Goal: Task Accomplishment & Management: Manage account settings

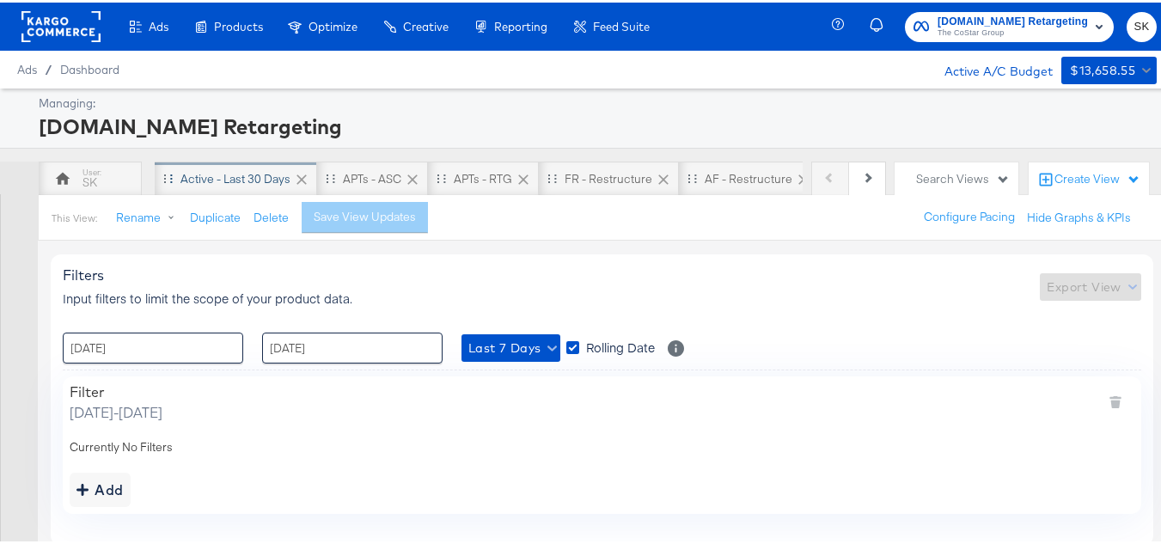
click at [212, 181] on div "Active - Last 30 Days" at bounding box center [235, 176] width 110 height 16
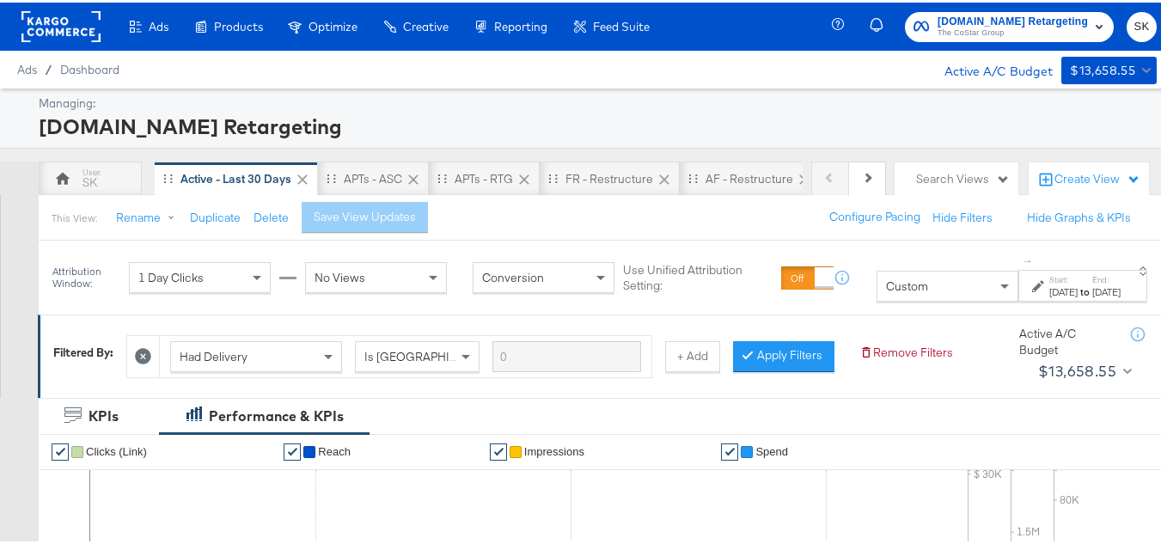
scroll to position [172, 0]
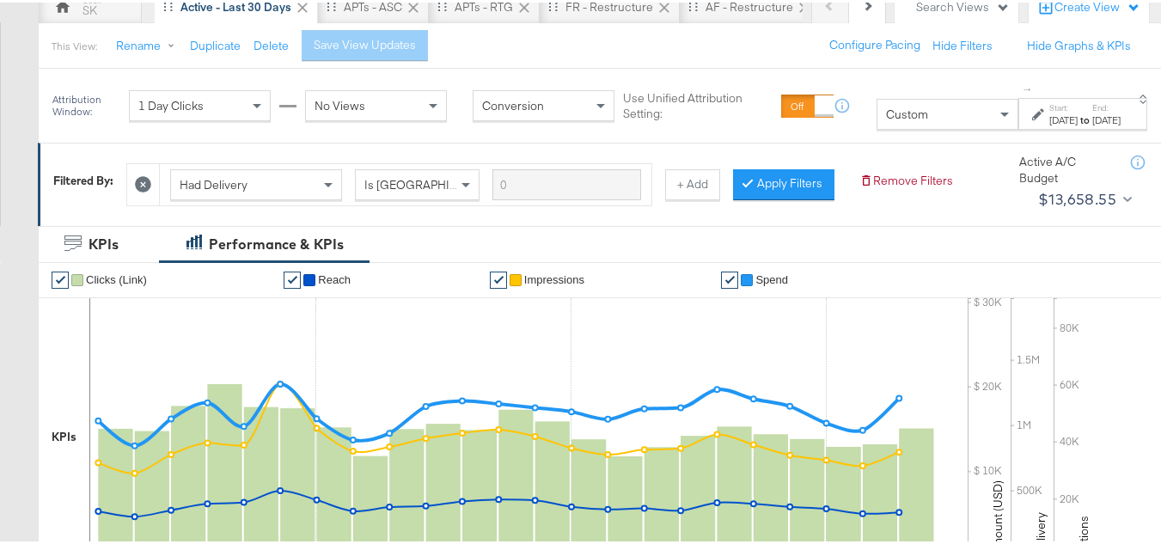
click at [878, 125] on div "Custom" at bounding box center [948, 111] width 140 height 29
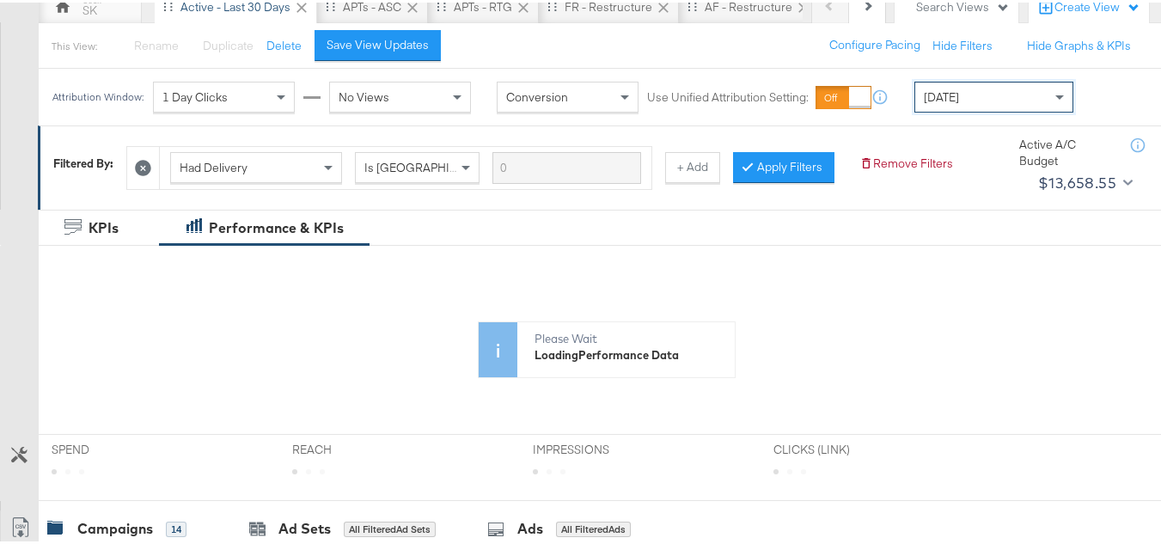
click at [959, 106] on div "Today" at bounding box center [993, 94] width 157 height 29
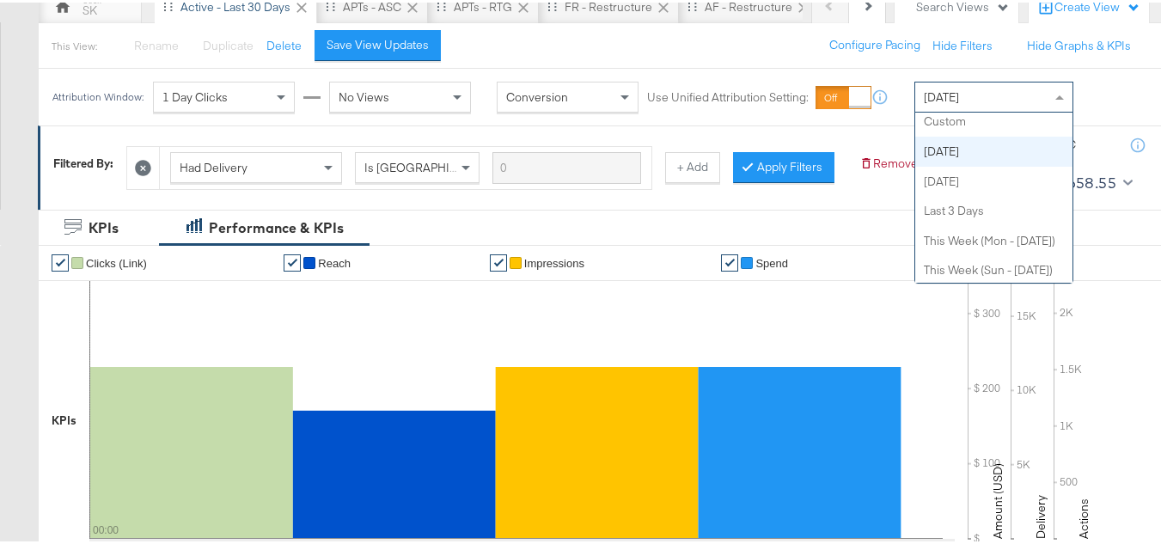
scroll to position [0, 0]
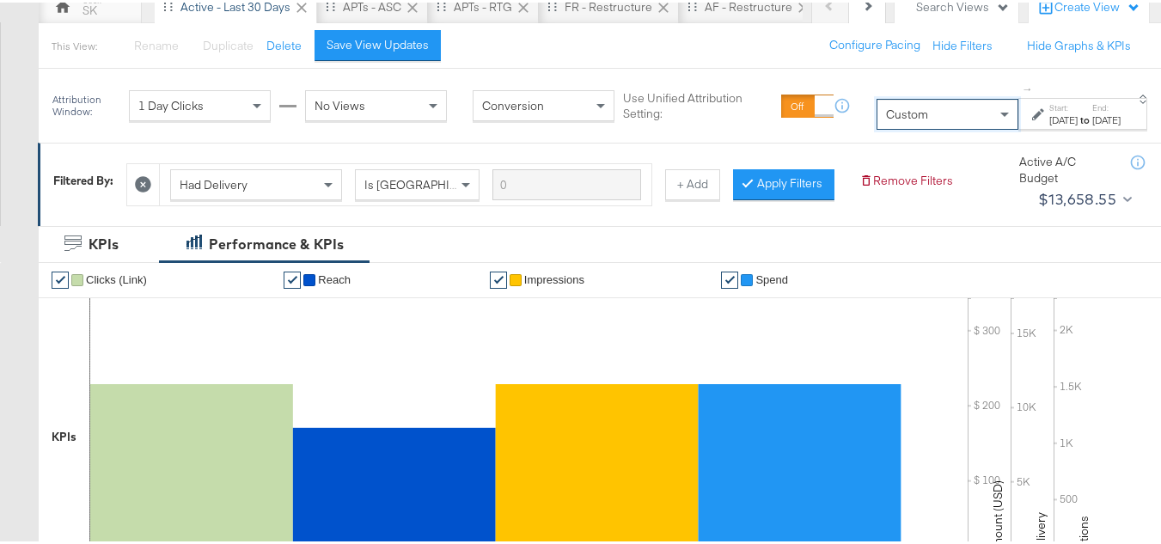
click at [1049, 115] on div "Oct 7th 2025" at bounding box center [1063, 118] width 28 height 14
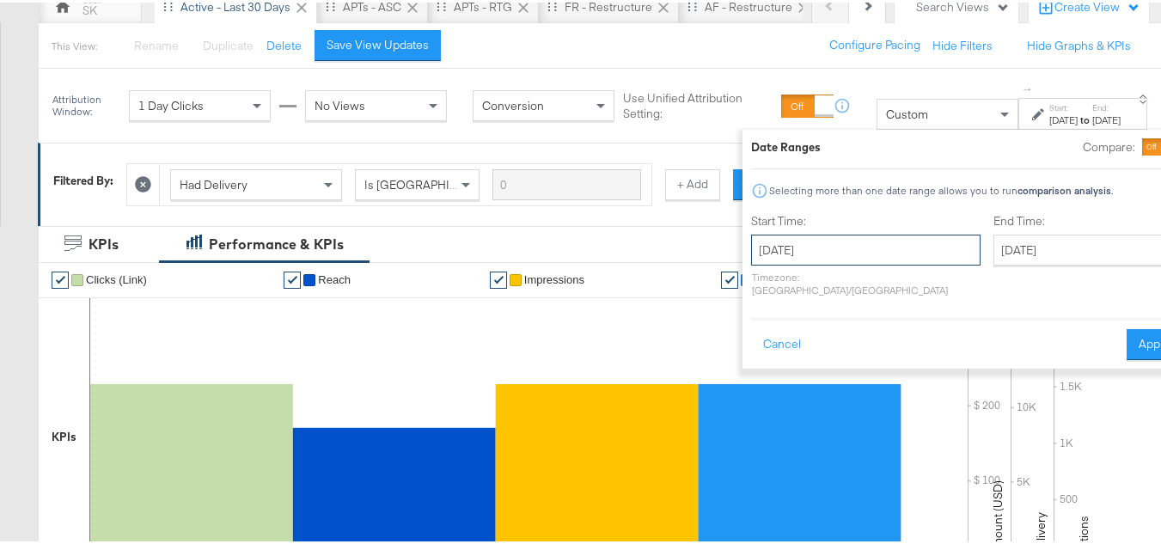
click at [795, 237] on input "October 7th 2025" at bounding box center [865, 247] width 229 height 31
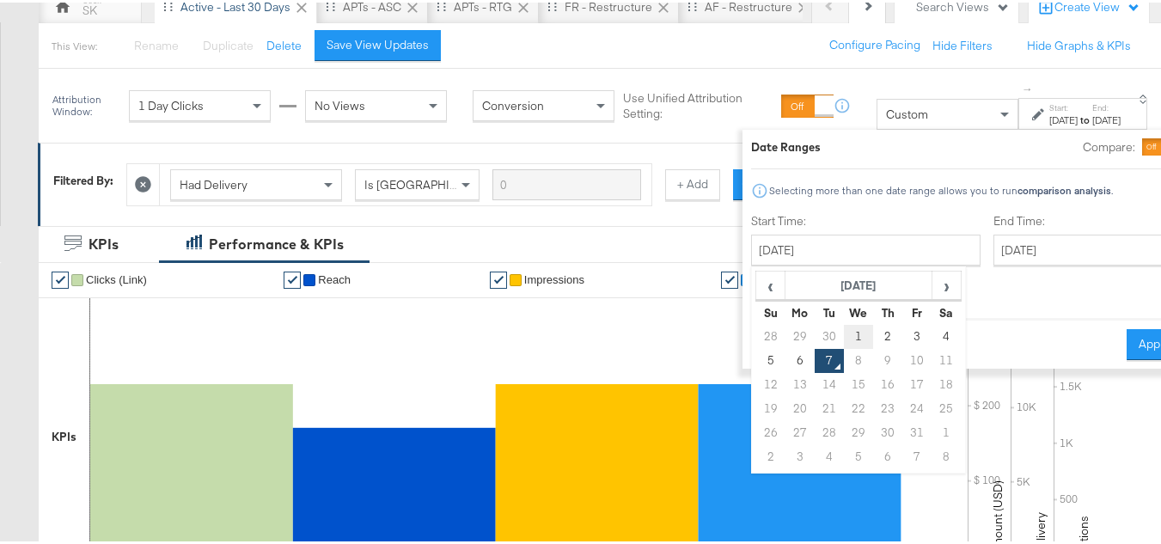
click at [844, 327] on td "1" at bounding box center [858, 334] width 29 height 24
type input "October 1st 2025"
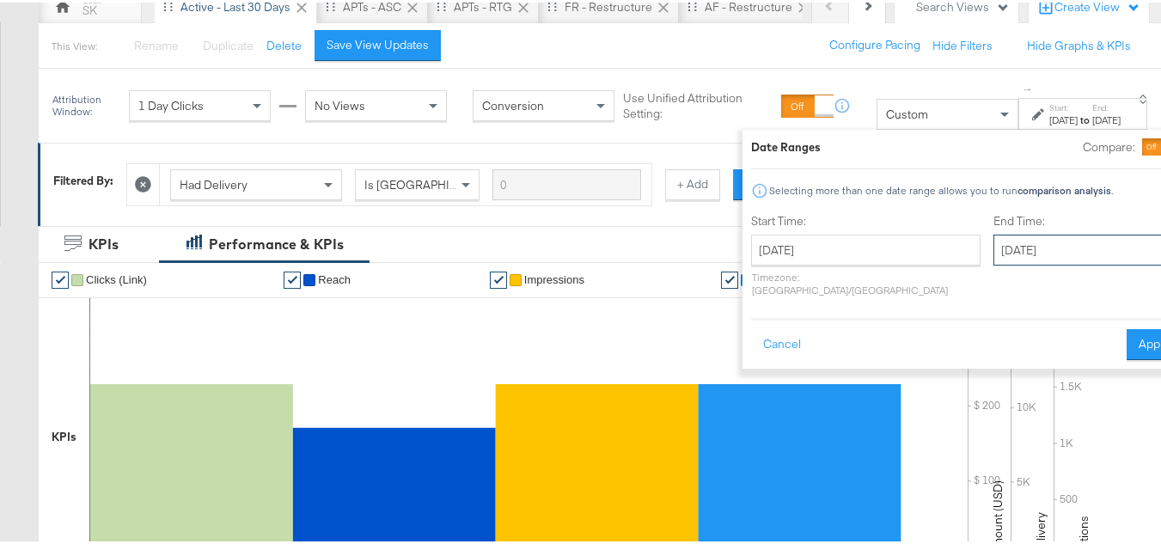
click at [994, 241] on input "October 7th 2025" at bounding box center [1084, 247] width 180 height 31
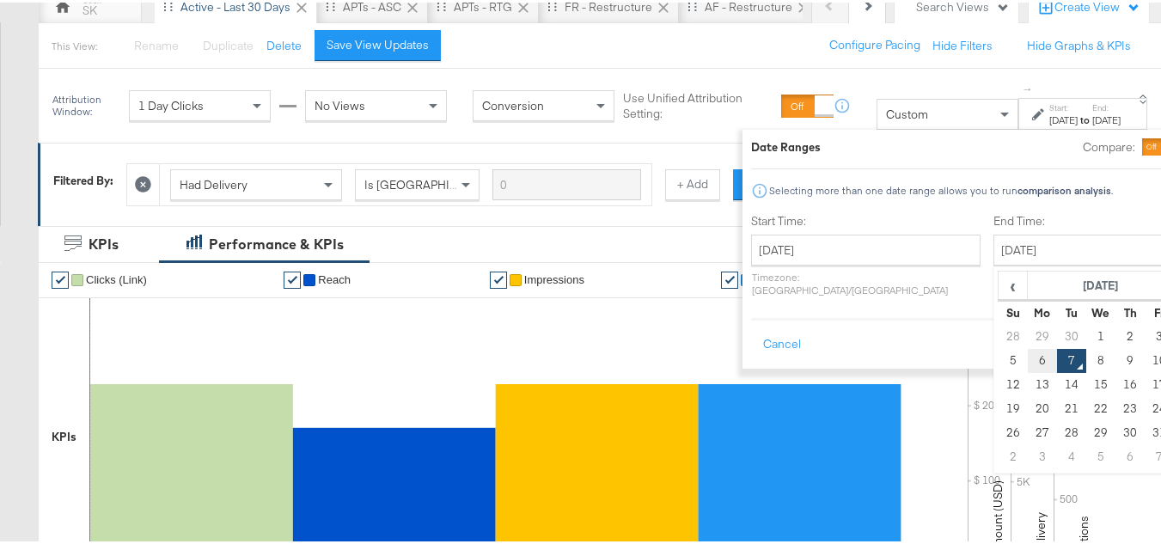
click at [1028, 346] on td "6" at bounding box center [1042, 358] width 29 height 24
type input "October 6th 2025"
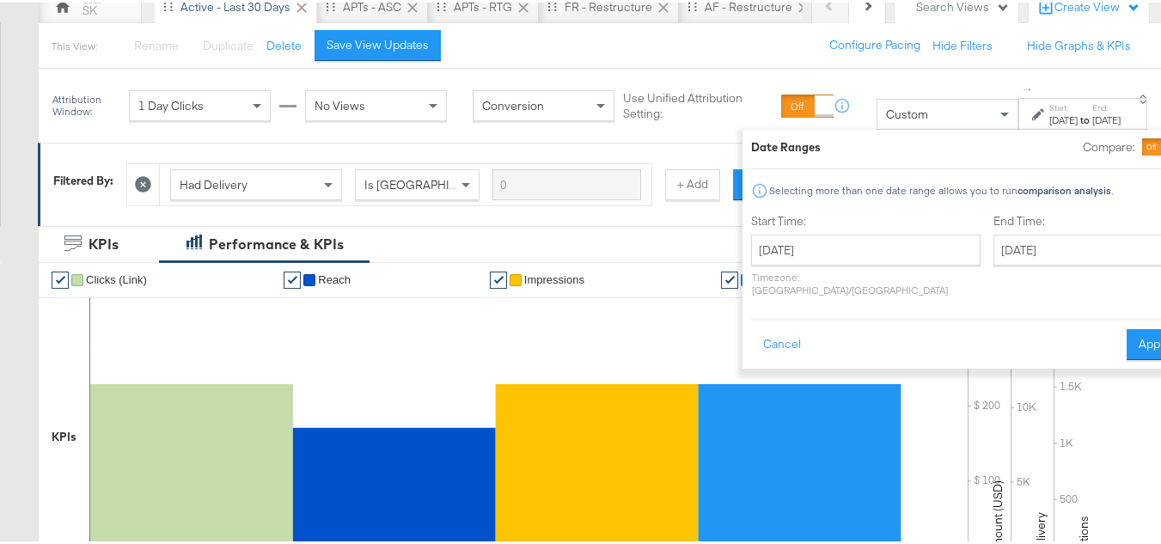
click at [1101, 315] on div "Cancel Apply" at bounding box center [966, 336] width 430 height 42
click at [1127, 333] on button "Apply" at bounding box center [1154, 342] width 54 height 31
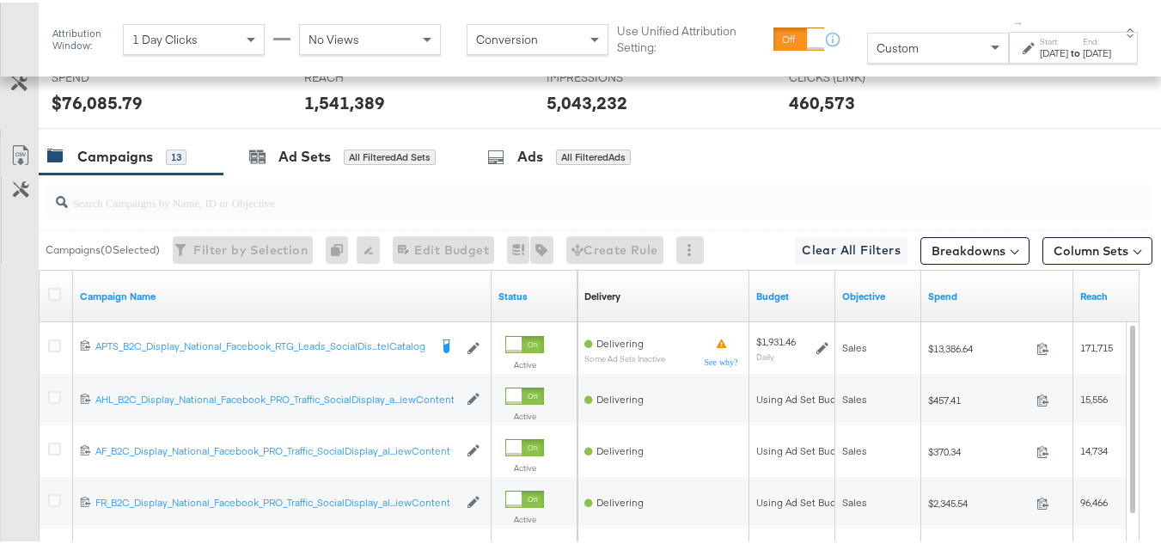
scroll to position [792, 0]
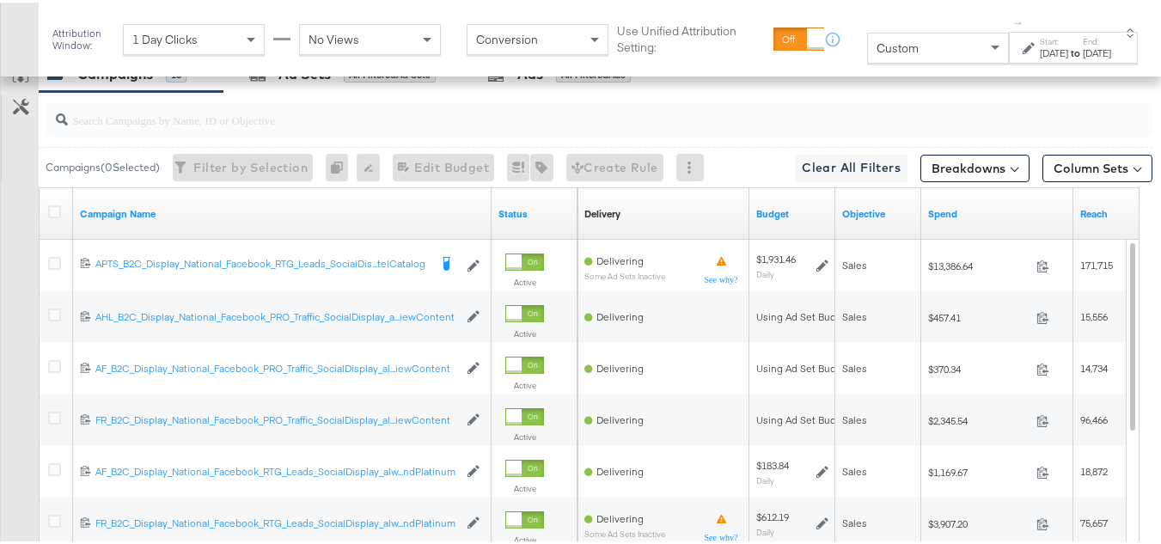
click at [260, 134] on div at bounding box center [599, 117] width 1107 height 34
paste input "APTS_B2C_Display_National_Facebook_RTG_Leads_SocialDisplay_Retargeting_Diamond_…"
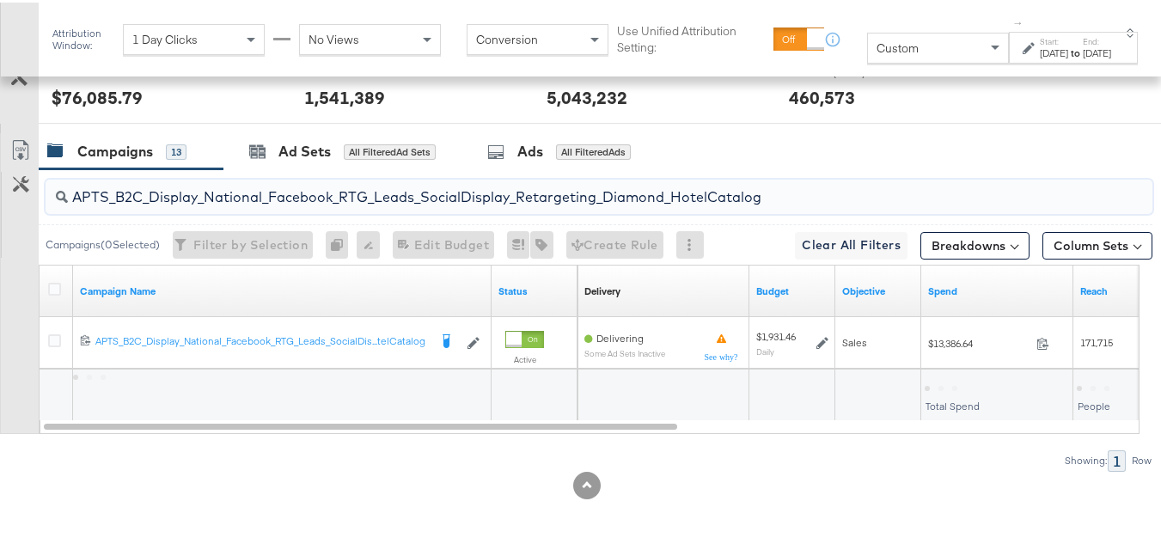
scroll to position [740, 0]
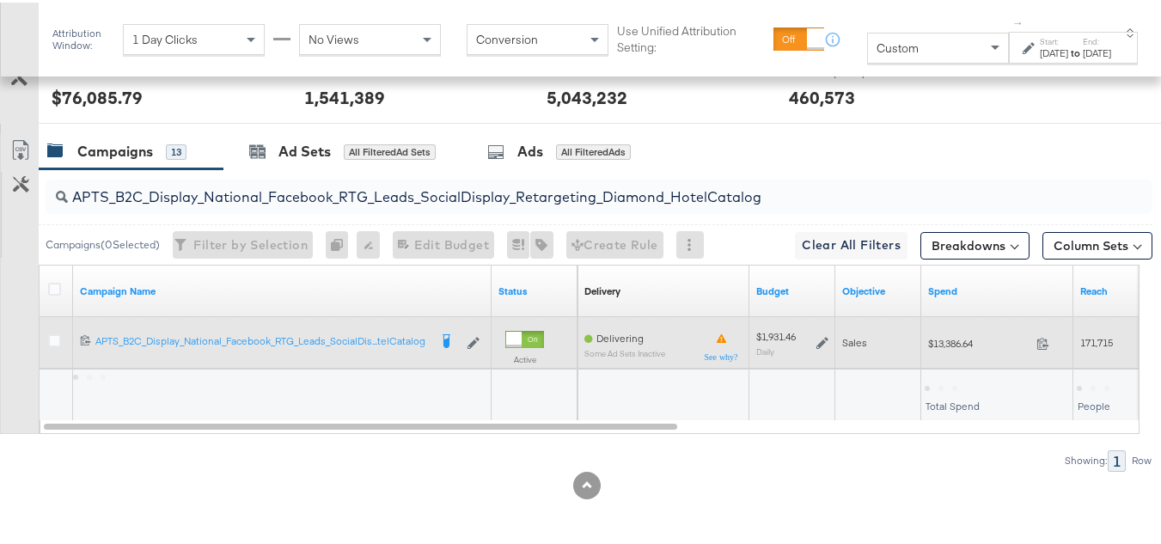
click at [933, 345] on span "$13,386.64" at bounding box center [978, 340] width 101 height 13
copy div "$13,386.64"
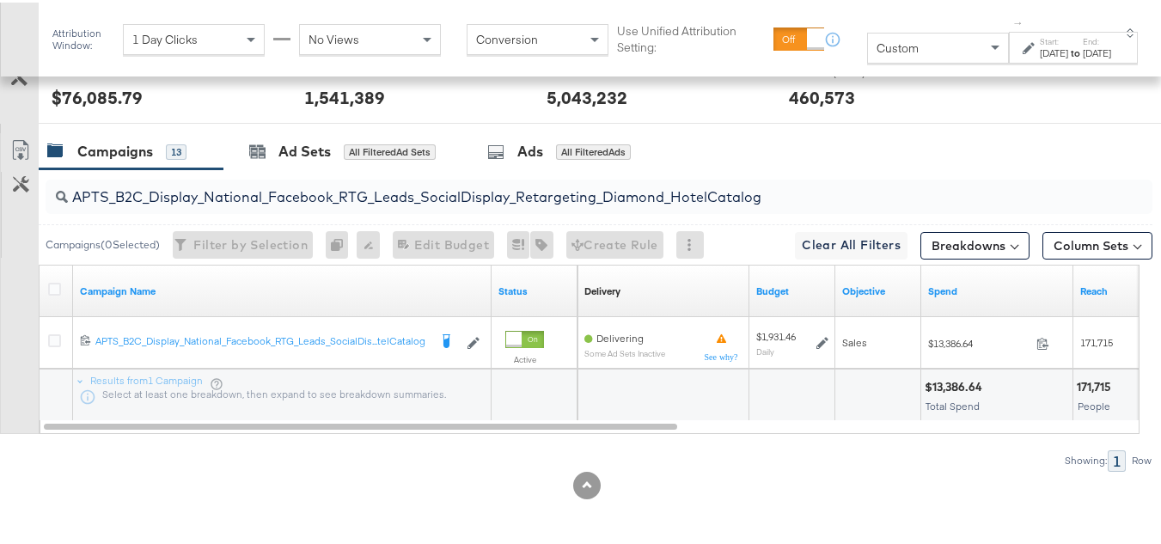
click at [178, 180] on input "APTS_B2C_Display_National_Facebook_RTG_Leads_SocialDisplay_Retargeting_Diamond_…" at bounding box center [561, 188] width 987 height 34
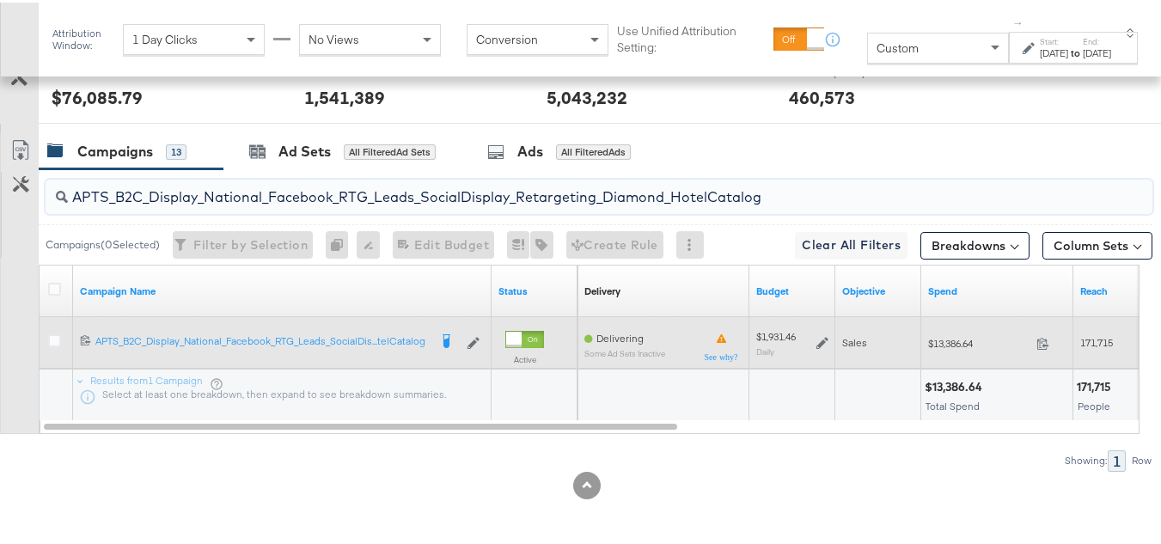
paste input "alwayson_Retargeting_DARE24_DiamondPlatinum"
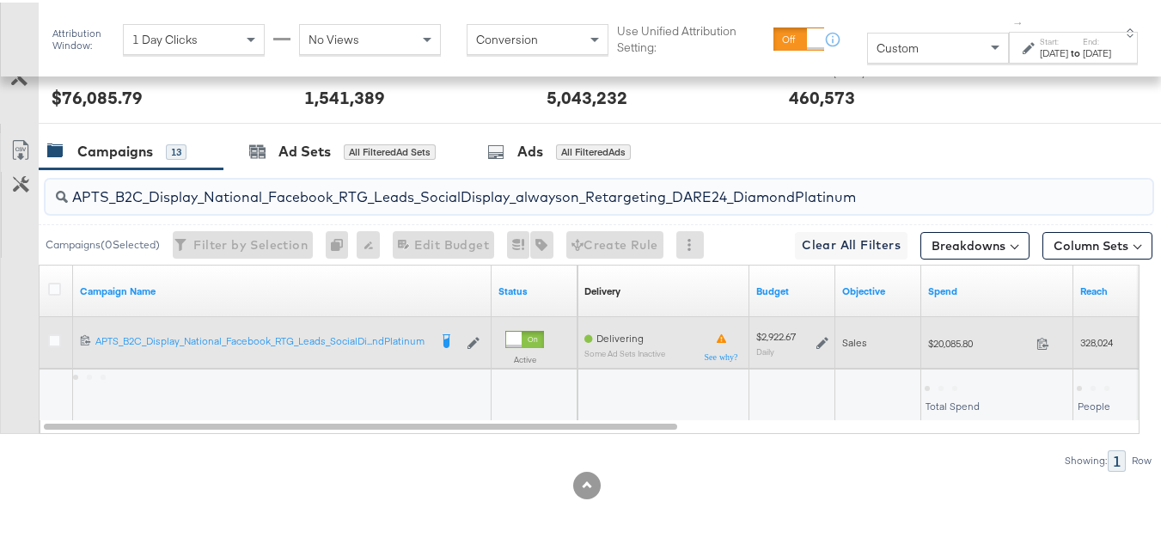
click at [939, 350] on div "$20,085.80 20085.8" at bounding box center [997, 340] width 152 height 27
copy div "$20,085.80"
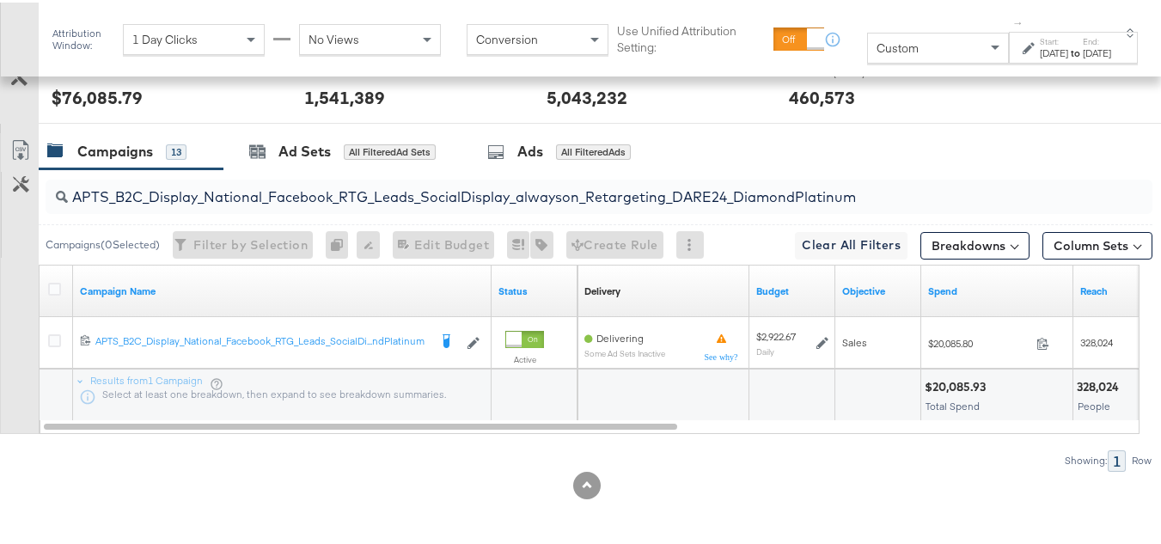
click at [264, 193] on input "APTS_B2C_Display_National_Facebook_RTG_Leads_SocialDisplay_alwayson_Retargeting…" at bounding box center [561, 188] width 987 height 34
paste input "FR_B2C_Display_National_Facebook_RTG_Leads_SocialDisplay_alwayson_Retargeting_FR"
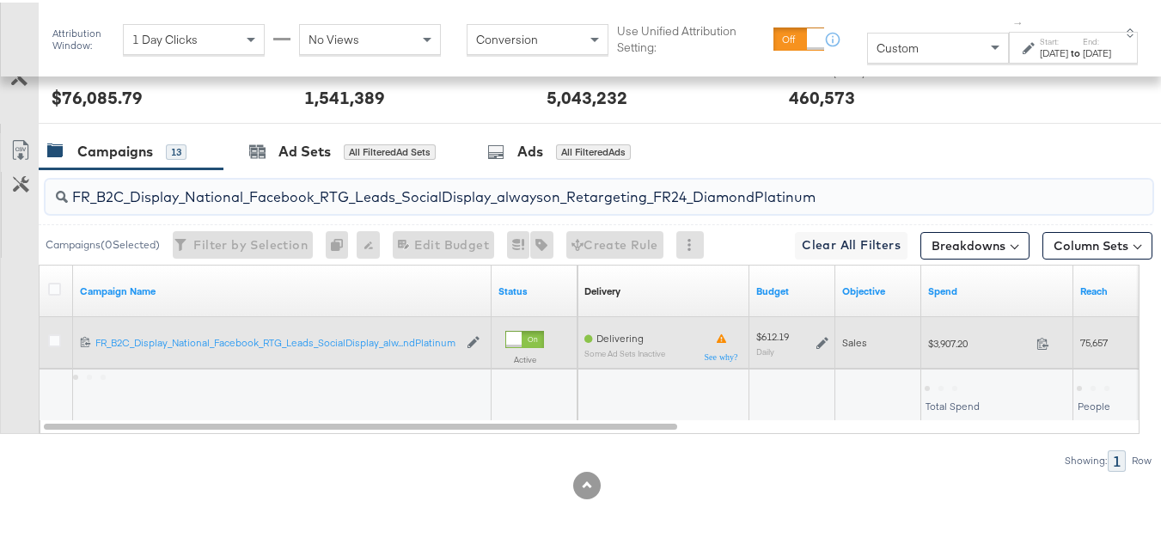
click at [964, 327] on div "$3,907.20 3907.2" at bounding box center [997, 340] width 152 height 27
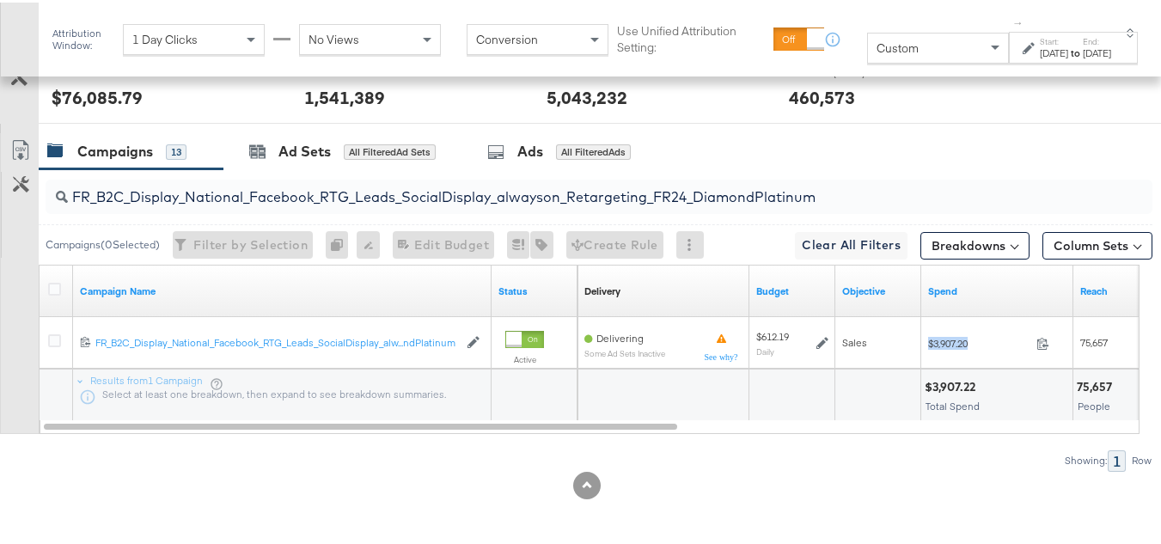
copy div "$3,907.20"
click at [227, 189] on input "FR_B2C_Display_National_Facebook_RTG_Leads_SocialDisplay_alwayson_Retargeting_F…" at bounding box center [561, 188] width 987 height 34
paste input "AF_B2C_Display_National_Facebook_RTG_Leads_SocialDisplay_alwayson_Retargeting_AF"
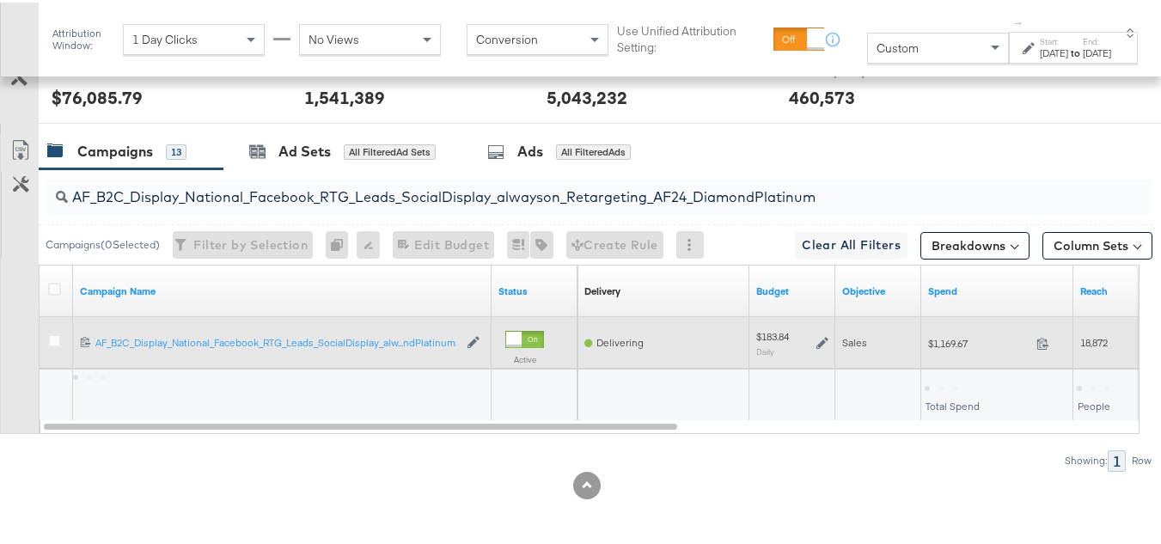
click at [945, 346] on span "$1,169.67" at bounding box center [978, 340] width 101 height 13
copy div "$1,169.67"
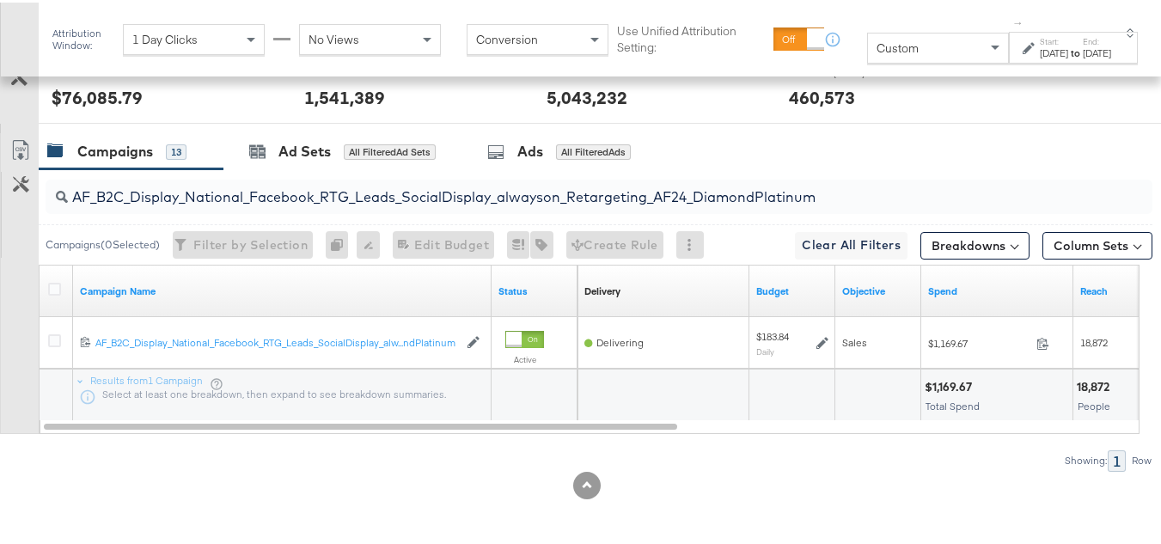
click at [255, 191] on input "AF_B2C_Display_National_Facebook_RTG_Leads_SocialDisplay_alwayson_Retargeting_A…" at bounding box center [561, 188] width 987 height 34
paste input "HL_B2C_Display_National_Facebook_RTG_Leads_SocialDisplay_alwayson_Retargeting_A…"
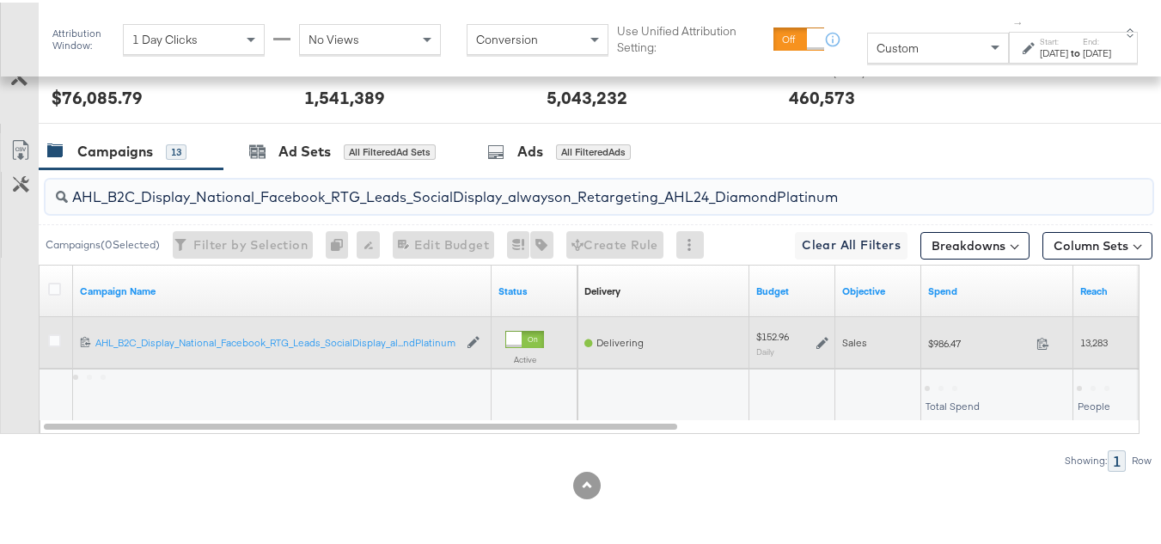
click at [930, 340] on span "$986.47" at bounding box center [978, 340] width 101 height 13
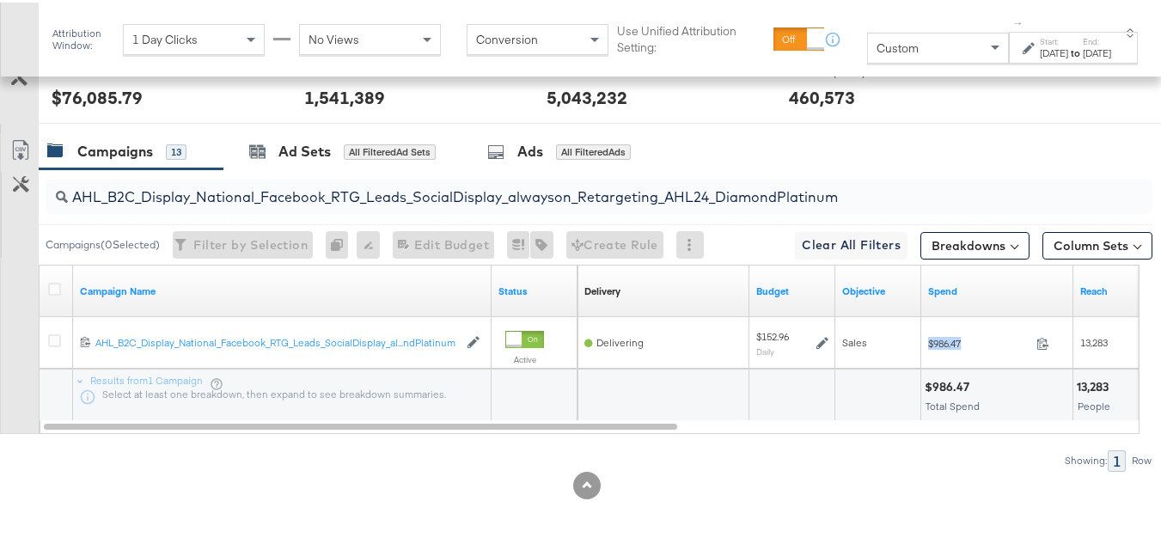
copy div "$986.47"
click at [254, 202] on input "AHL_B2C_Display_National_Facebook_RTG_Leads_SocialDisplay_alwayson_Retargeting_…" at bounding box center [561, 188] width 987 height 34
paste input "PTS_B2C_Display_National_Facebook_PRO_Traffic_SocialDisplay_alwayson_ASC_DARE24…"
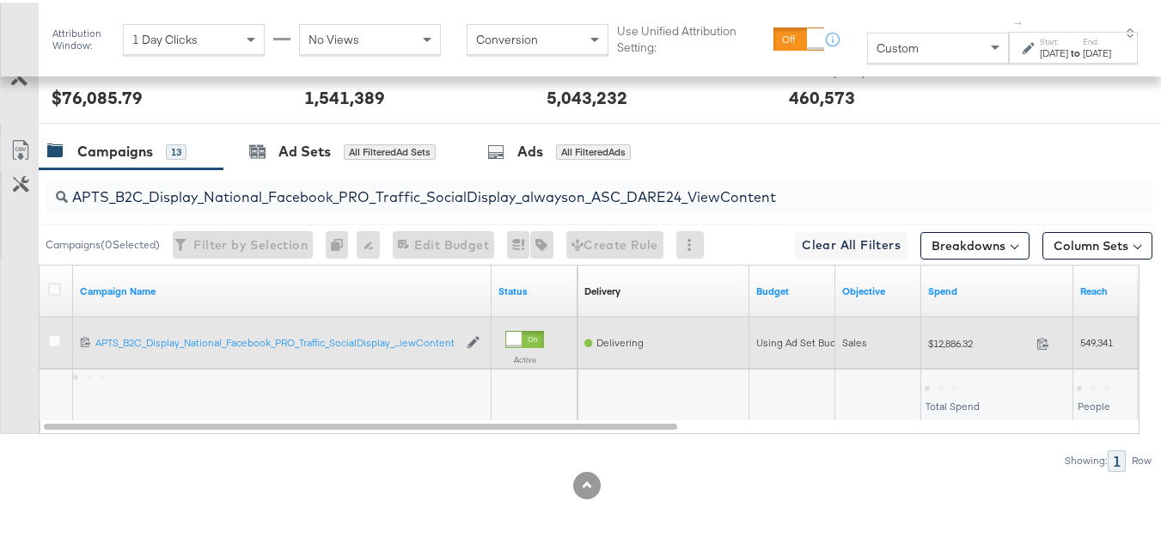
click at [947, 338] on span "$12,886.32" at bounding box center [978, 340] width 101 height 13
copy div "$12,886.32"
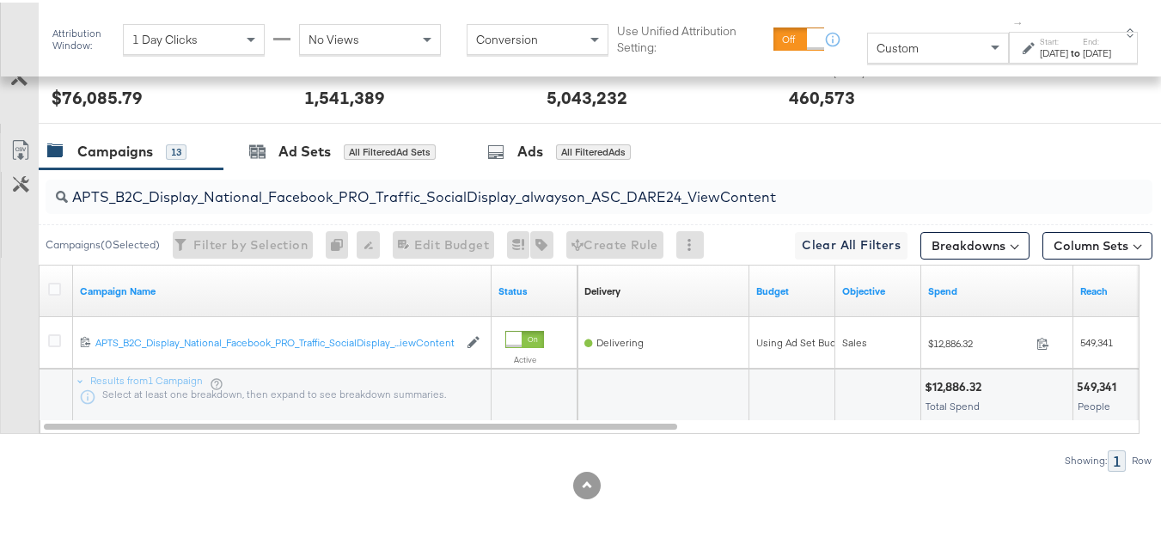
click at [314, 200] on input "APTS_B2C_Display_National_Facebook_PRO_Traffic_SocialDisplay_alwayson_ASC_DARE2…" at bounding box center [561, 188] width 987 height 34
paste input "Leads_SocialDisplay_alwayson_ASC_DARE24_Purchase"
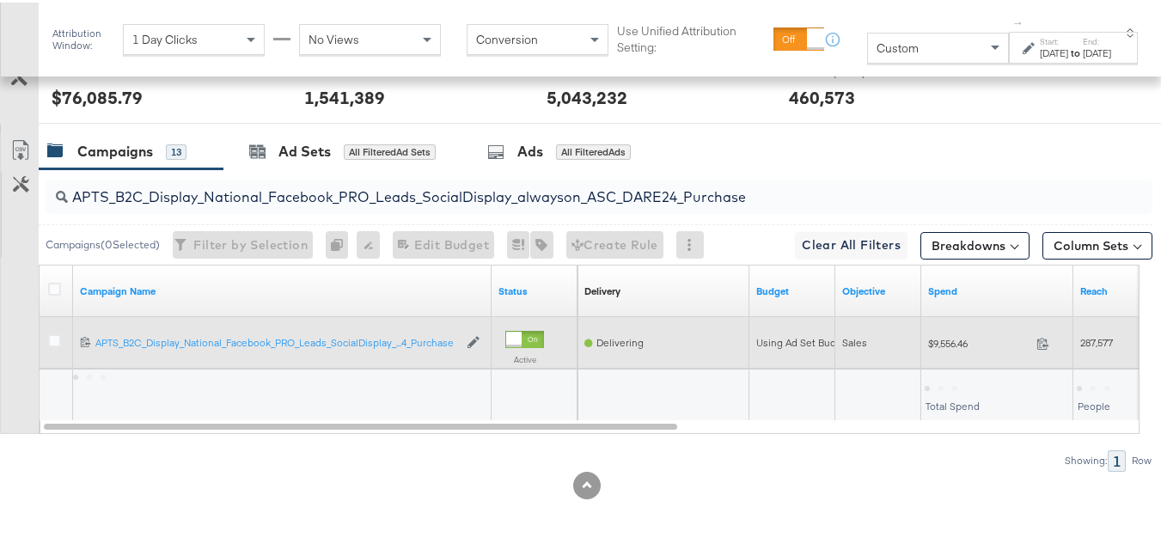
click at [968, 348] on div "$9,556.46 9556.46" at bounding box center [997, 340] width 152 height 27
copy div "$9,556.46"
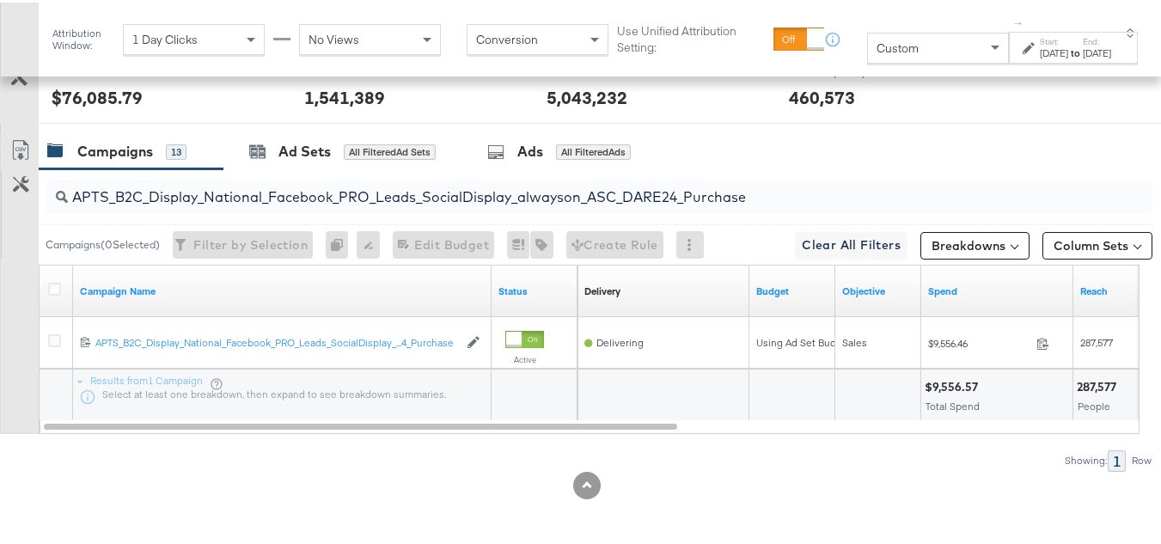
click at [233, 193] on input "APTS_B2C_Display_National_Facebook_PRO_Leads_SocialDisplay_alwayson_ASC_DARE24_…" at bounding box center [561, 188] width 987 height 34
paste input "F_B2C_Display_National_Facebook_PRO_Traffic_SocialDisplay_alwayson_ASC_AF24_Vie…"
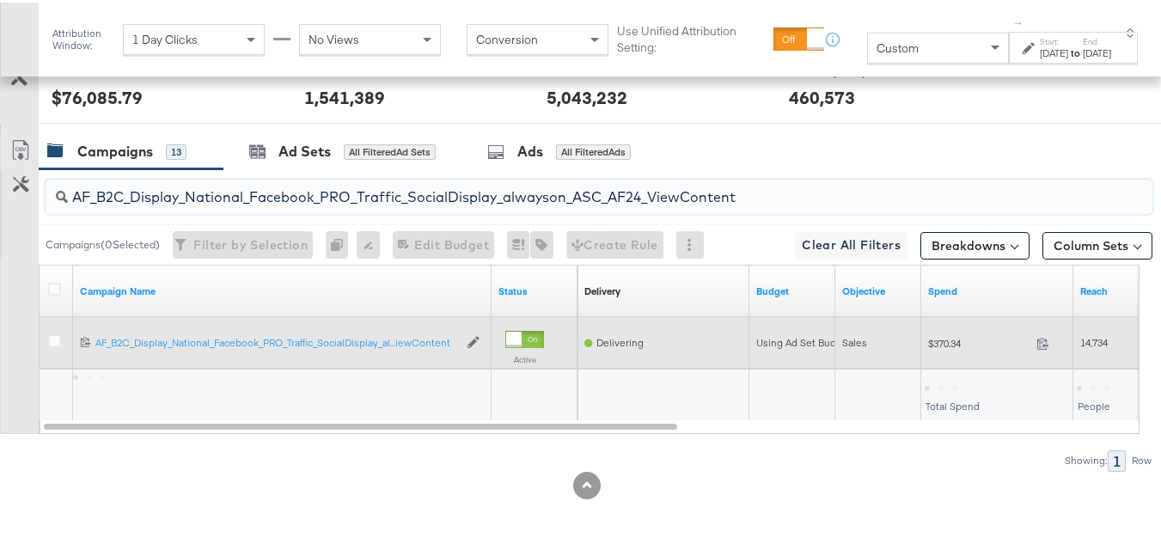
click at [946, 334] on span "$370.34" at bounding box center [978, 340] width 101 height 13
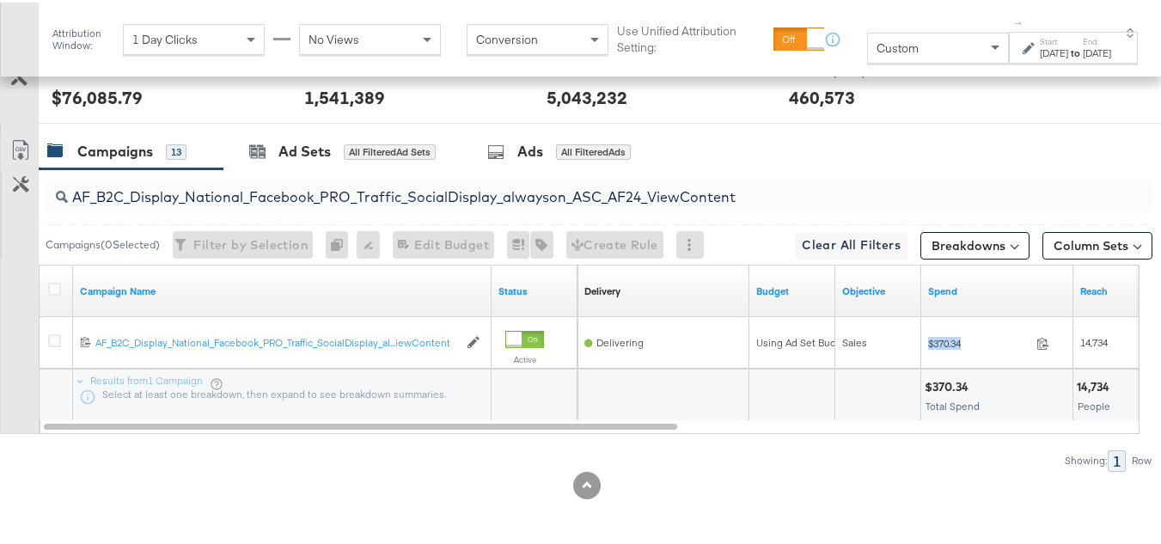
copy div "$370.34"
click at [198, 206] on div "AF_B2C_Display_National_Facebook_PRO_Traffic_SocialDisplay_alwayson_ASC_AF24_Vi…" at bounding box center [599, 194] width 1107 height 34
paste input "FR_B2C_Display_National_Facebook_PRO_Traffic_SocialDisplay_alwayson_ASC_FR"
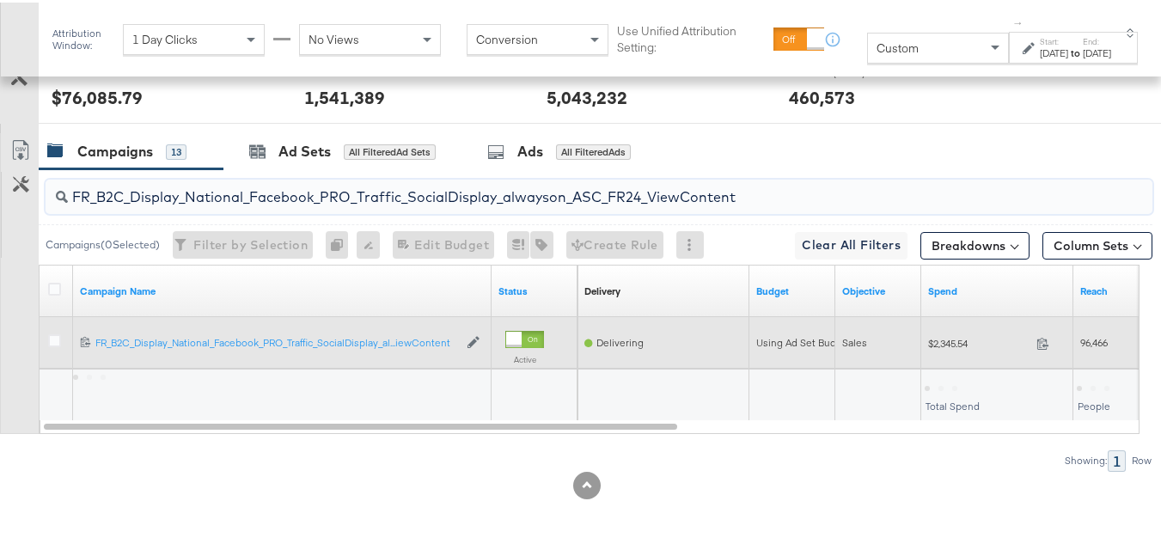
click at [944, 346] on span "$2,345.54" at bounding box center [978, 340] width 101 height 13
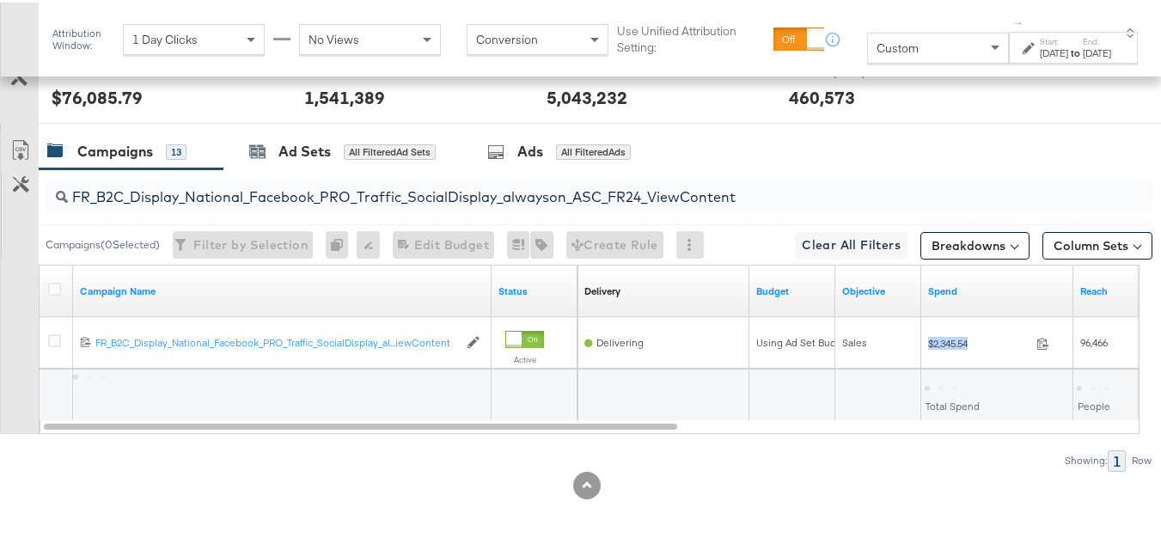
copy div "$2,345.54"
click at [228, 210] on div "FR_B2C_Display_National_Facebook_PRO_Traffic_SocialDisplay_alwayson_ASC_FR24_Vi…" at bounding box center [599, 194] width 1107 height 34
click at [230, 187] on input "FR_B2C_Display_National_Facebook_PRO_Traffic_SocialDisplay_alwayson_ASC_FR24_Vi…" at bounding box center [561, 188] width 987 height 34
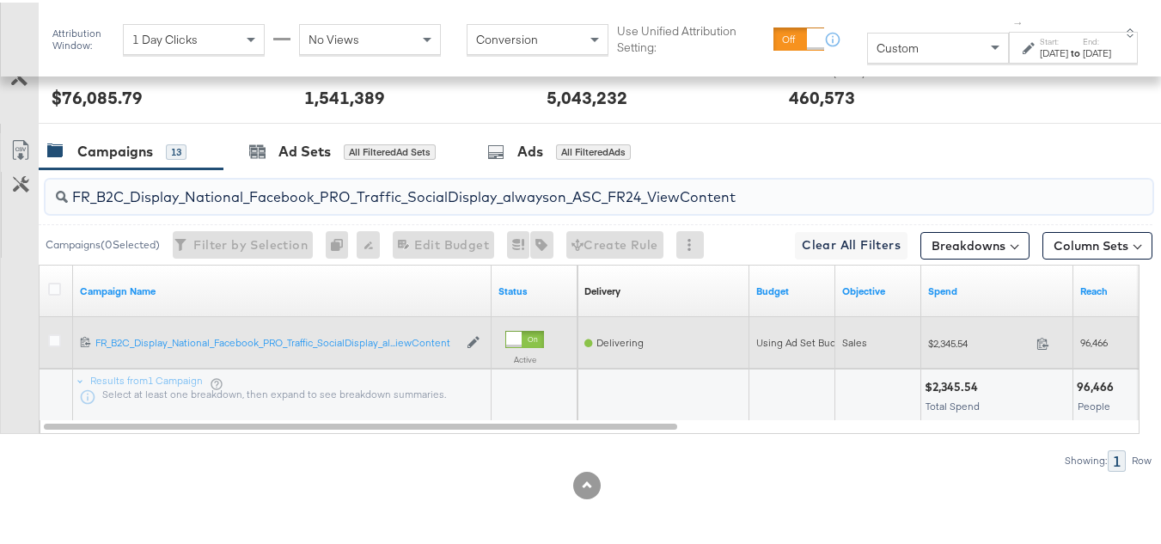
paste input "AHL_B2C_Display_National_Facebook_PRO_Traffic_SocialDisplay_alwayson_ASC_AHL"
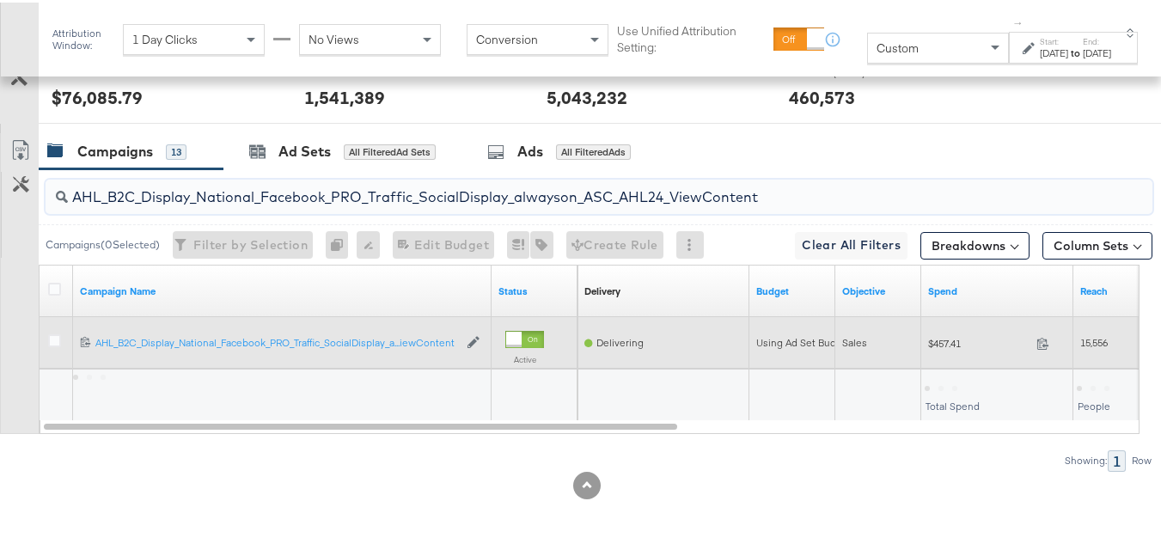
click at [949, 343] on span "$457.41" at bounding box center [978, 340] width 101 height 13
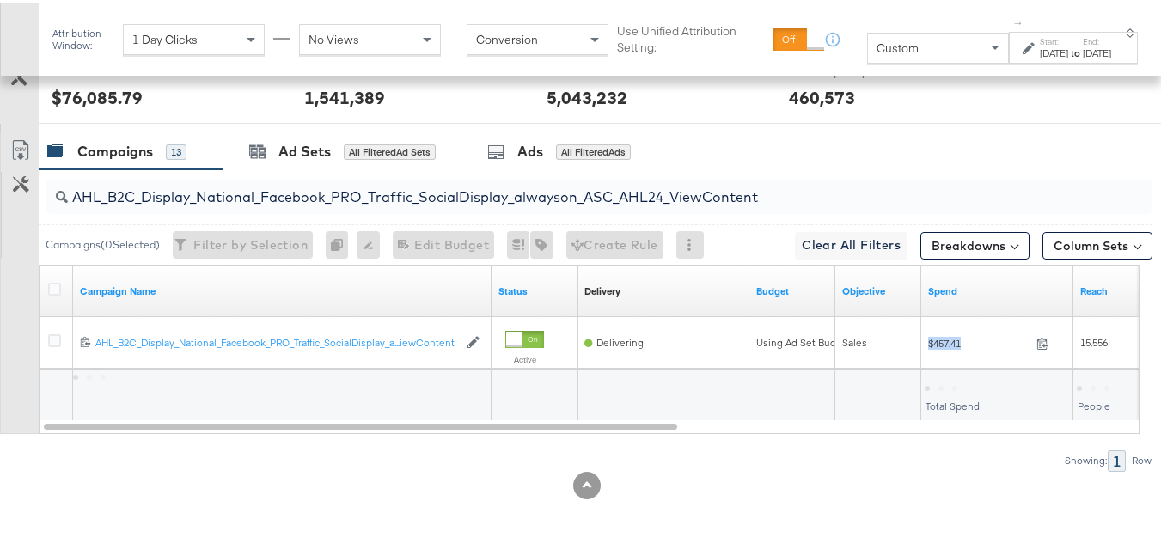
copy div "$457.41"
click at [855, 415] on div at bounding box center [877, 393] width 85 height 52
click at [227, 190] on input "AHL_B2C_Display_National_Facebook_PRO_Traffic_SocialDisplay_alwayson_ASC_AHL24_…" at bounding box center [561, 188] width 987 height 34
paste input "PTS_B2C_Display_National_Facebook_RTG_Leads_SocialDisplay_Retargeting_Diamond_H…"
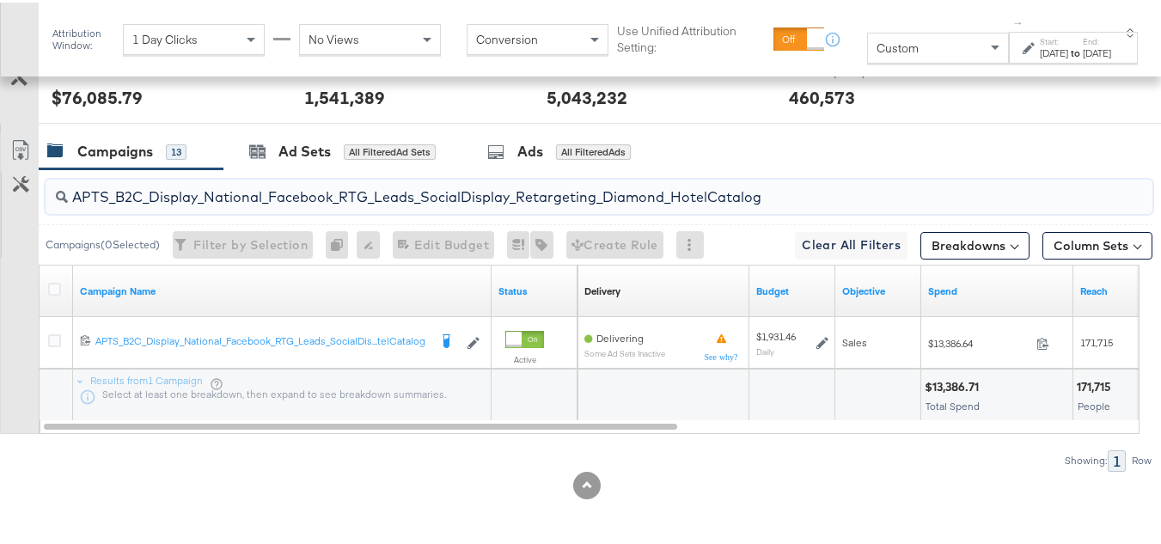
type input "APTS_B2C_Display_National_Facebook_RTG_Leads_SocialDisplay_Retargeting_Diamond_…"
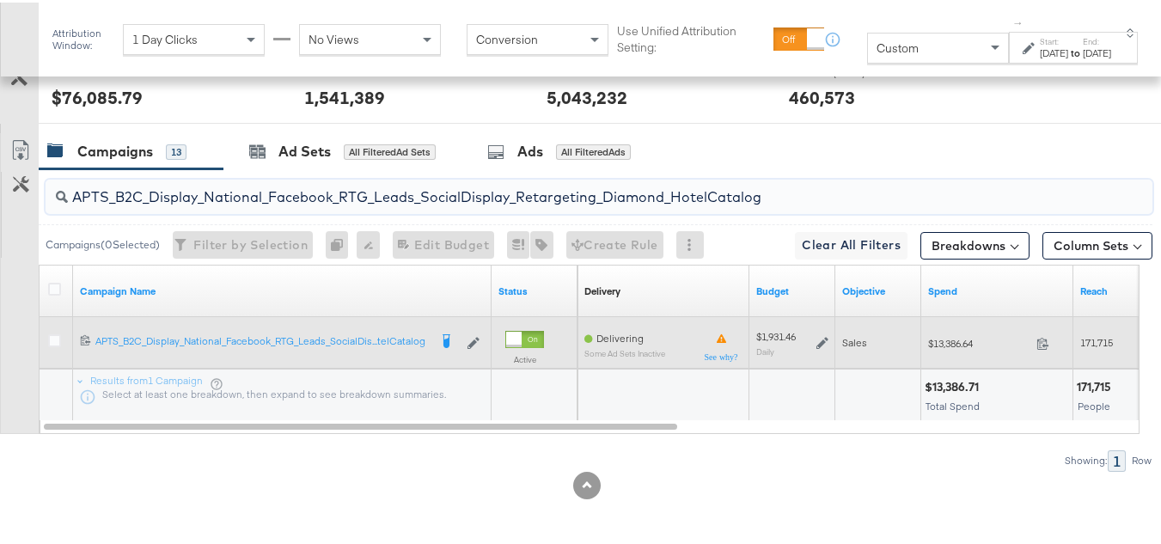
click at [820, 335] on icon at bounding box center [823, 340] width 12 height 12
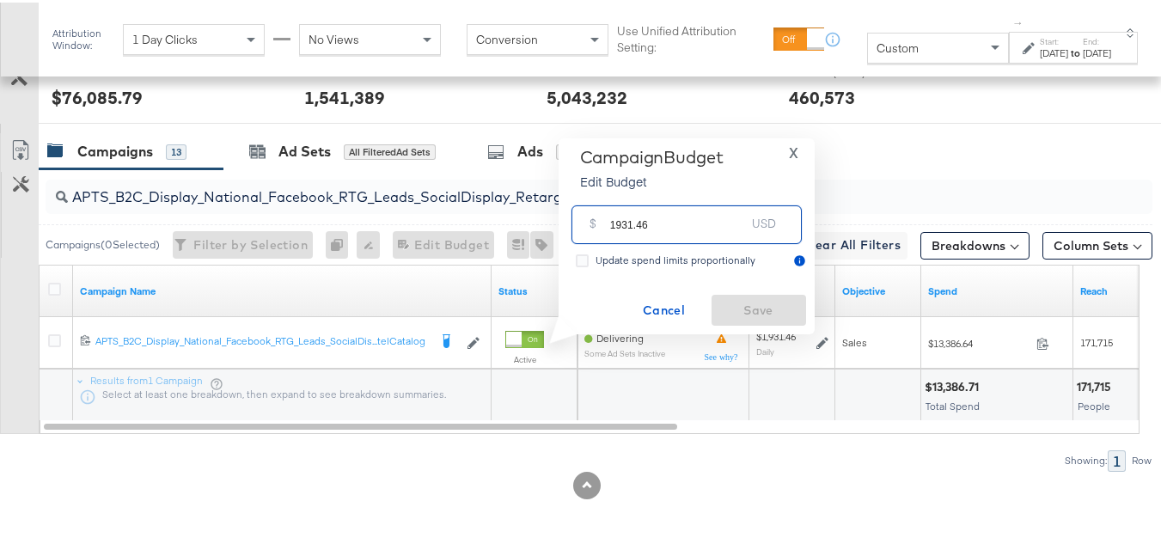
click at [695, 218] on input "1931.46" at bounding box center [678, 215] width 136 height 37
paste input "$2,142.65"
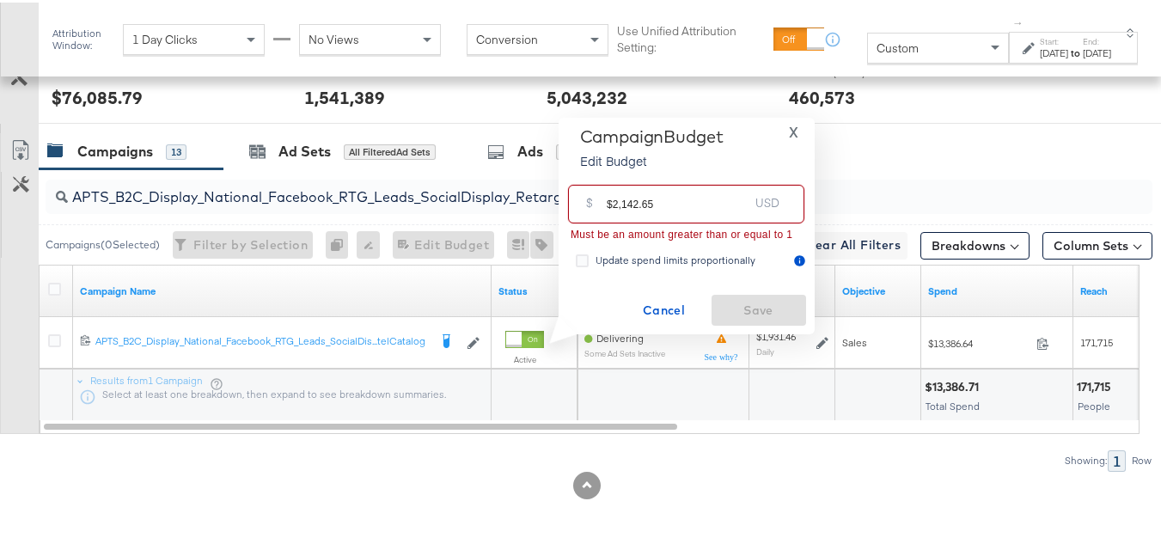
click at [610, 199] on input "$2,142.65" at bounding box center [678, 194] width 142 height 37
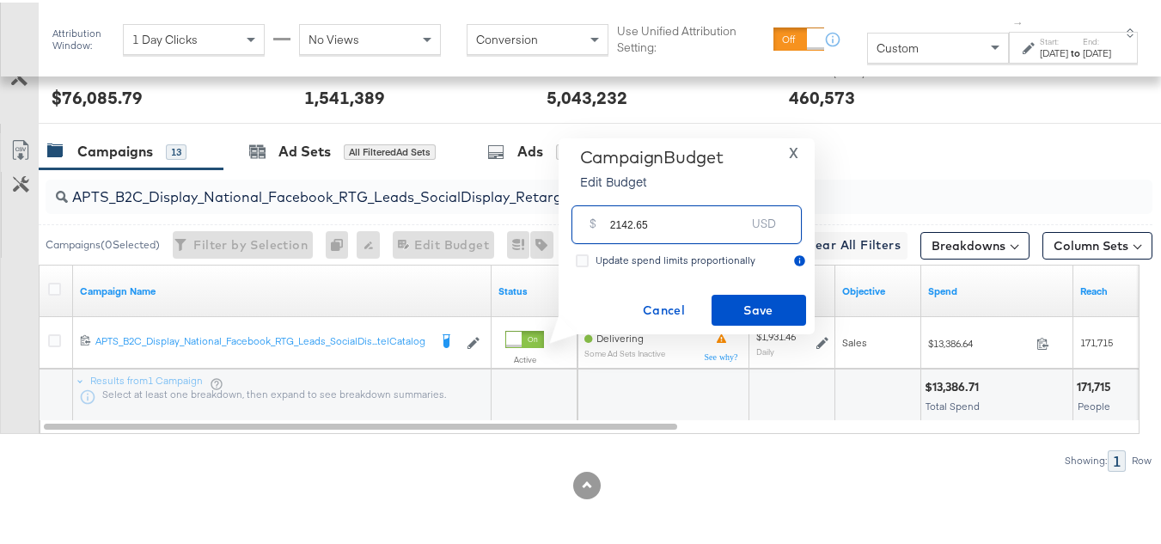
click at [726, 226] on input "2142.65" at bounding box center [678, 215] width 136 height 37
type input "2142.65"
click at [739, 284] on div "Campaign Budget Edit Budget X $ 2142.65 USD Update spend limits proportionally …" at bounding box center [686, 234] width 239 height 180
click at [742, 304] on span "Save" at bounding box center [759, 307] width 81 height 21
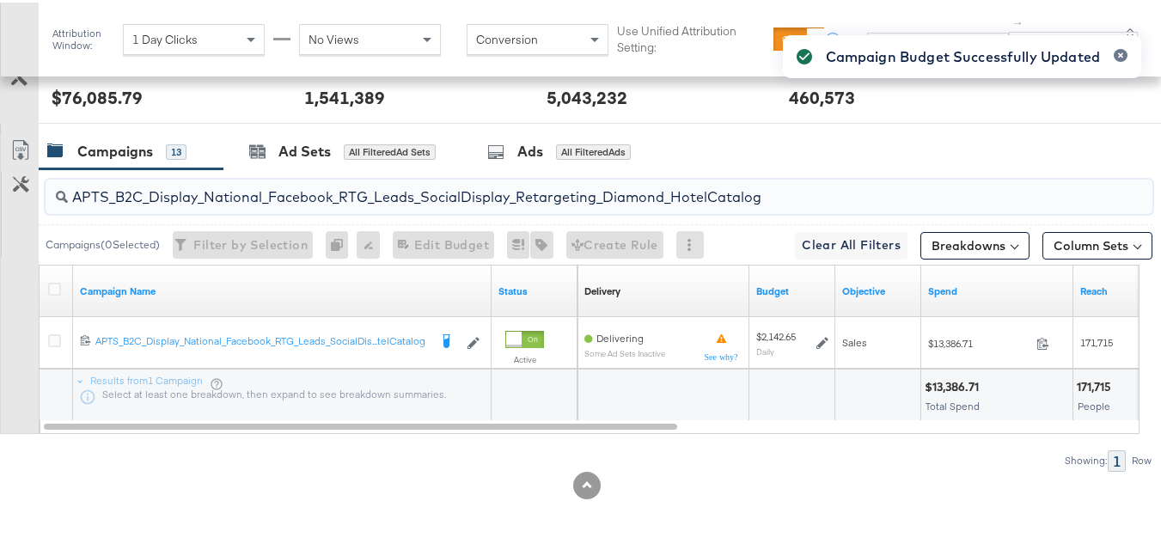
click at [290, 187] on input "APTS_B2C_Display_National_Facebook_RTG_Leads_SocialDisplay_Retargeting_Diamond_…" at bounding box center [561, 188] width 987 height 34
paste input "alwayson_Retargeting_DARE24_DiamondPlatinum"
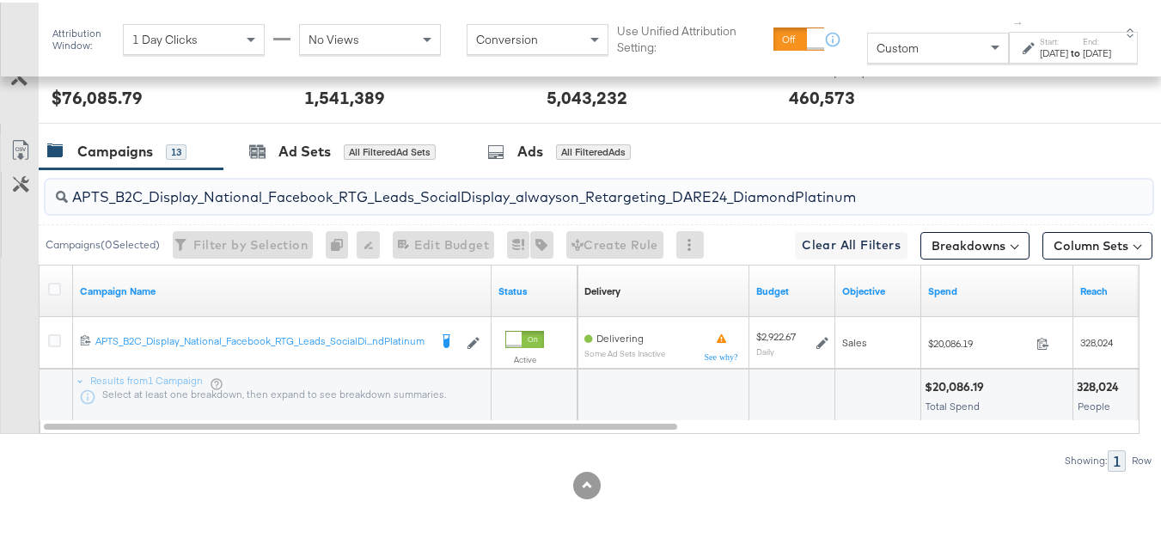
type input "APTS_B2C_Display_National_Facebook_RTG_Leads_SocialDisplay_alwayson_Retargeting…"
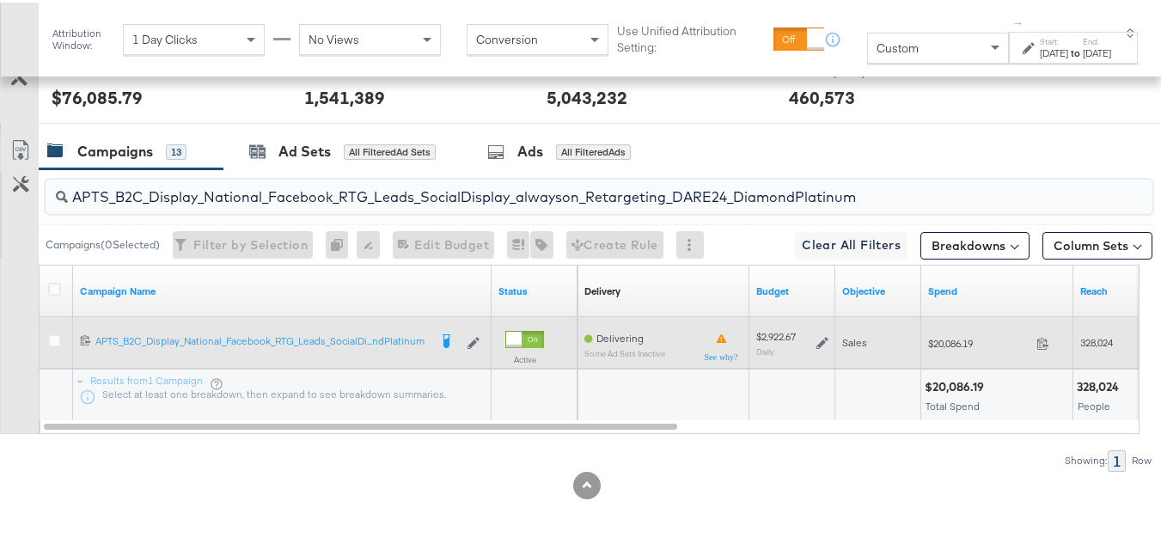
click at [813, 333] on div "$2,922.67 Daily" at bounding box center [792, 340] width 72 height 27
click at [821, 339] on icon at bounding box center [823, 340] width 12 height 12
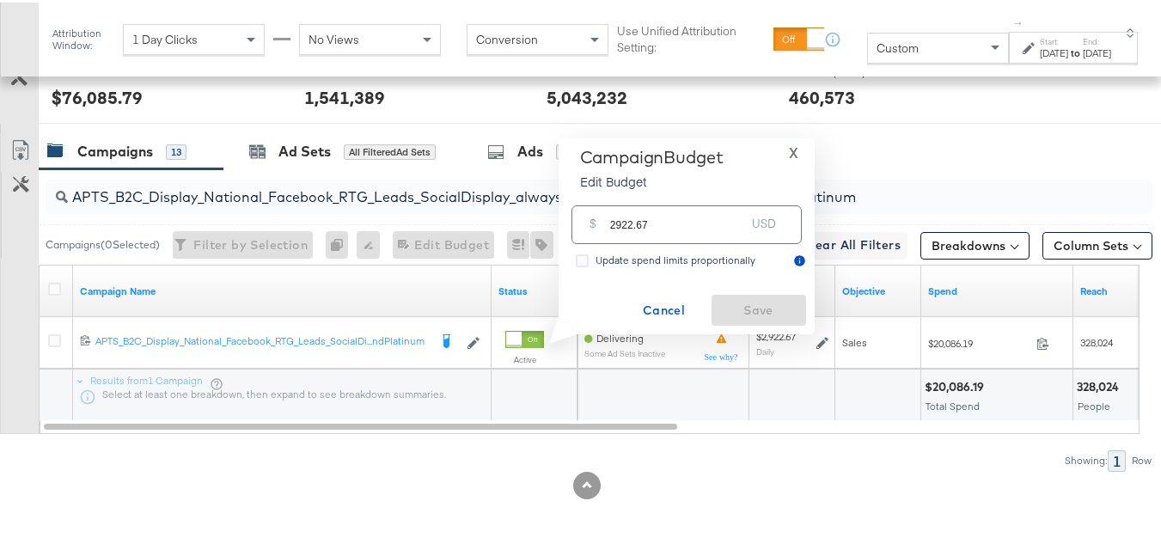
click at [702, 205] on input "2922.67" at bounding box center [678, 215] width 136 height 37
paste input "$3,213.76"
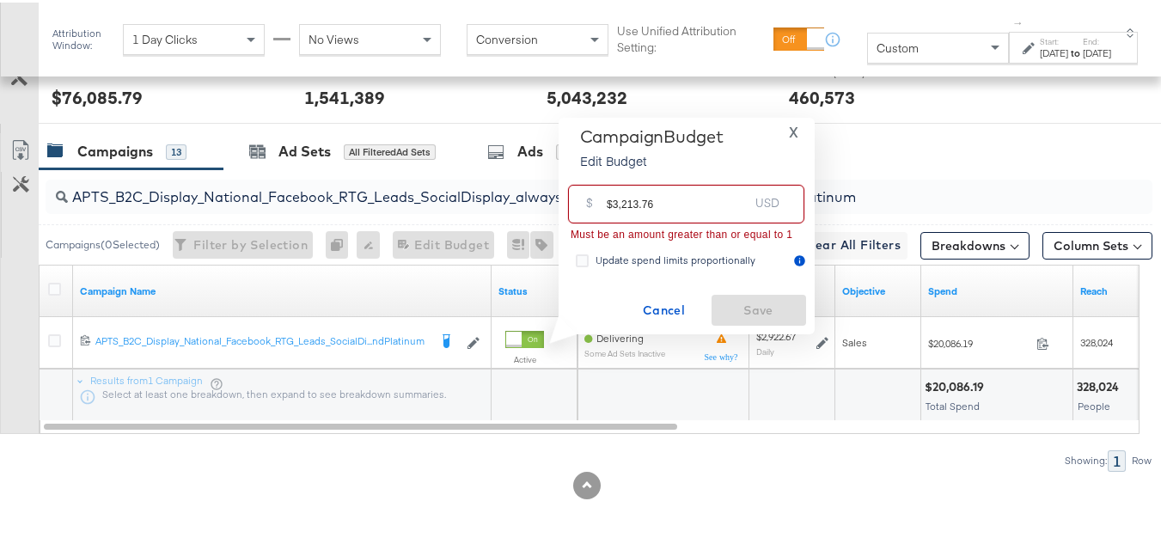
click at [611, 200] on input "$3,213.76" at bounding box center [678, 194] width 142 height 37
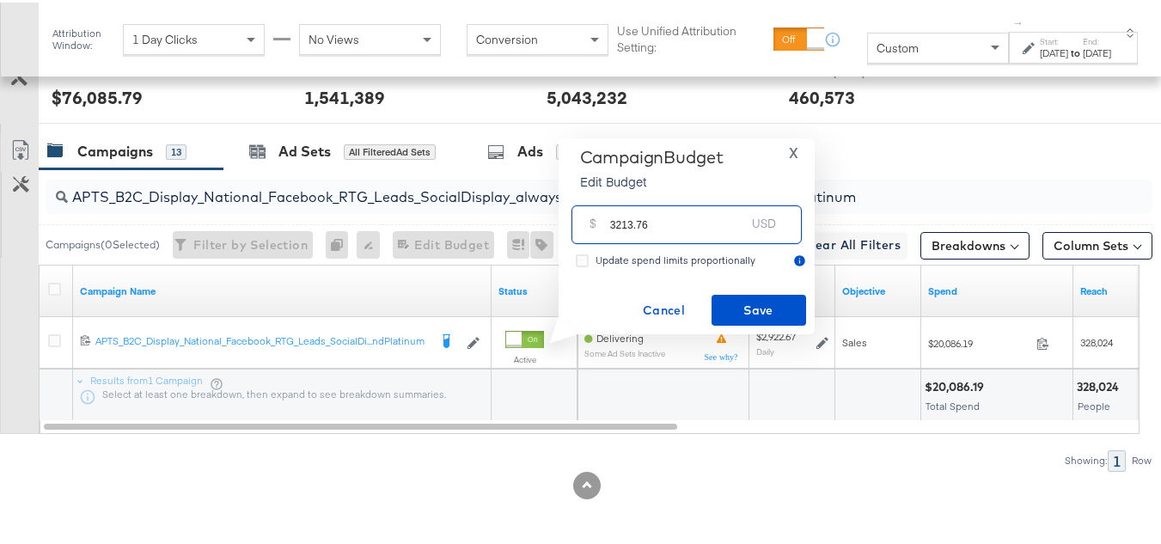
click at [699, 232] on input "3213.76" at bounding box center [678, 215] width 136 height 37
type input "3213.76"
click at [737, 309] on span "Save" at bounding box center [759, 307] width 81 height 21
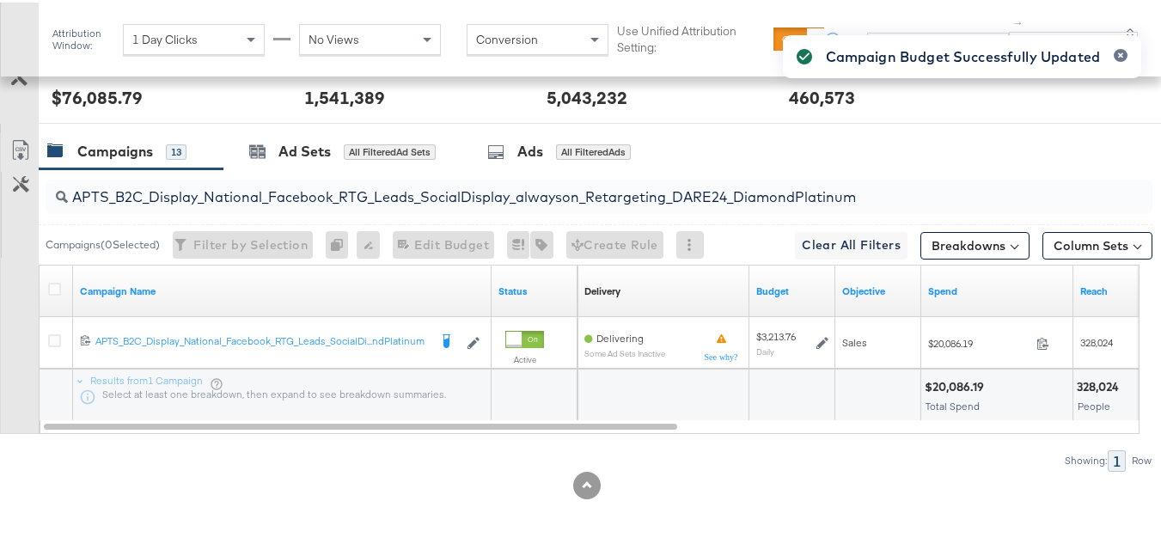
click at [215, 185] on input "APTS_B2C_Display_National_Facebook_RTG_Leads_SocialDisplay_alwayson_Retargeting…" at bounding box center [561, 188] width 987 height 34
paste input "FR_B2C_Display_National_Facebook_RTG_Leads_SocialDisplay_alwayson_Retargeting_FR"
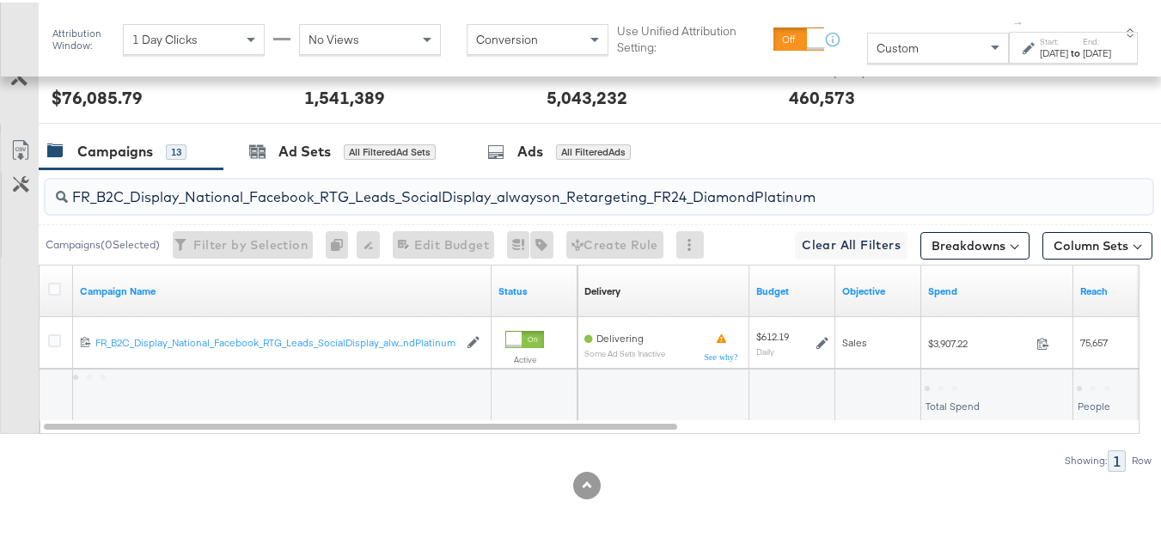
type input "FR_B2C_Display_National_Facebook_RTG_Leads_SocialDisplay_alwayson_Retargeting_F…"
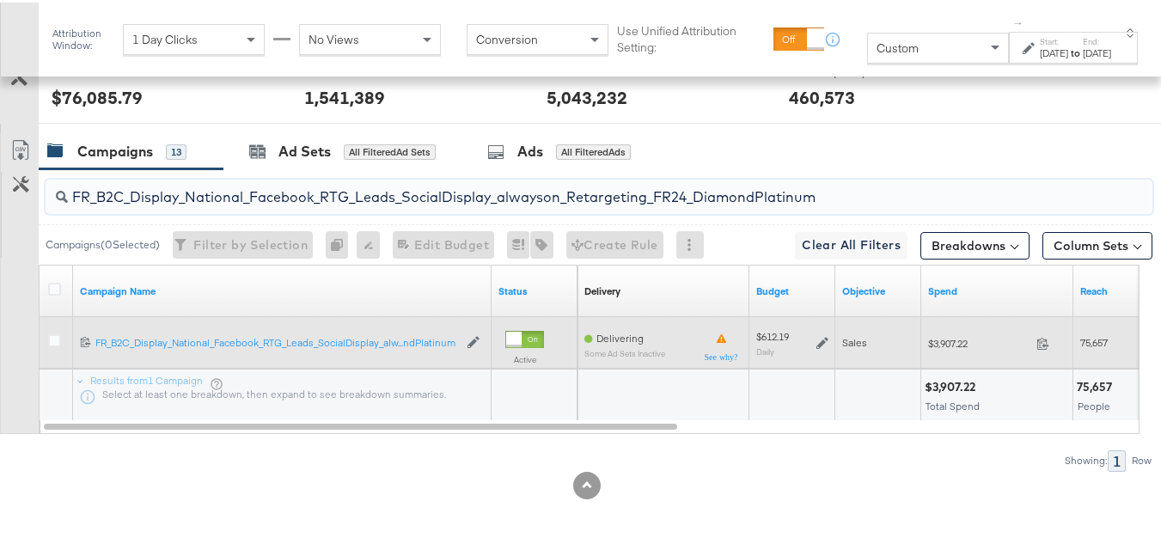
click at [818, 341] on icon at bounding box center [823, 340] width 12 height 12
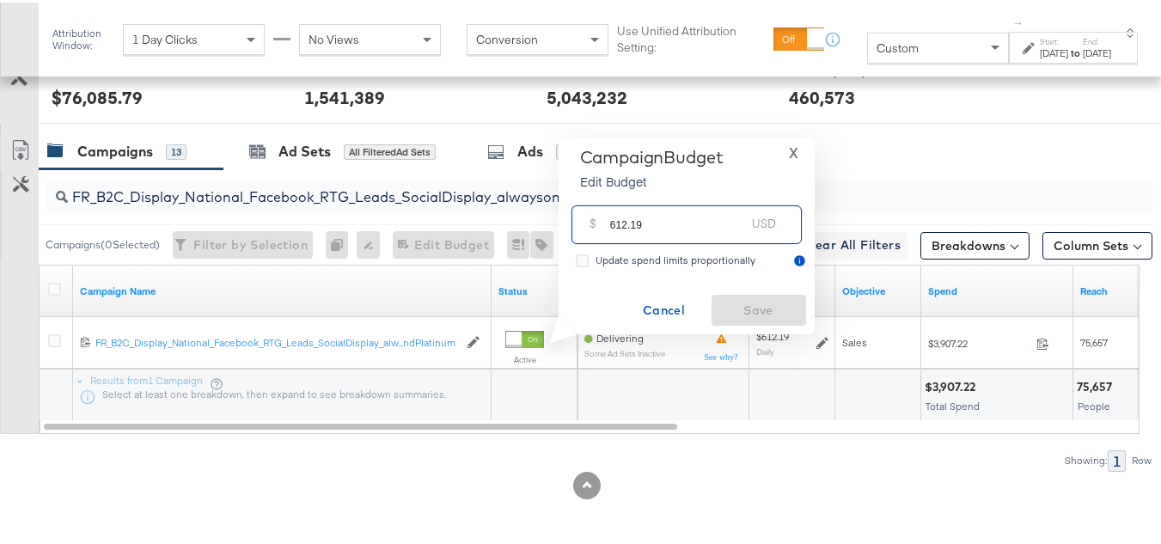
click at [707, 214] on input "612.19" at bounding box center [678, 215] width 136 height 37
paste input "$612.53"
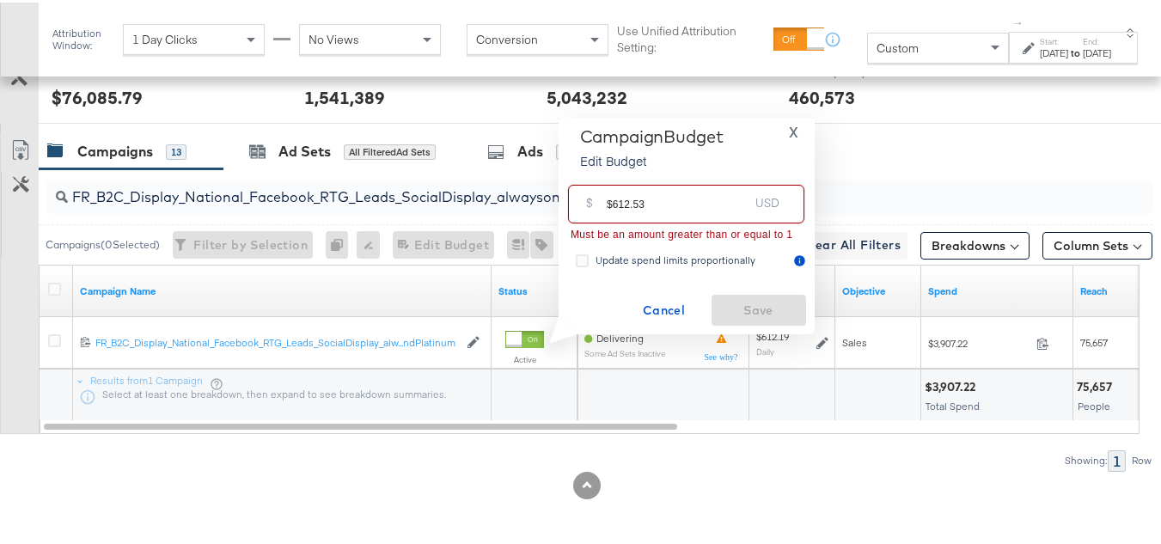
click at [609, 197] on input "$612.53" at bounding box center [678, 194] width 142 height 37
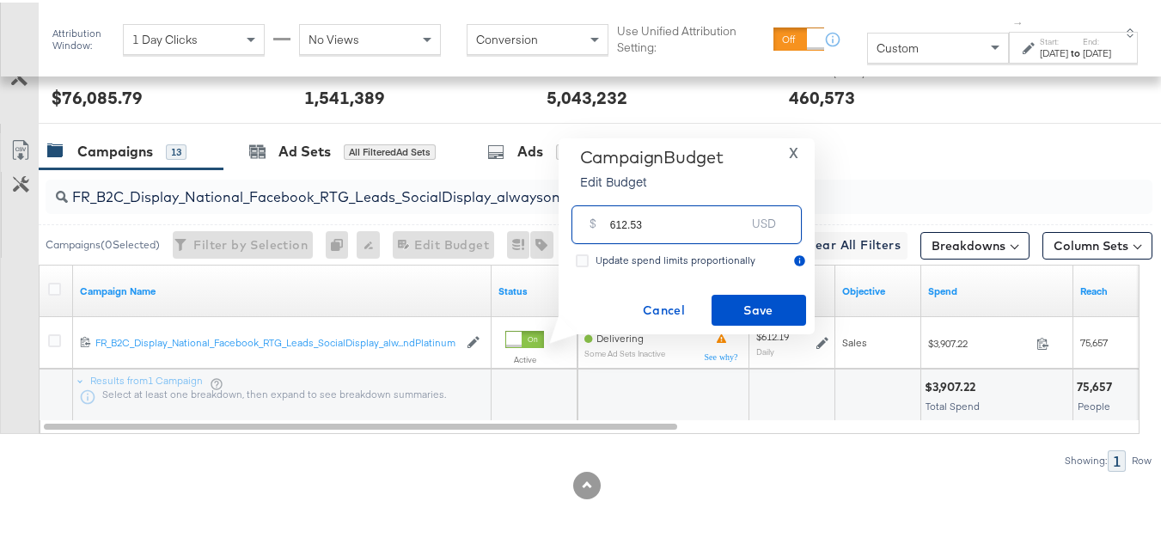
click at [700, 219] on input "612.53" at bounding box center [678, 215] width 136 height 37
type input "612.53"
click at [728, 304] on span "Save" at bounding box center [759, 307] width 81 height 21
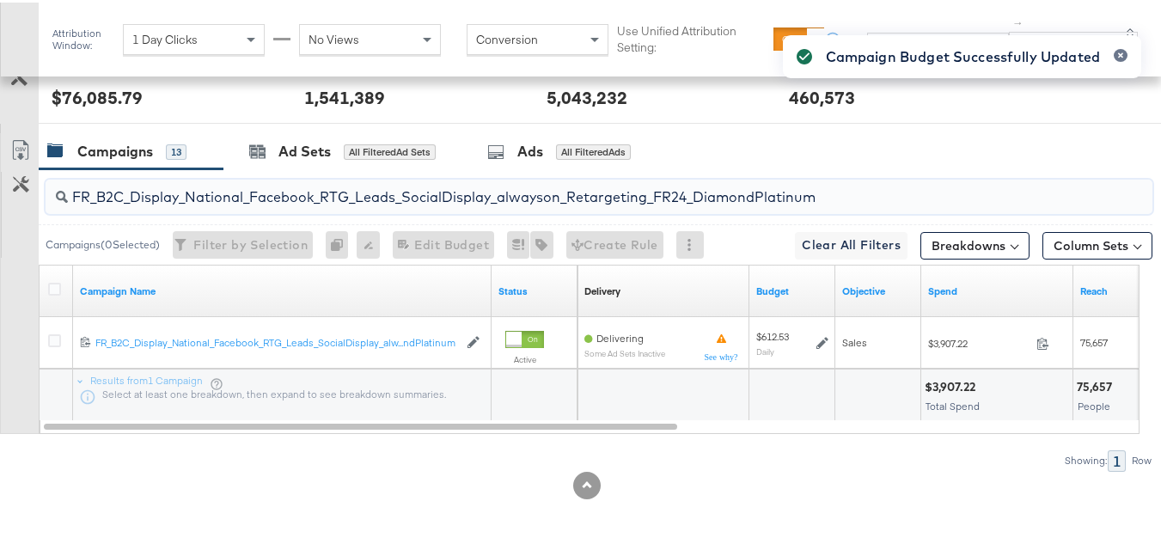
click at [241, 183] on input "FR_B2C_Display_National_Facebook_RTG_Leads_SocialDisplay_alwayson_Retargeting_F…" at bounding box center [561, 188] width 987 height 34
paste input "AF_B2C_Display_National_Facebook_RTG_Leads_SocialDisplay_alwayson_Retargeting_AF"
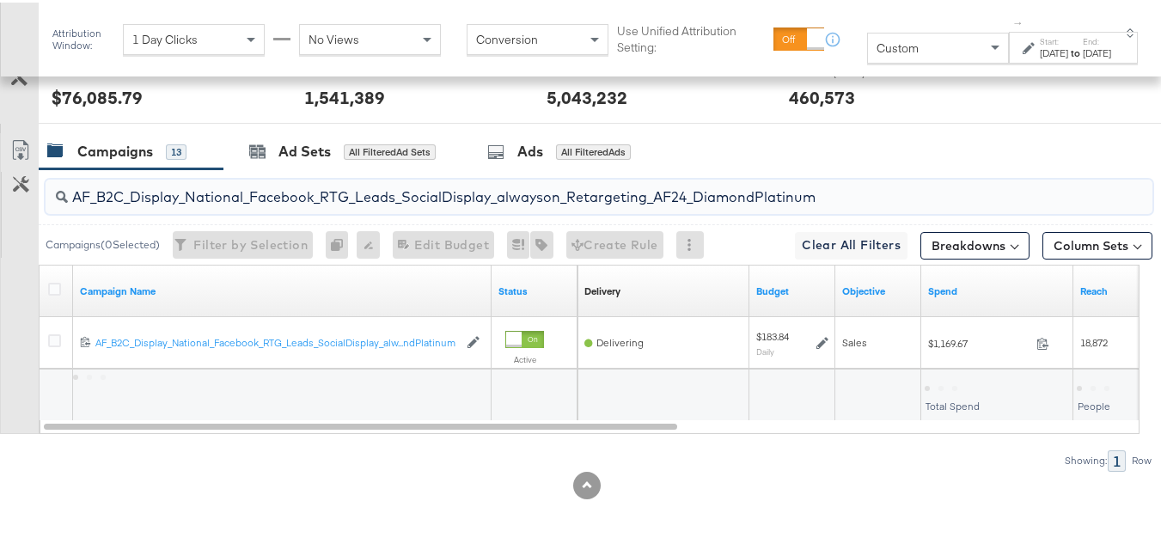
type input "AF_B2C_Display_National_Facebook_RTG_Leads_SocialDisplay_alwayson_Retargeting_A…"
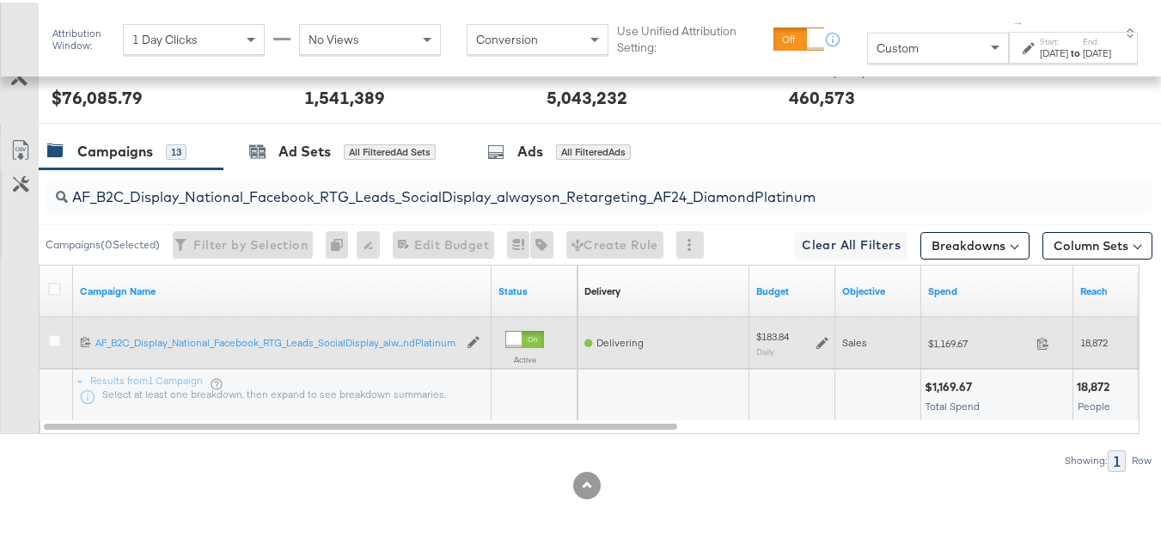
click at [817, 338] on icon at bounding box center [823, 340] width 12 height 12
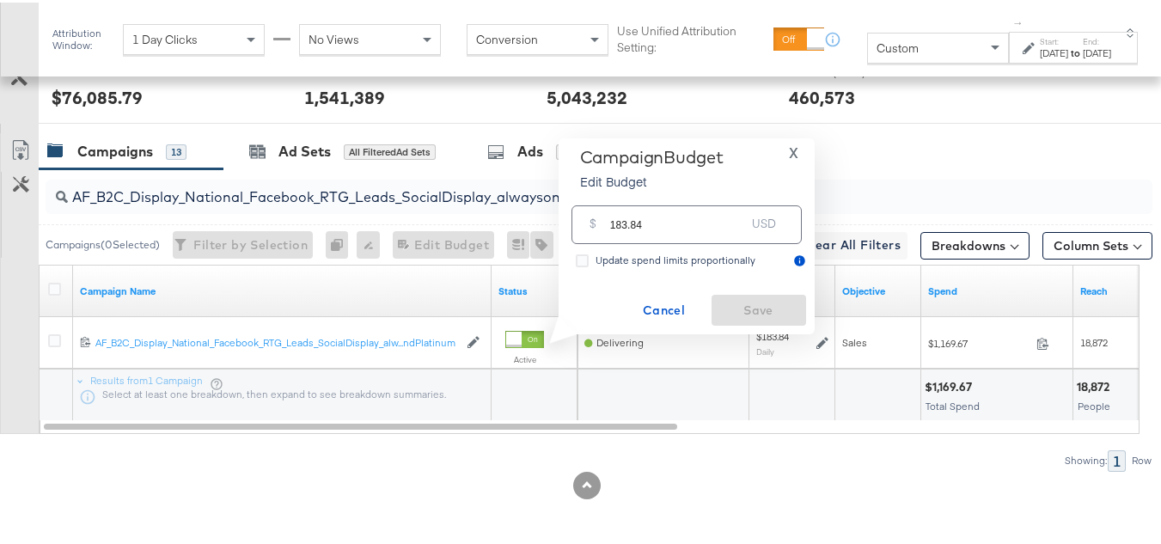
click at [682, 233] on input "183.84" at bounding box center [678, 215] width 136 height 37
paste input "$183.85"
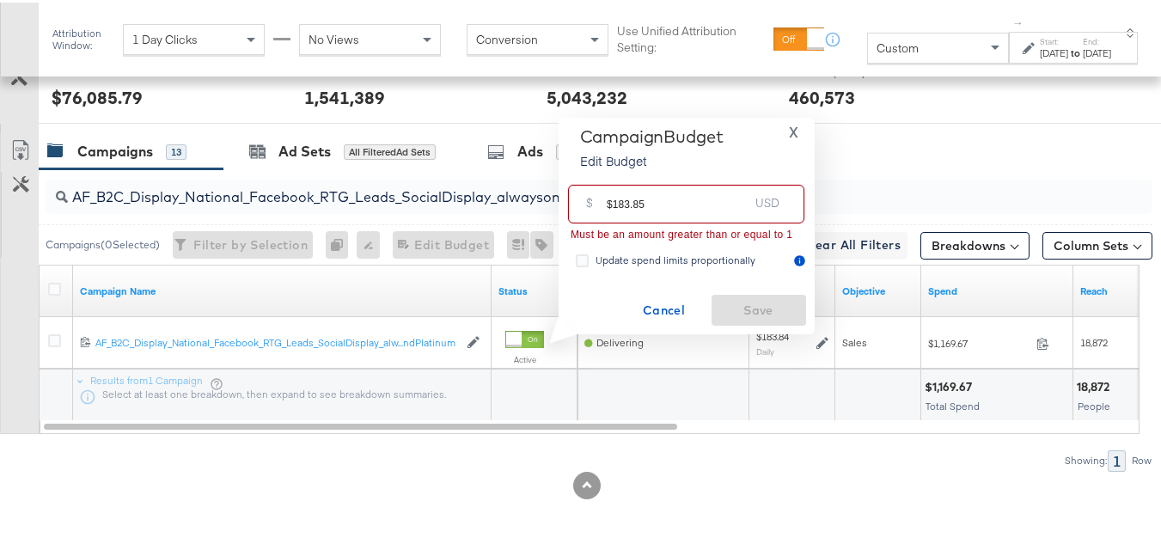
click at [609, 199] on input "$183.85" at bounding box center [678, 194] width 142 height 37
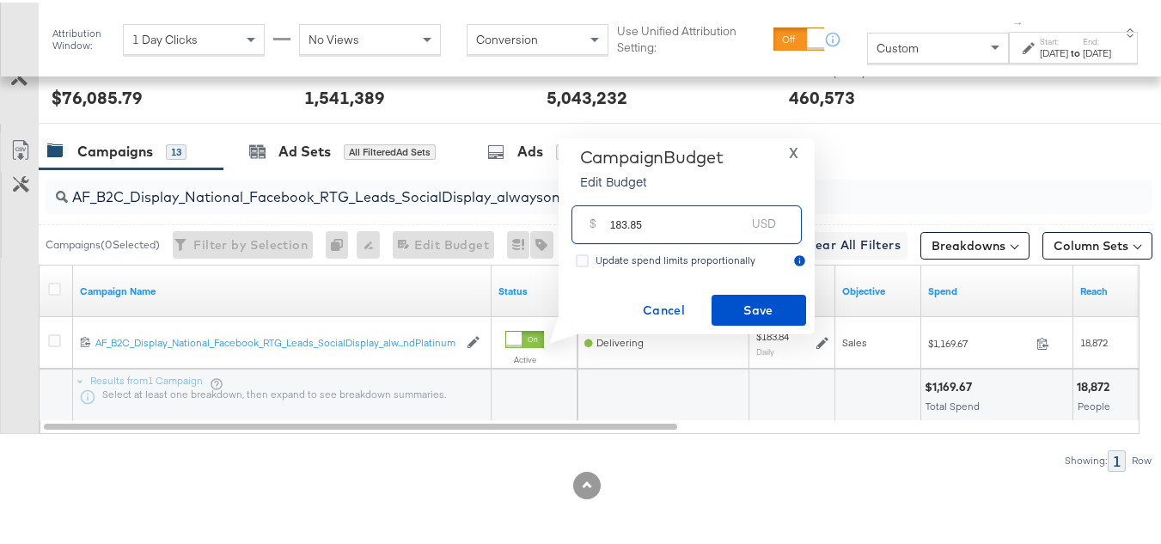
click at [680, 212] on input "183.85" at bounding box center [678, 215] width 136 height 37
type input "183.85"
click at [748, 305] on span "Save" at bounding box center [759, 307] width 81 height 21
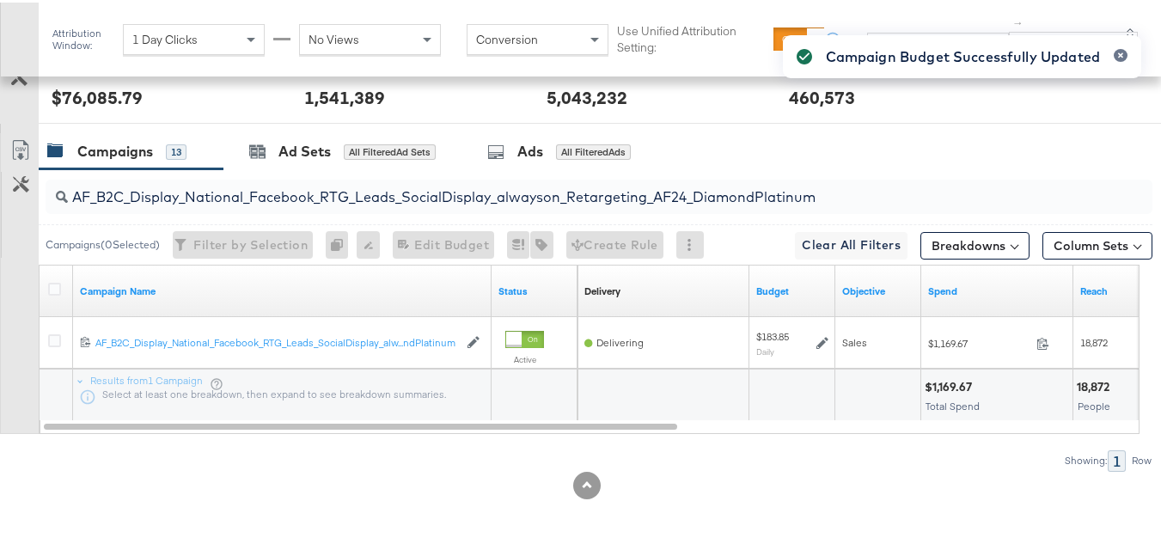
click at [237, 177] on input "AF_B2C_Display_National_Facebook_RTG_Leads_SocialDisplay_alwayson_Retargeting_A…" at bounding box center [561, 188] width 987 height 34
paste input "HL_B2C_Display_National_Facebook_RTG_Leads_SocialDisplay_alwayson_Retargeting_A…"
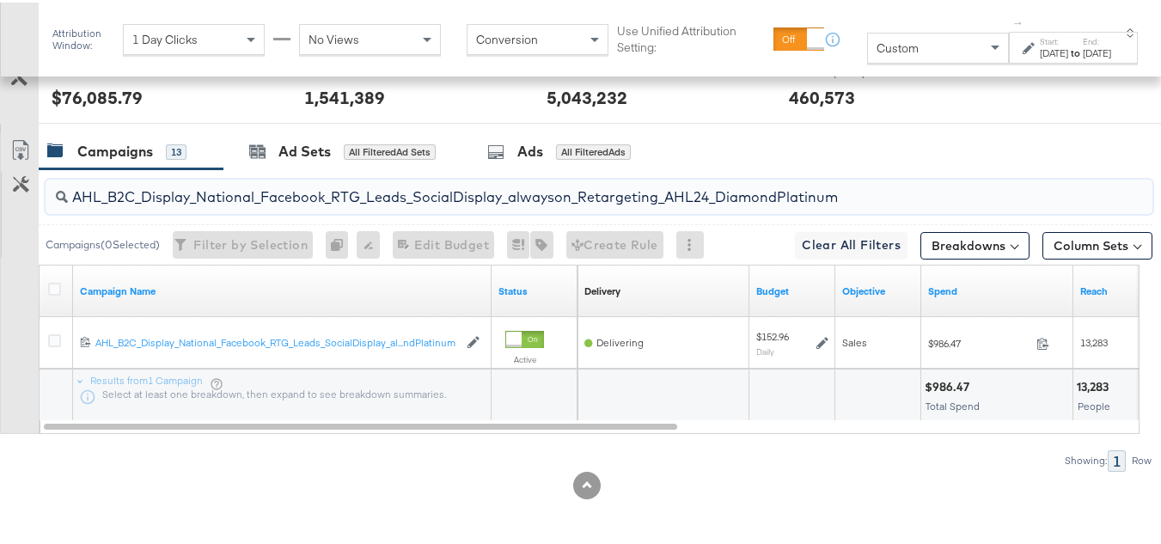
type input "AHL_B2C_Display_National_Facebook_RTG_Leads_SocialDisplay_alwayson_Retargeting_…"
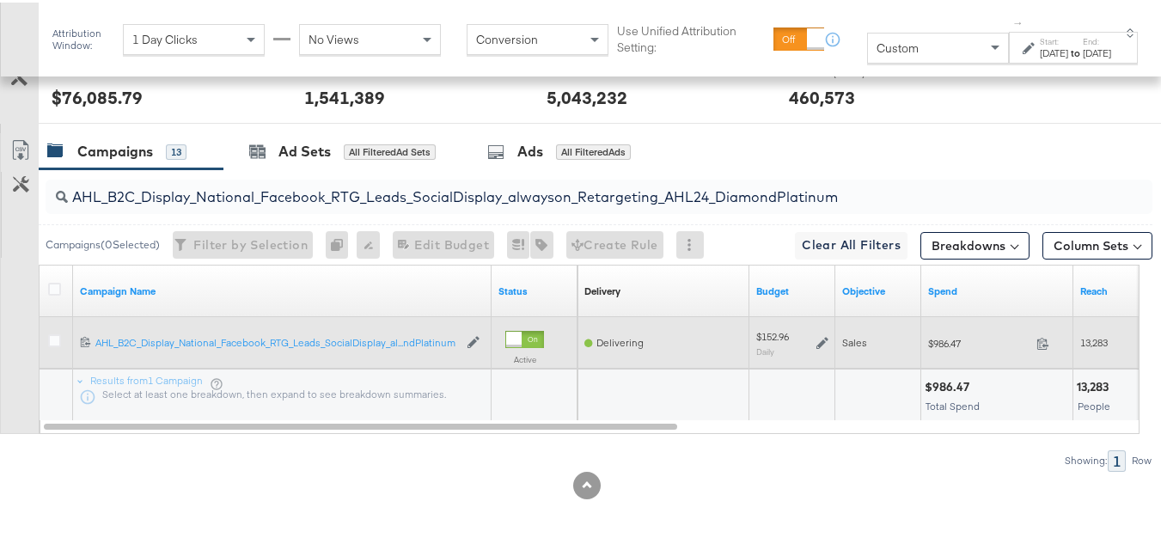
click at [831, 345] on div "$152.96 Daily" at bounding box center [792, 341] width 86 height 40
click at [820, 341] on icon at bounding box center [823, 340] width 12 height 12
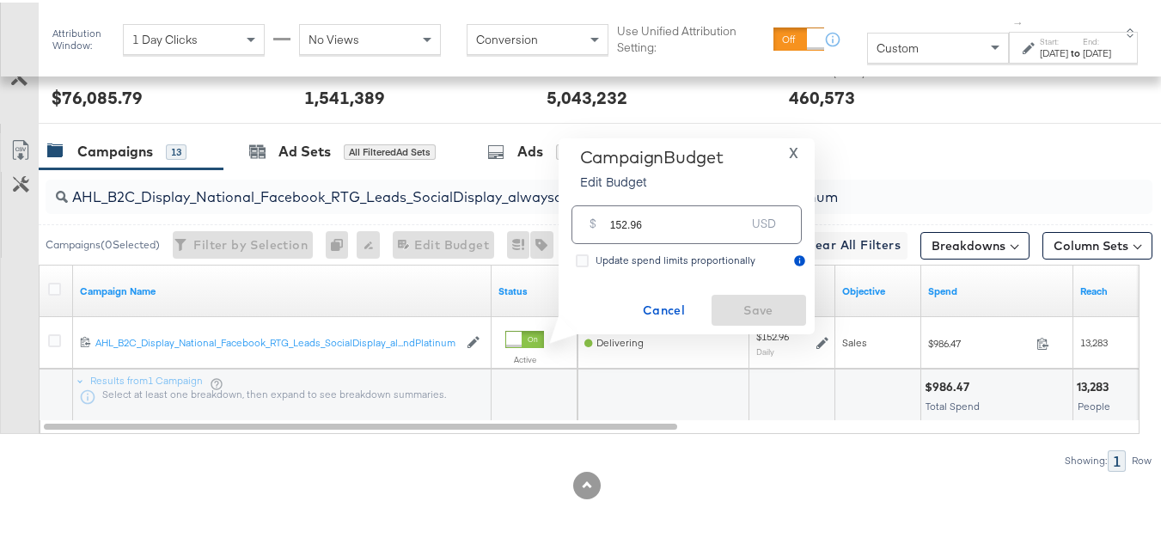
click at [683, 221] on input "152.96" at bounding box center [678, 215] width 136 height 37
paste input "$152.7"
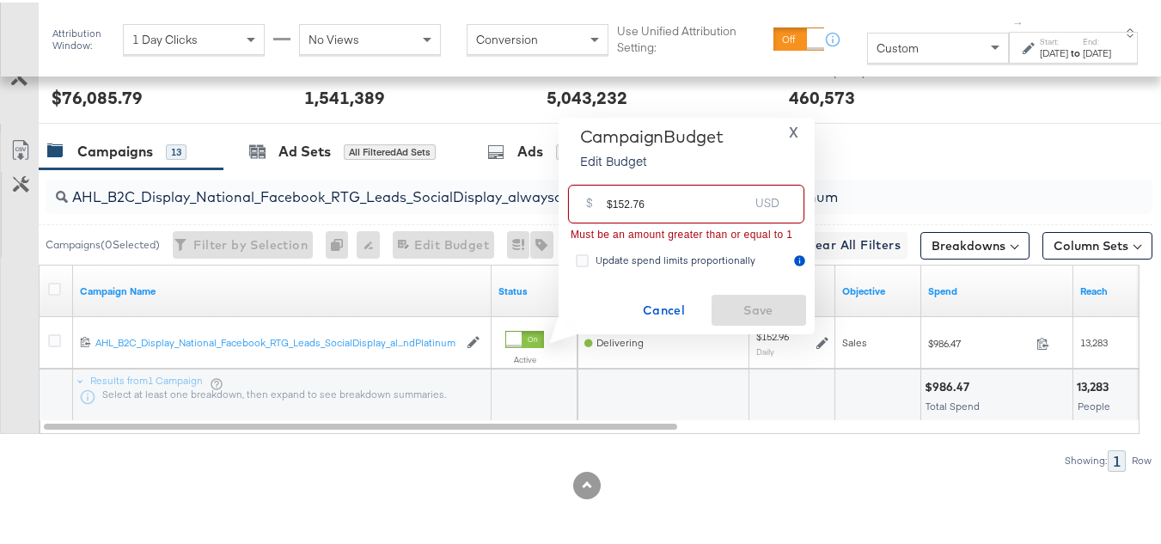
click at [611, 201] on input "$152.76" at bounding box center [678, 194] width 142 height 37
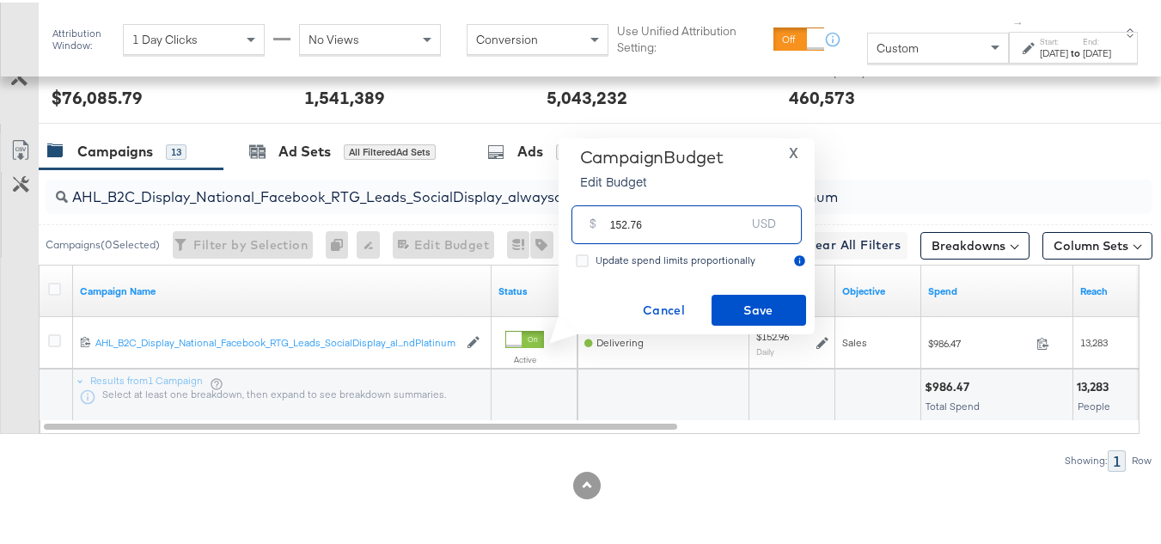
click at [705, 217] on input "152.76" at bounding box center [678, 215] width 136 height 37
type input "152.76"
click at [743, 293] on button "Save" at bounding box center [759, 307] width 95 height 31
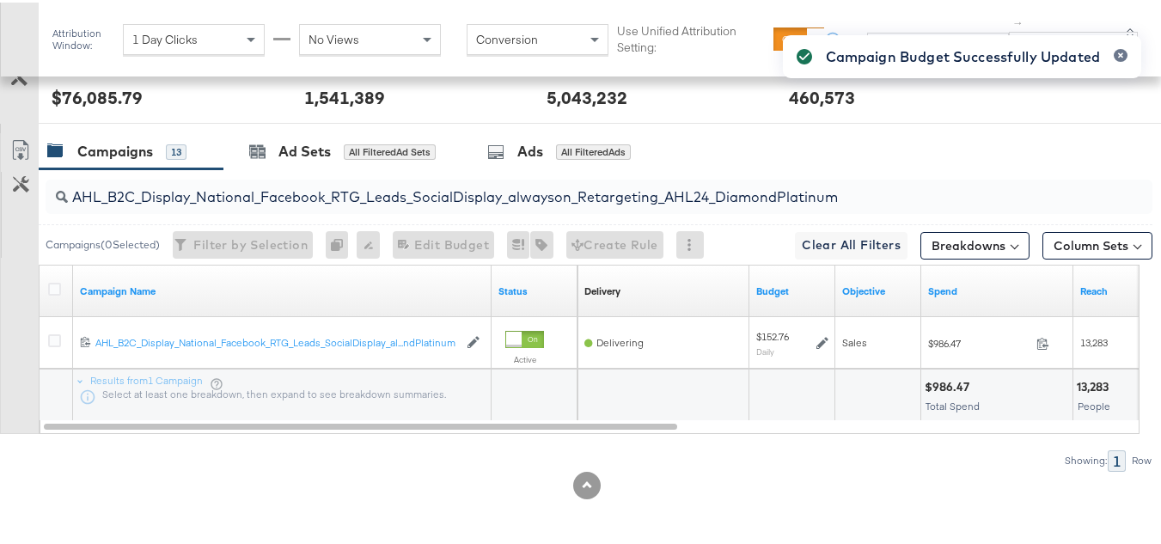
click at [235, 182] on input "AHL_B2C_Display_National_Facebook_RTG_Leads_SocialDisplay_alwayson_Retargeting_…" at bounding box center [561, 188] width 987 height 34
paste input "PTS_B2C_Display_National_Facebook_PRO_Traffic_SocialDisplay_alwayson_ASC_DARE24…"
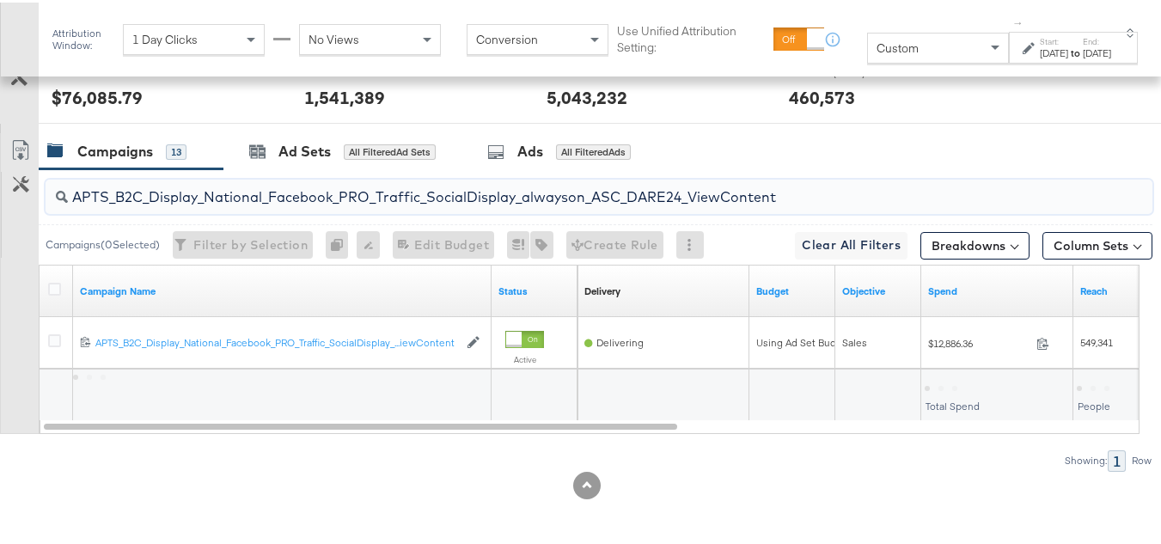
type input "APTS_B2C_Display_National_Facebook_PRO_Traffic_SocialDisplay_alwayson_ASC_DARE2…"
click at [55, 287] on icon at bounding box center [54, 286] width 13 height 13
click at [0, 0] on input "checkbox" at bounding box center [0, 0] width 0 height 0
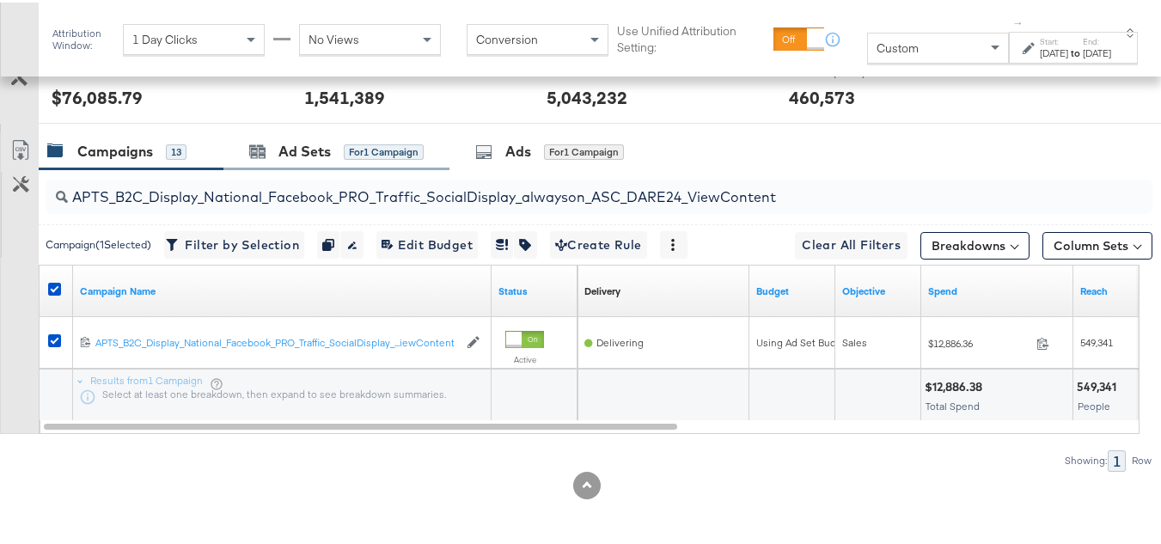
click at [291, 137] on div "Ad Sets for 1 Campaign" at bounding box center [336, 149] width 226 height 37
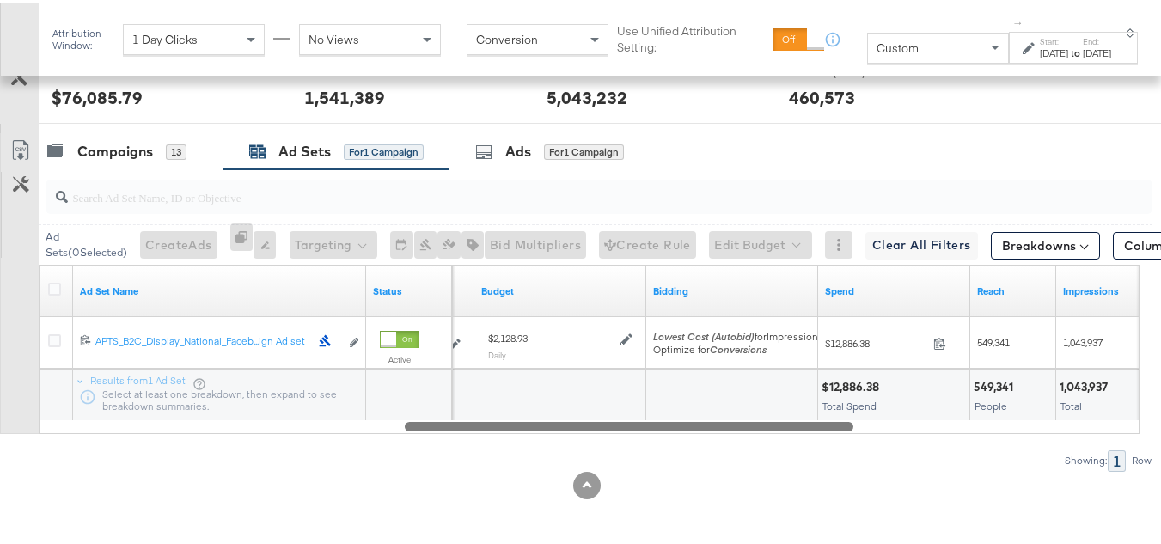
drag, startPoint x: 291, startPoint y: 427, endPoint x: 652, endPoint y: 431, distance: 361.0
click at [652, 431] on div "Ad Set Name Status Schedule Budget Bidding Spend Reach Impressions 120211983390…" at bounding box center [589, 346] width 1101 height 169
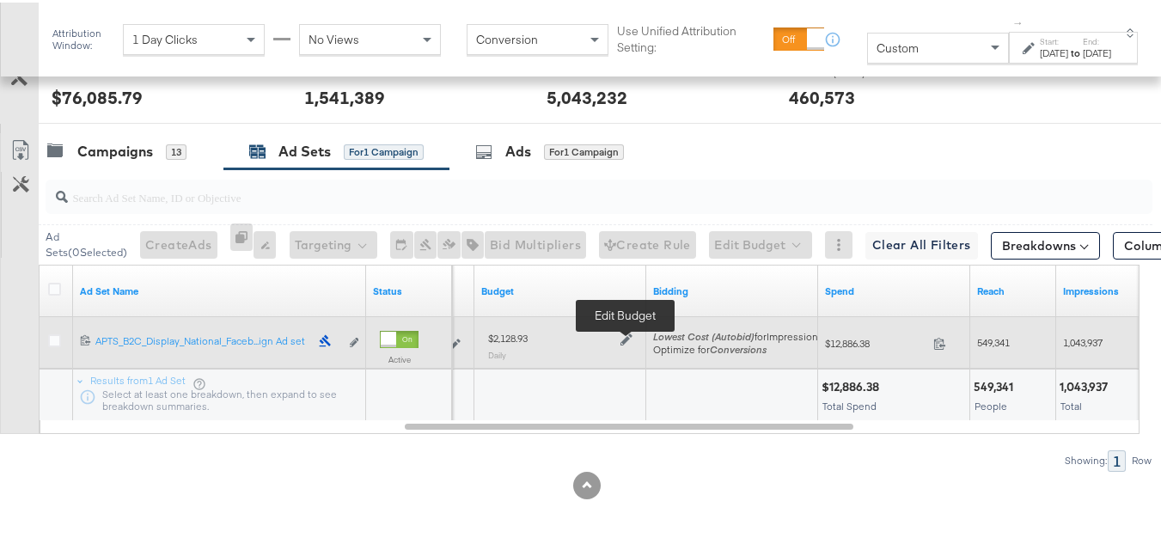
click at [621, 336] on icon at bounding box center [627, 337] width 12 height 12
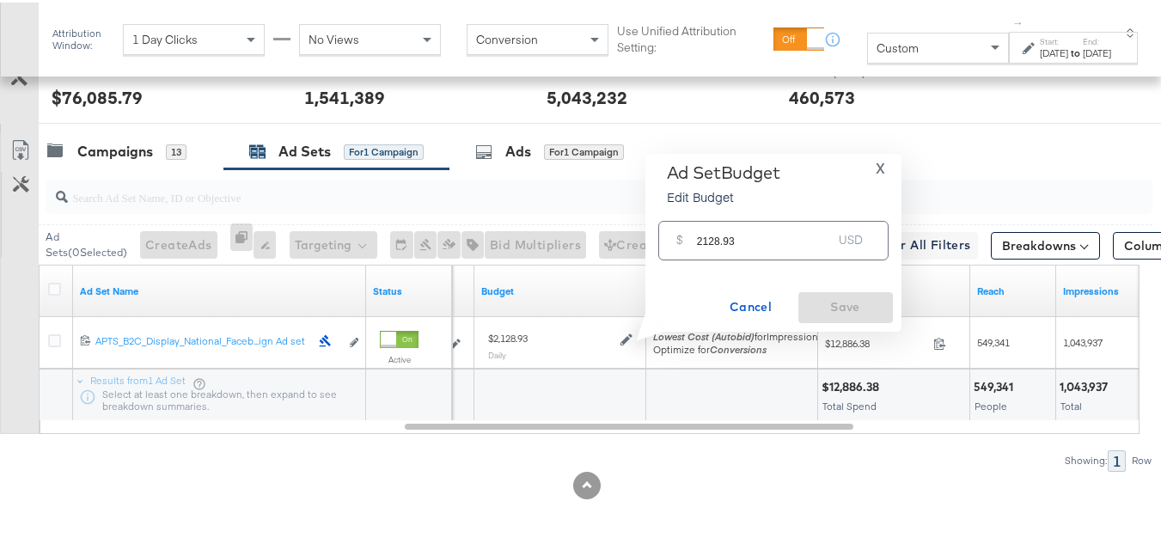
click at [745, 244] on input "2128.93" at bounding box center [765, 230] width 136 height 37
paste input "$2,415.34"
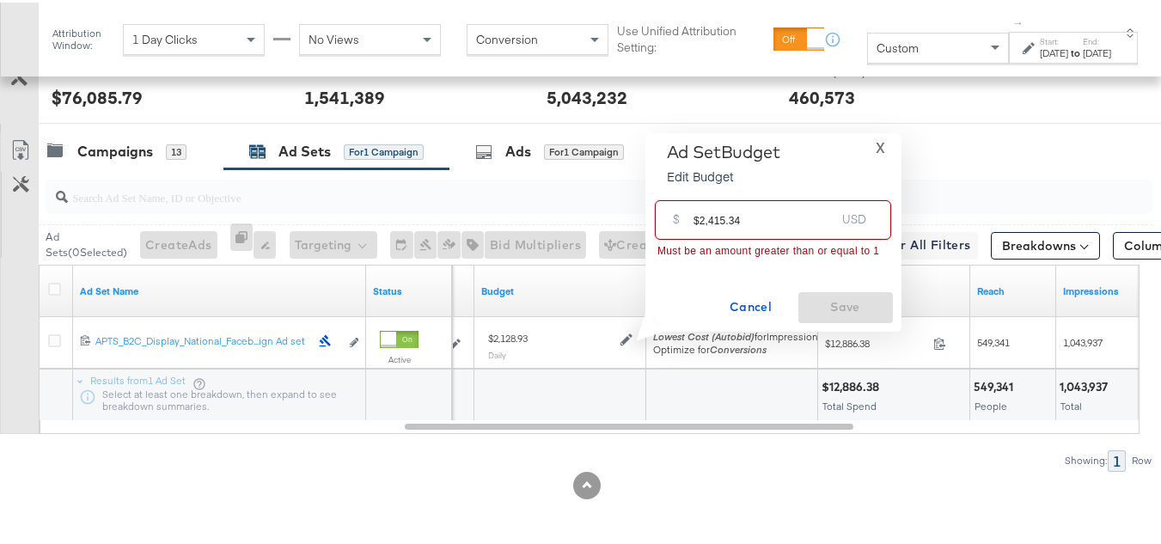
click at [699, 215] on input "$2,415.34" at bounding box center [765, 210] width 142 height 37
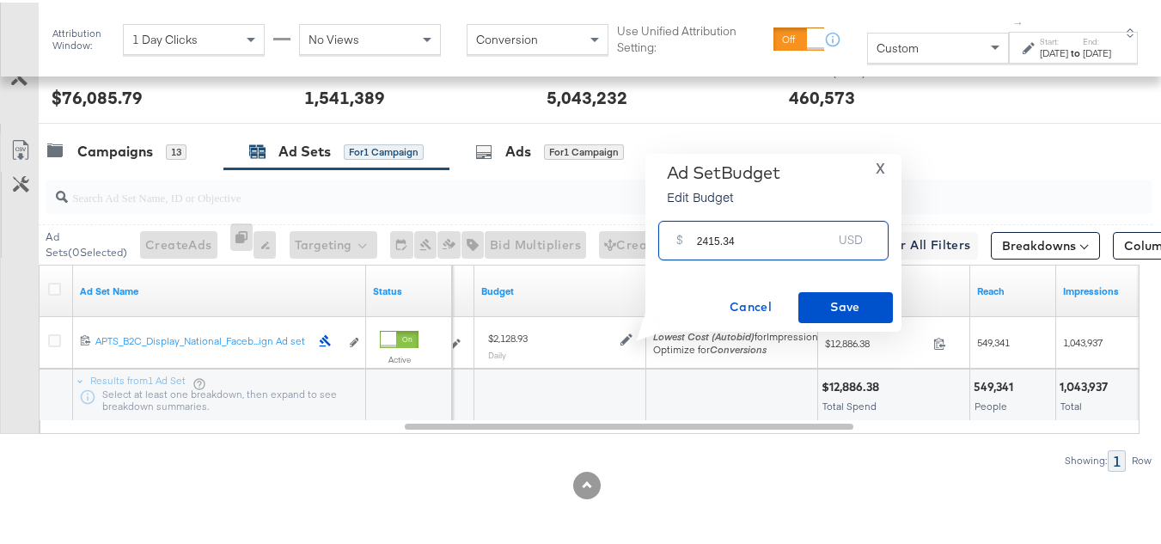
click at [792, 241] on input "2415.34" at bounding box center [765, 230] width 136 height 37
type input "2415.34"
click at [819, 287] on div "Ad Set Budget Edit Budget X $ 2415.34 USD Cancel Save" at bounding box center [773, 240] width 239 height 161
click at [819, 297] on span "Save" at bounding box center [845, 304] width 81 height 21
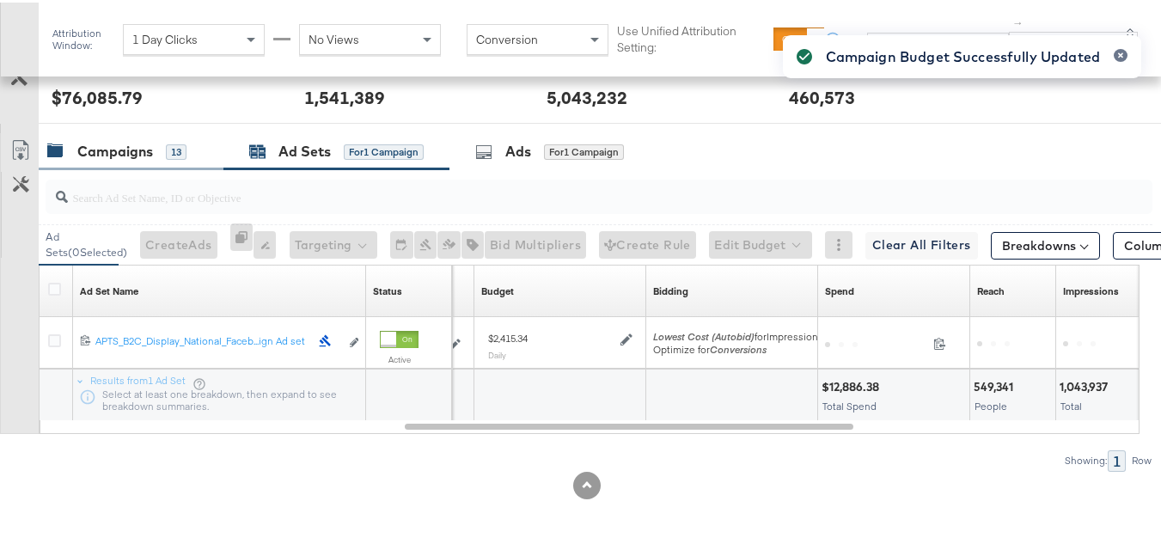
click at [118, 150] on div "Campaigns" at bounding box center [115, 149] width 76 height 20
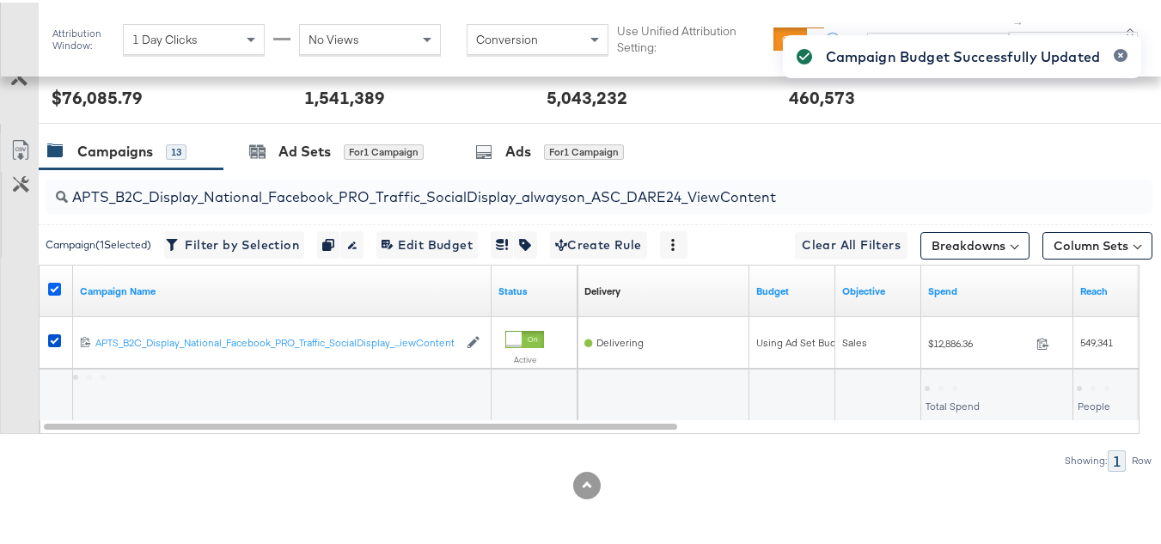
click at [55, 284] on icon at bounding box center [54, 286] width 13 height 13
click at [0, 0] on input "checkbox" at bounding box center [0, 0] width 0 height 0
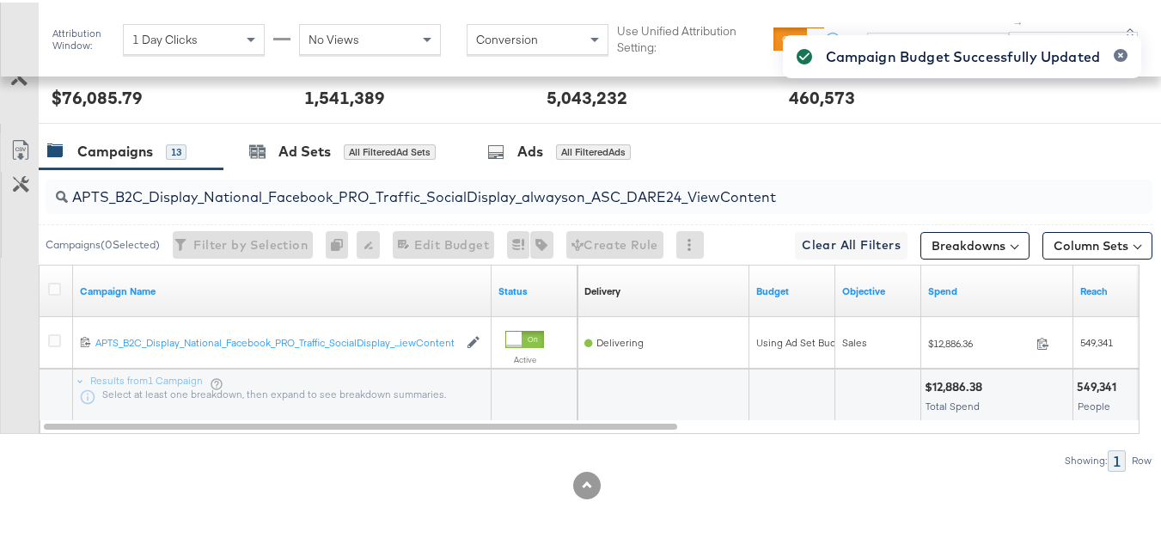
click at [205, 184] on input "APTS_B2C_Display_National_Facebook_PRO_Traffic_SocialDisplay_alwayson_ASC_DARE2…" at bounding box center [561, 188] width 987 height 34
paste input "Leads_SocialDisplay_alwayson_ASC_DARE24_Purchase"
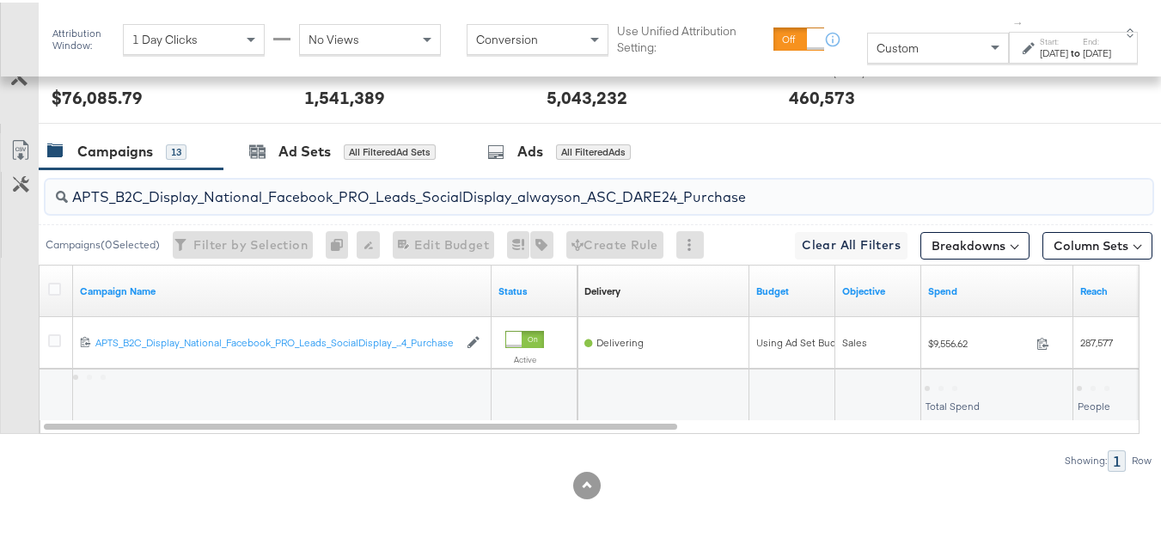
type input "APTS_B2C_Display_National_Facebook_PRO_Leads_SocialDisplay_alwayson_ASC_DARE24_…"
click at [52, 295] on div at bounding box center [57, 288] width 18 height 17
click at [53, 287] on icon at bounding box center [54, 286] width 13 height 13
click at [0, 0] on input "checkbox" at bounding box center [0, 0] width 0 height 0
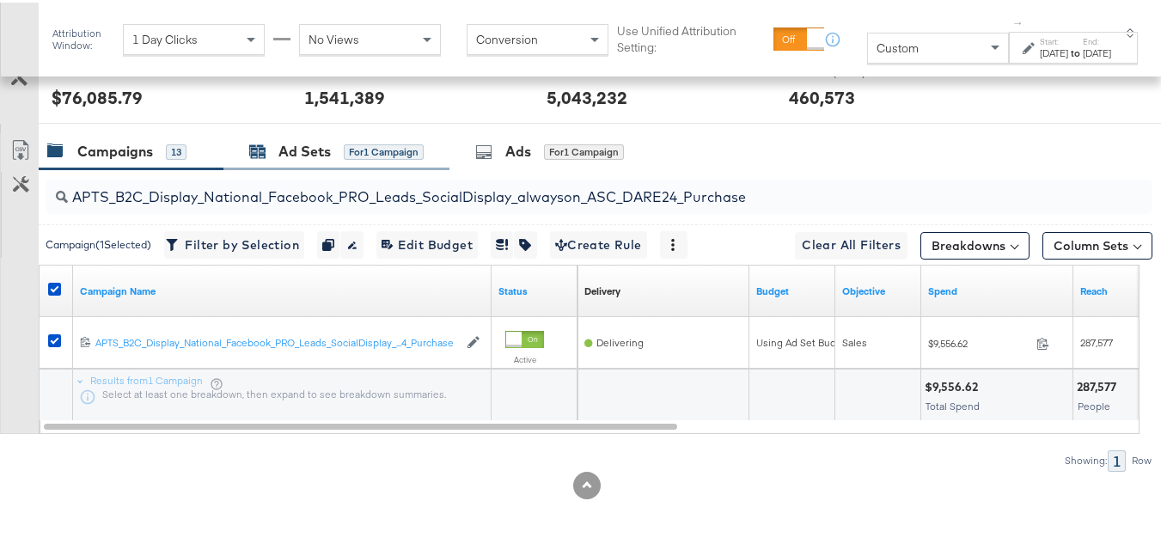
click at [294, 144] on div "Ad Sets" at bounding box center [304, 149] width 52 height 20
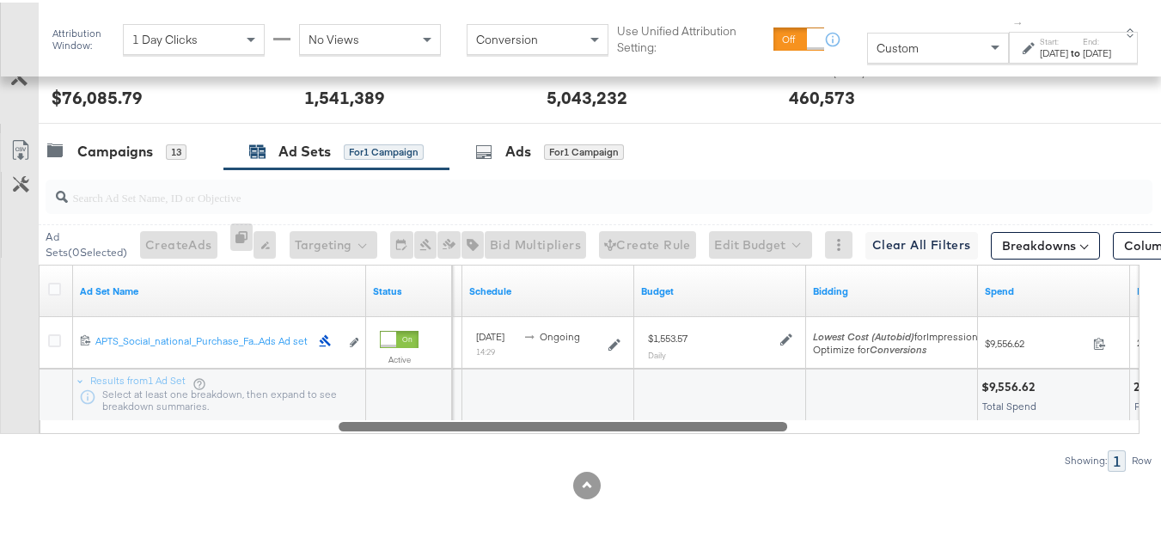
drag, startPoint x: 358, startPoint y: 428, endPoint x: 673, endPoint y: 419, distance: 315.6
click at [671, 433] on div "Ad Sets ( 0 Selected) Create Ads At least one ad set must be selected 0 Rename …" at bounding box center [576, 318] width 1153 height 302
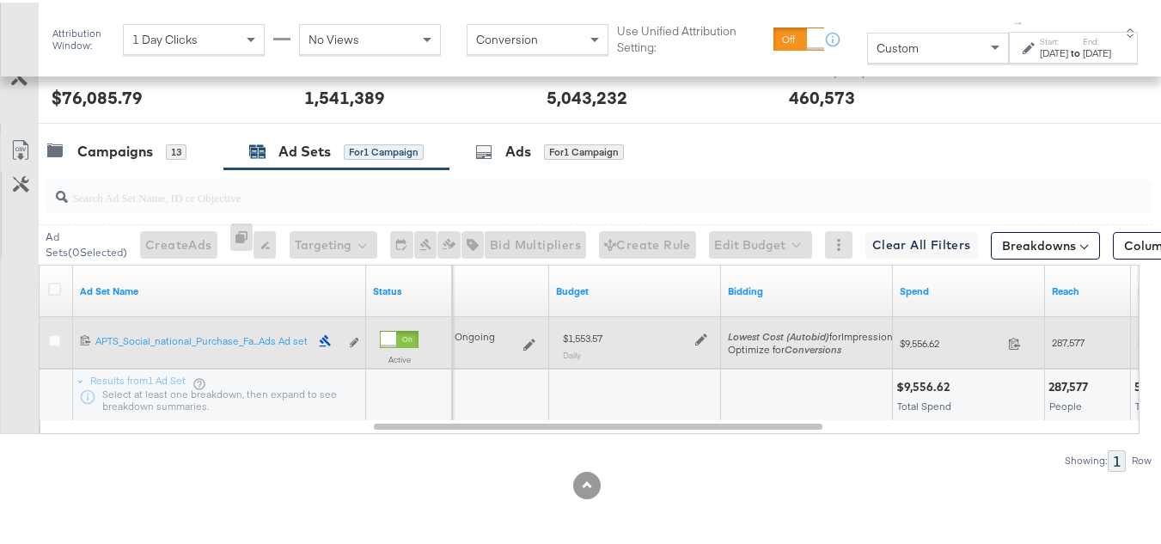
click at [696, 338] on icon at bounding box center [701, 337] width 12 height 12
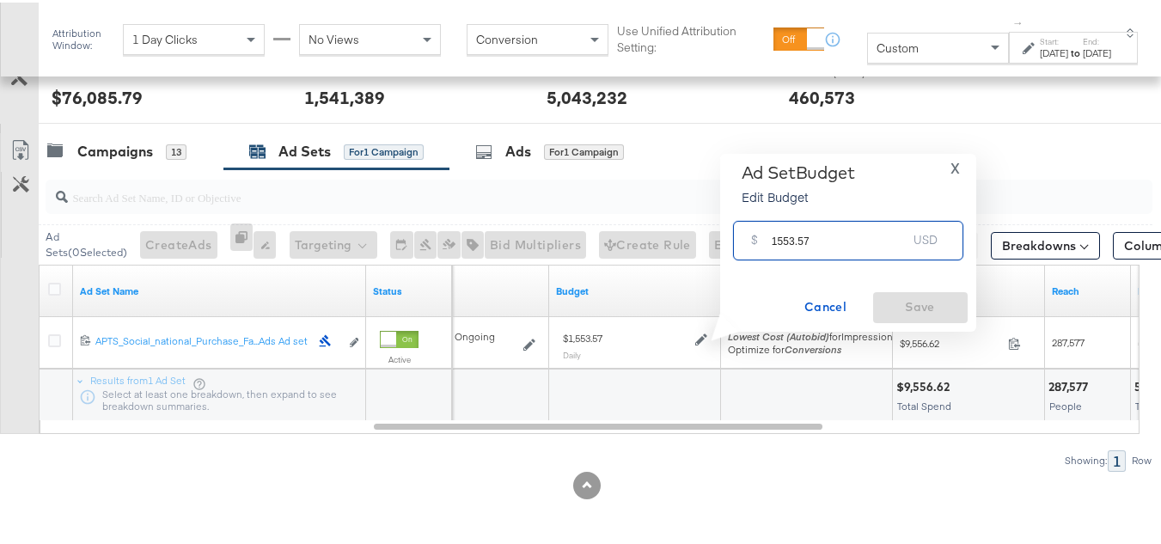
click at [830, 225] on input "1553.57" at bounding box center [840, 230] width 136 height 37
paste input "$1,"
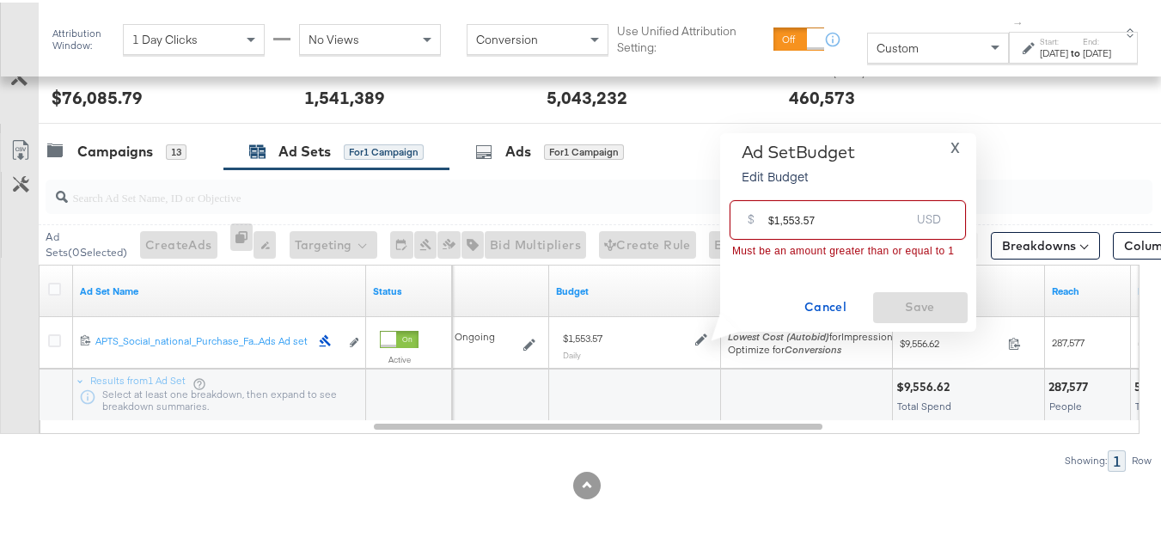
click at [774, 216] on input "$1,553.57" at bounding box center [839, 210] width 142 height 37
type input "1553.57"
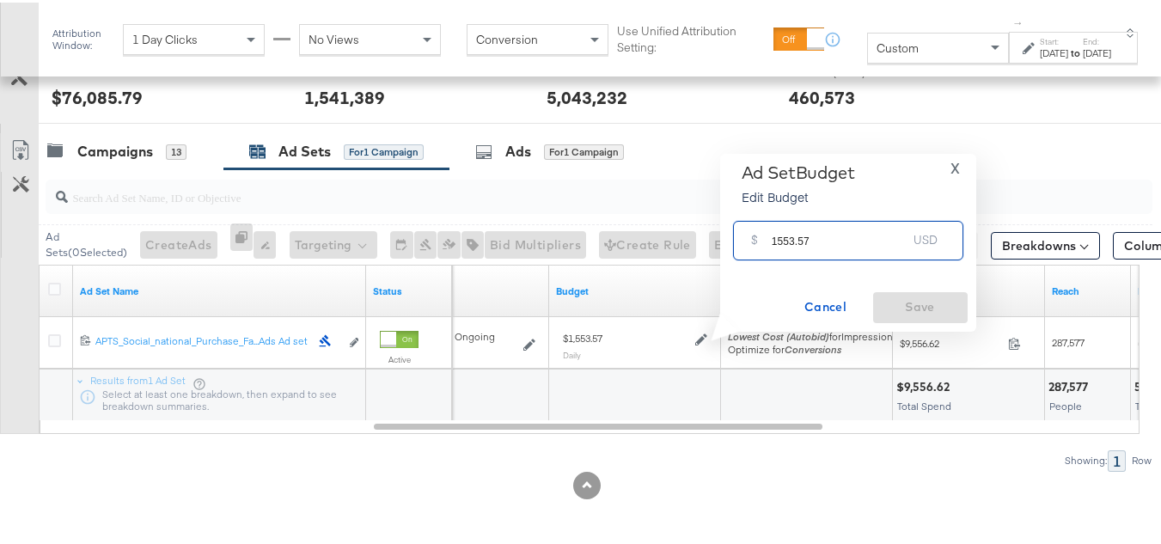
click at [857, 231] on input "1553.57" at bounding box center [840, 230] width 136 height 37
click at [891, 291] on div "Cancel Save" at bounding box center [848, 305] width 239 height 31
click at [821, 299] on span "Cancel" at bounding box center [826, 304] width 81 height 21
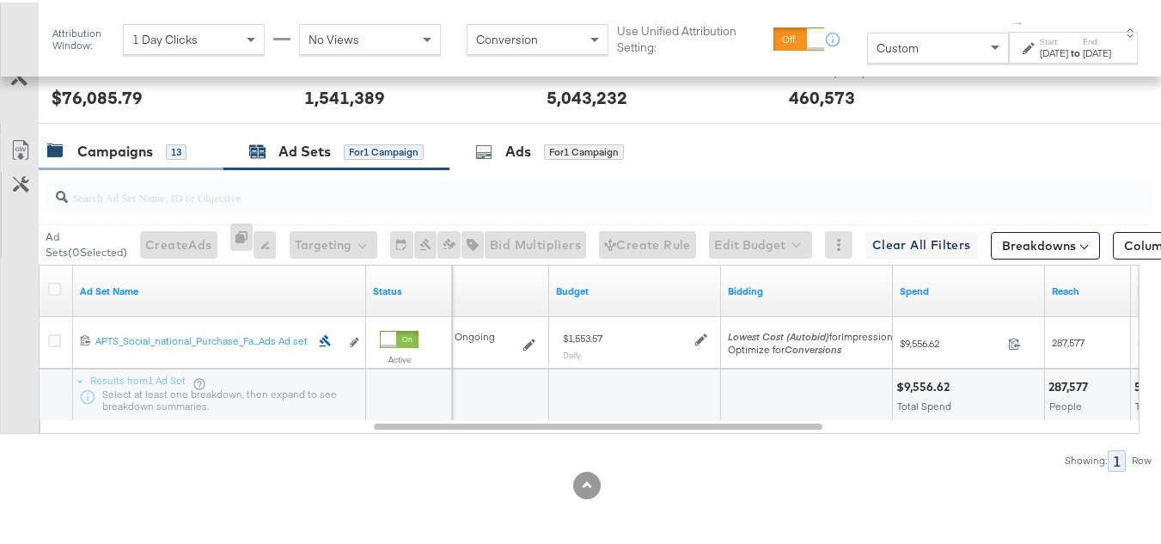
click at [125, 147] on div "Campaigns" at bounding box center [115, 149] width 76 height 20
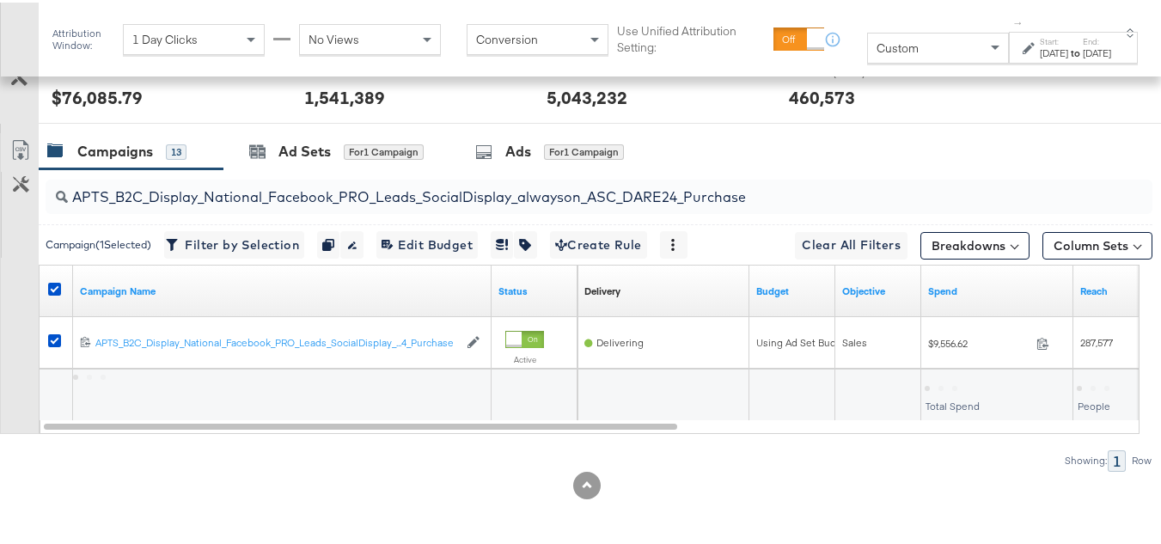
click at [46, 289] on div at bounding box center [57, 288] width 32 height 31
click at [58, 291] on icon at bounding box center [54, 286] width 13 height 13
click at [0, 0] on input "checkbox" at bounding box center [0, 0] width 0 height 0
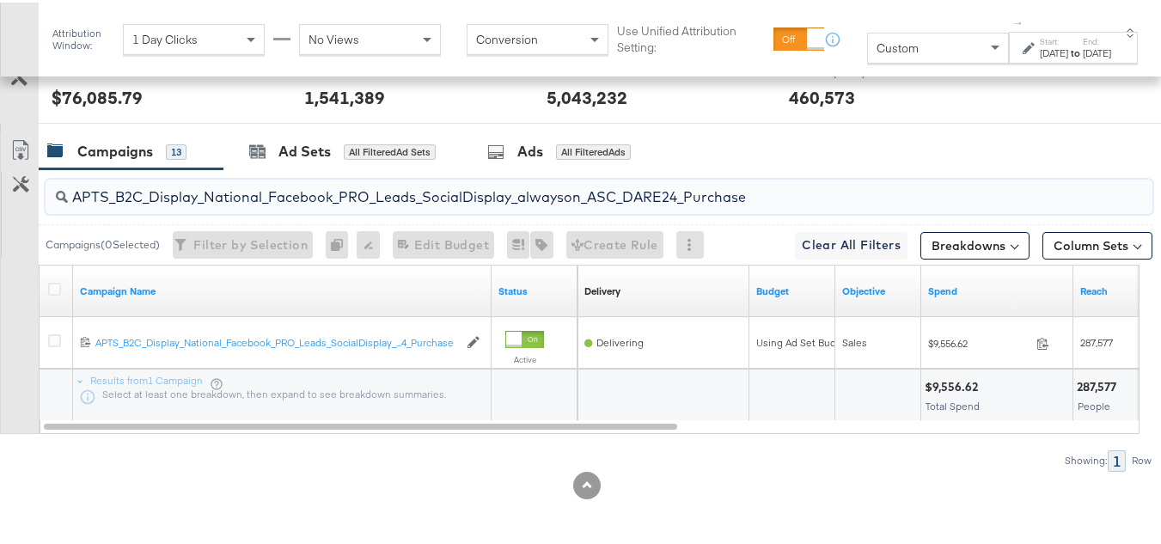
click at [224, 183] on input "APTS_B2C_Display_National_Facebook_PRO_Leads_SocialDisplay_alwayson_ASC_DARE24_…" at bounding box center [561, 188] width 987 height 34
paste input "F_B2C_Display_National_Facebook_PRO_Traffic_SocialDisplay_alwayson_ASC_AF24_Vie…"
type input "AF_B2C_Display_National_Facebook_PRO_Traffic_SocialDisplay_alwayson_ASC_AF24_Vi…"
click at [64, 294] on div at bounding box center [57, 288] width 18 height 17
click at [58, 288] on icon at bounding box center [54, 286] width 13 height 13
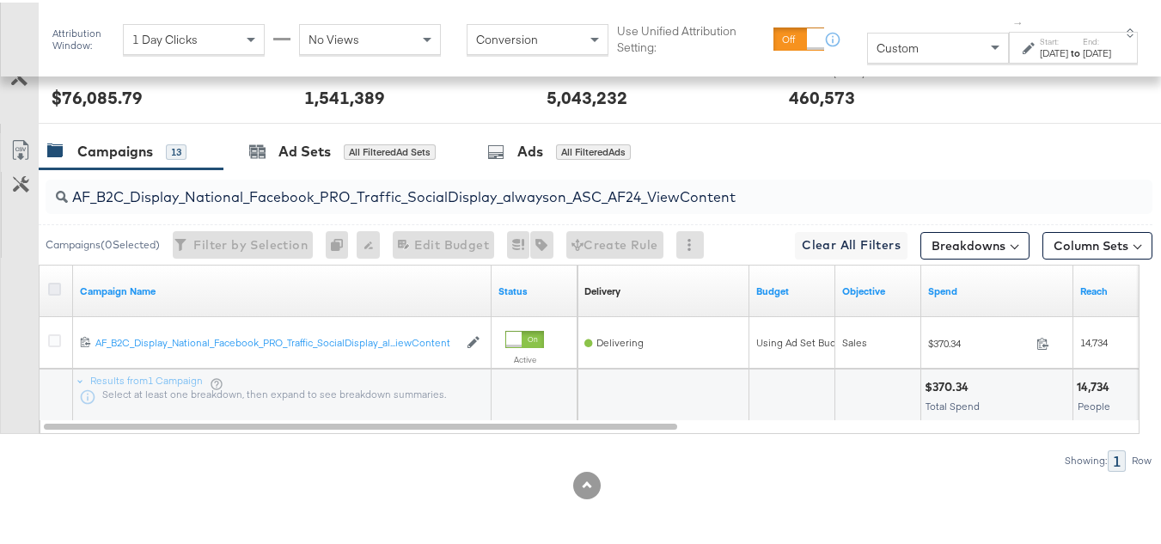
click at [0, 0] on input "checkbox" at bounding box center [0, 0] width 0 height 0
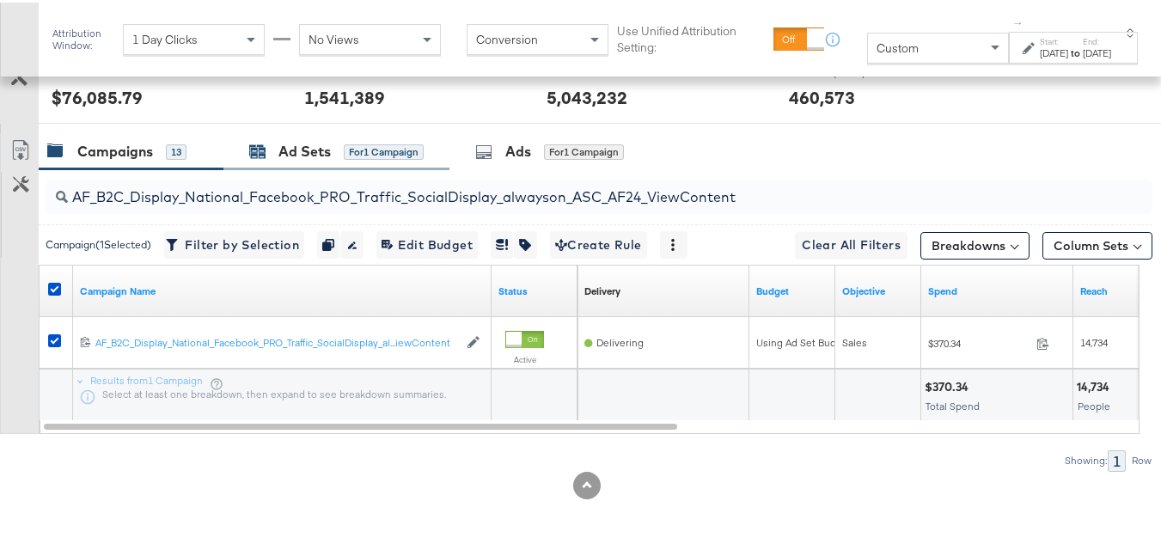
click at [324, 139] on div "Ad Sets" at bounding box center [304, 149] width 52 height 20
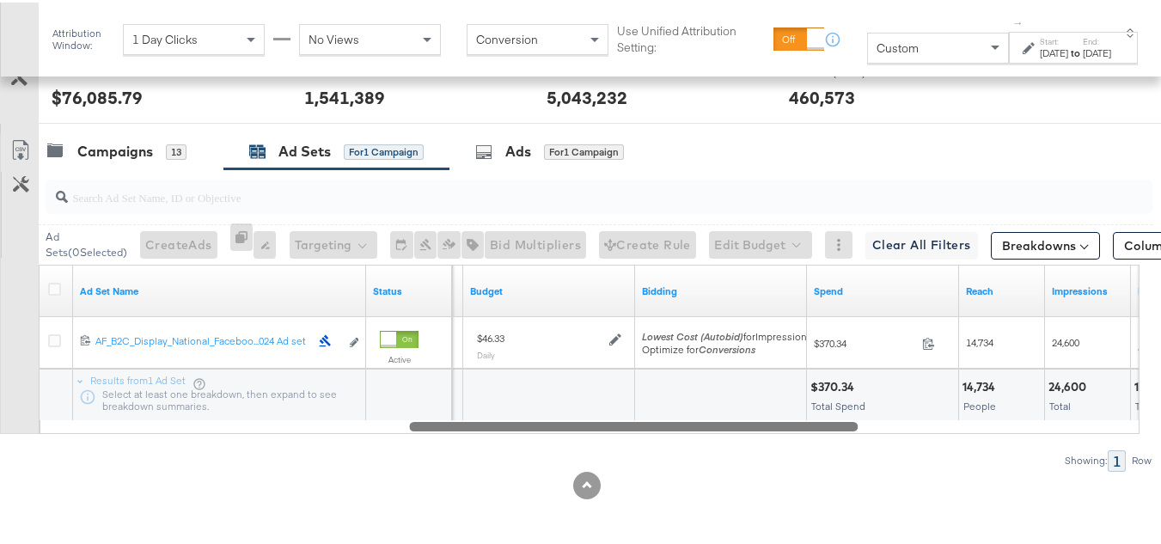
drag, startPoint x: 197, startPoint y: 424, endPoint x: 564, endPoint y: 462, distance: 369.0
click at [564, 462] on div "Ad Sets ( 0 Selected) Create Ads At least one ad set must be selected 0 Rename …" at bounding box center [576, 318] width 1153 height 302
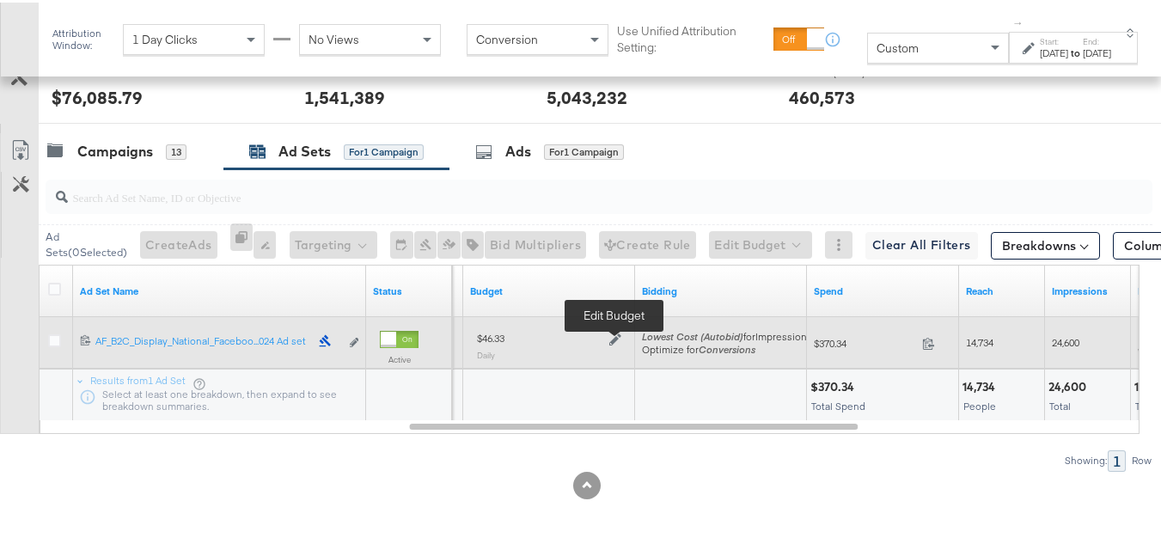
click at [617, 338] on icon at bounding box center [615, 337] width 12 height 12
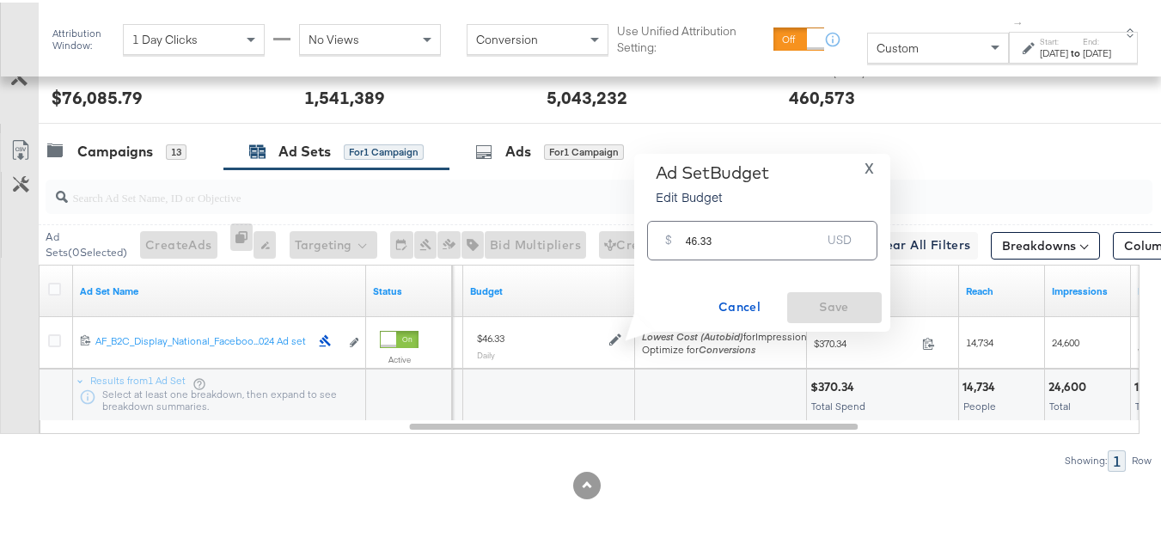
click at [812, 239] on input "46.33" at bounding box center [754, 230] width 136 height 37
paste input "$55.60"
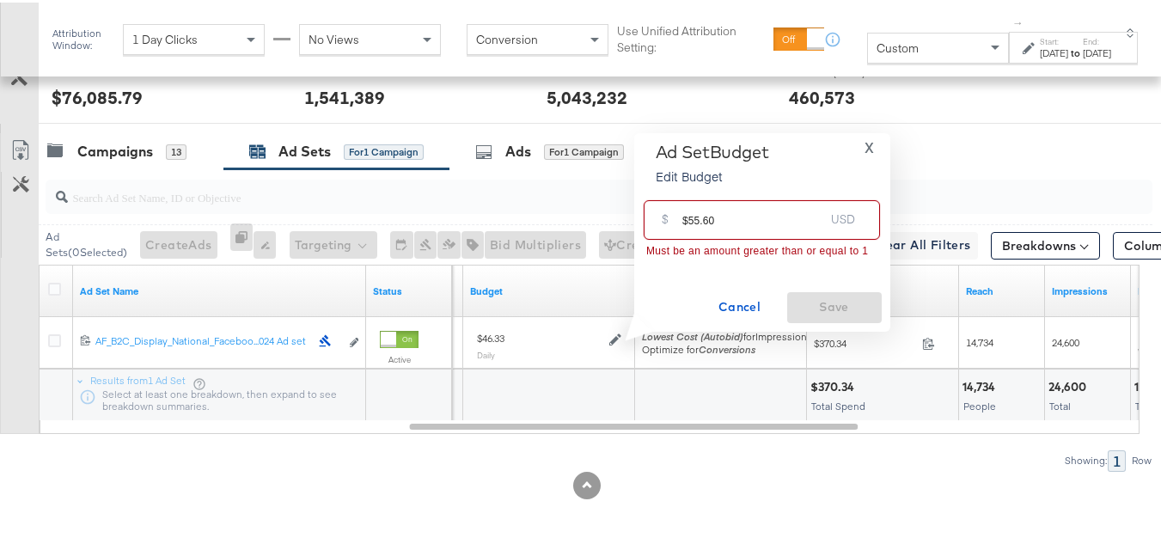
click at [687, 212] on input "$55.60" at bounding box center [753, 210] width 142 height 37
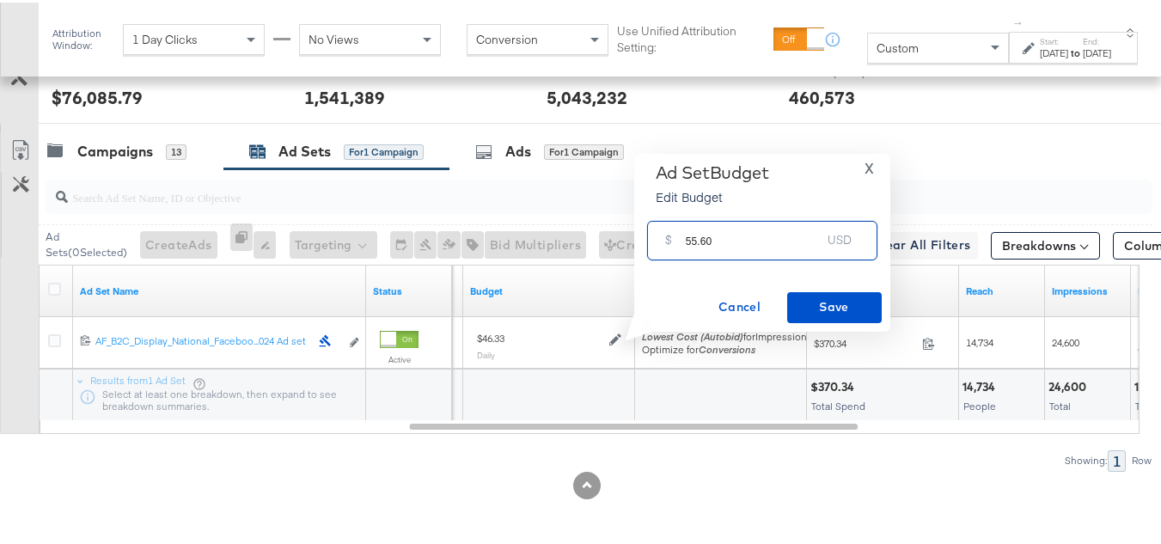
click at [748, 230] on input "55.60" at bounding box center [754, 230] width 136 height 37
type input "55.60"
click at [802, 297] on span "Save" at bounding box center [834, 304] width 81 height 21
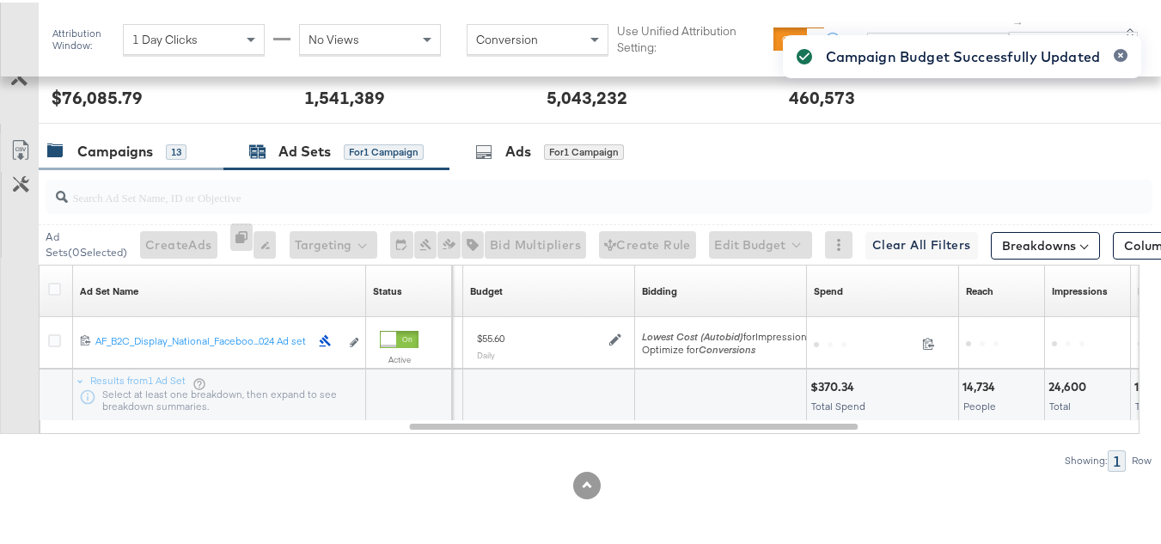
click at [102, 142] on div "Campaigns" at bounding box center [115, 149] width 76 height 20
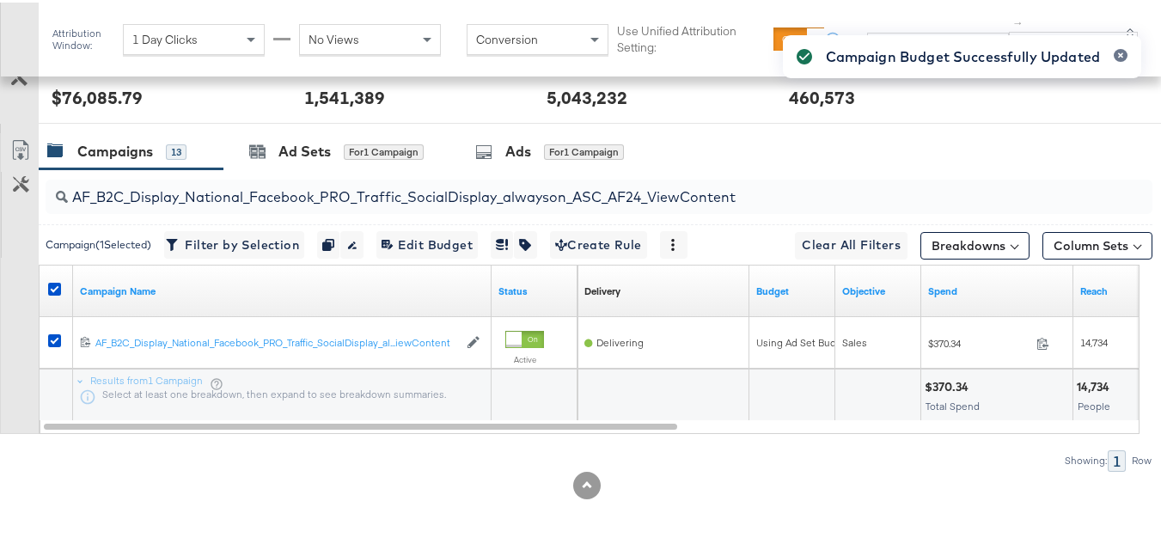
click at [62, 284] on div at bounding box center [57, 288] width 18 height 17
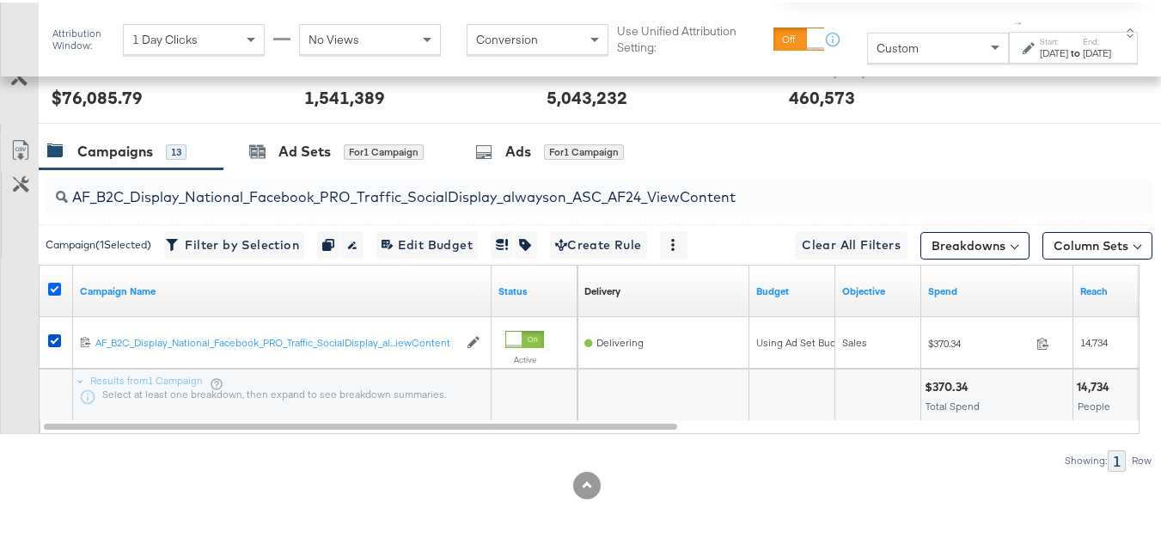
click at [48, 285] on icon at bounding box center [54, 286] width 13 height 13
click at [0, 0] on input "checkbox" at bounding box center [0, 0] width 0 height 0
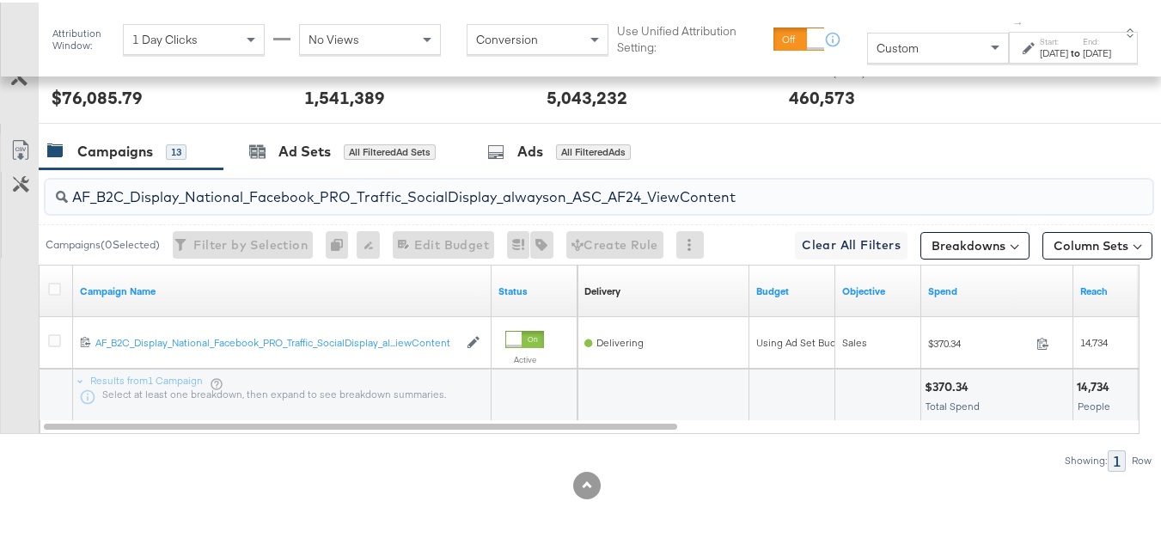
click at [194, 199] on input "AF_B2C_Display_National_Facebook_PRO_Traffic_SocialDisplay_alwayson_ASC_AF24_Vi…" at bounding box center [561, 188] width 987 height 34
paste input "FR_B2C_Display_National_Facebook_PRO_Traffic_SocialDisplay_alwayson_ASC_FR"
type input "FR_B2C_Display_National_Facebook_PRO_Traffic_SocialDisplay_alwayson_ASC_FR24_Vi…"
click at [50, 283] on icon at bounding box center [54, 286] width 13 height 13
click at [0, 0] on input "checkbox" at bounding box center [0, 0] width 0 height 0
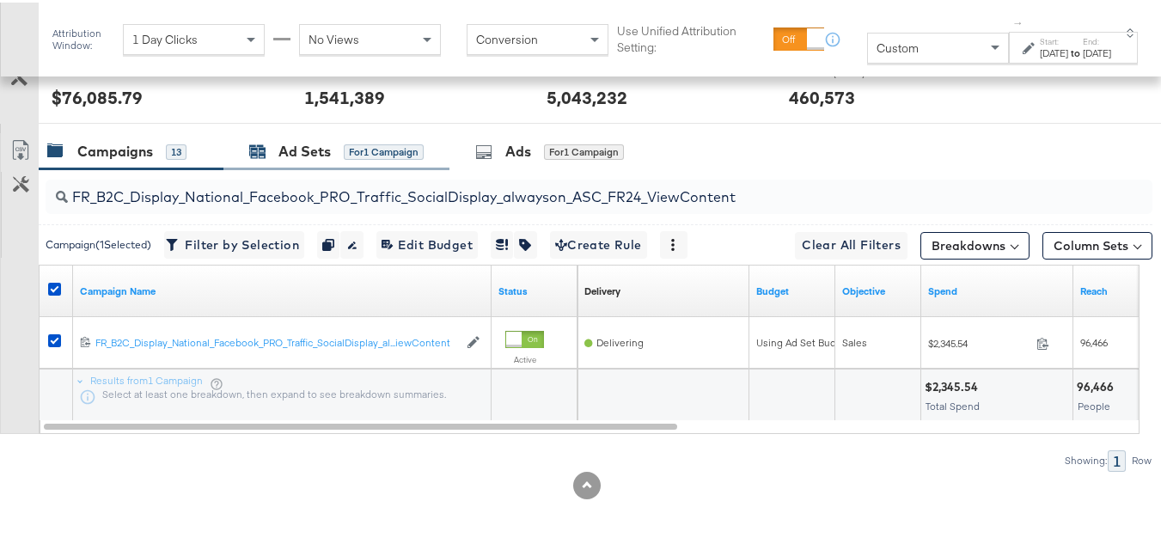
click at [305, 150] on div "Ad Sets" at bounding box center [304, 149] width 52 height 20
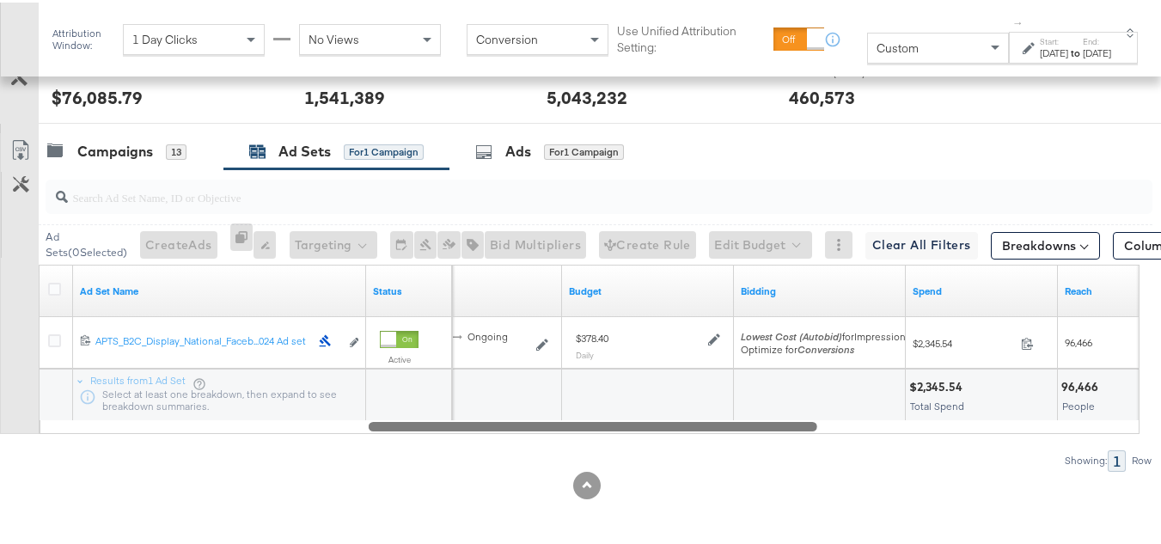
drag, startPoint x: 408, startPoint y: 431, endPoint x: 719, endPoint y: 402, distance: 311.7
click at [731, 445] on div "Ad Sets ( 0 Selected) Create Ads At least one ad set must be selected 0 Rename …" at bounding box center [576, 318] width 1153 height 302
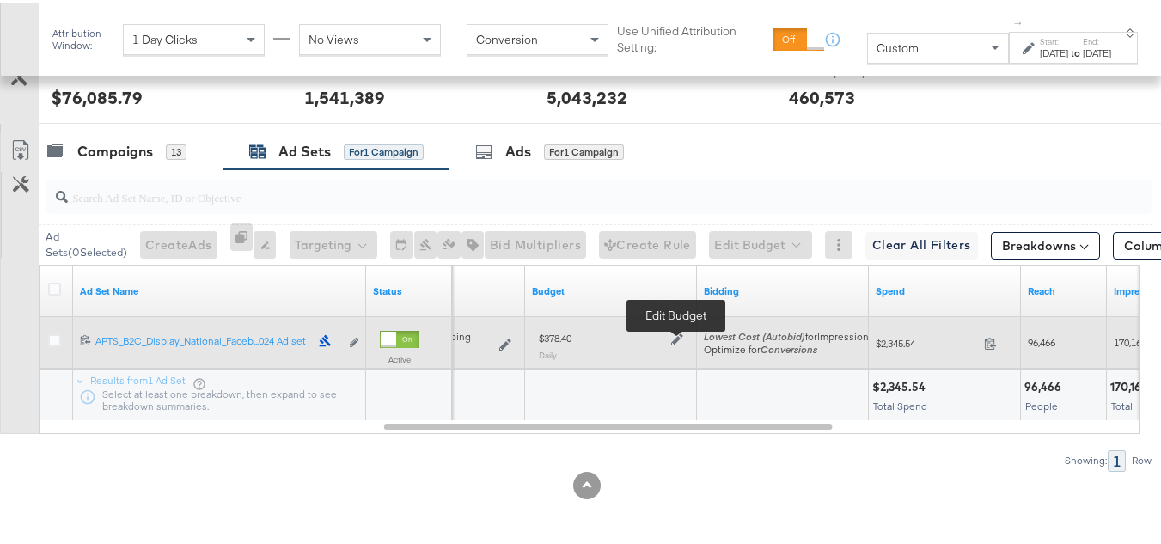
click at [671, 336] on icon at bounding box center [677, 337] width 12 height 12
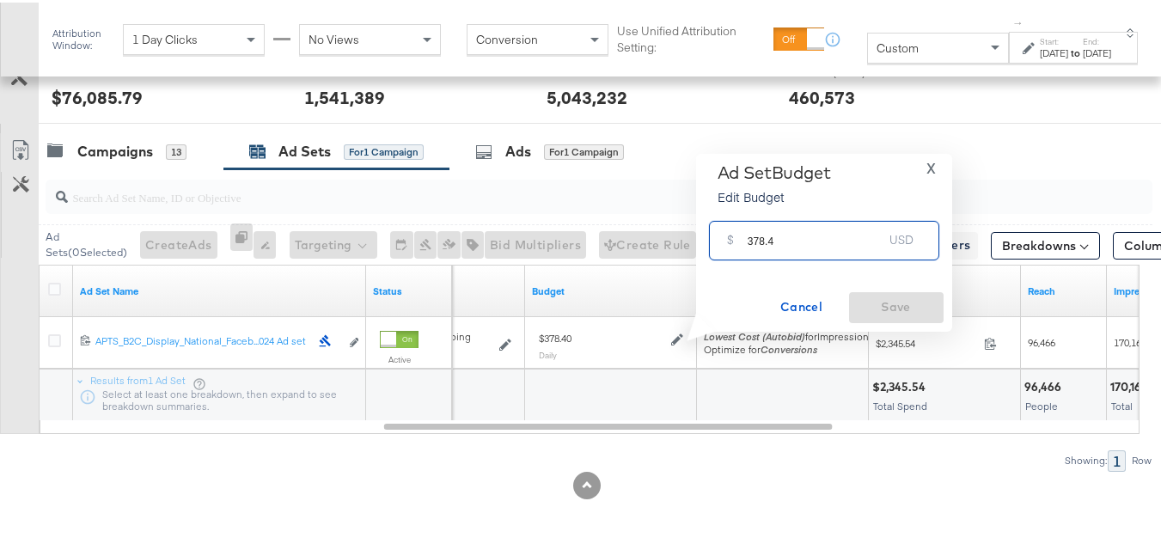
click at [790, 228] on input "378.4" at bounding box center [816, 230] width 136 height 37
paste input "$423.10"
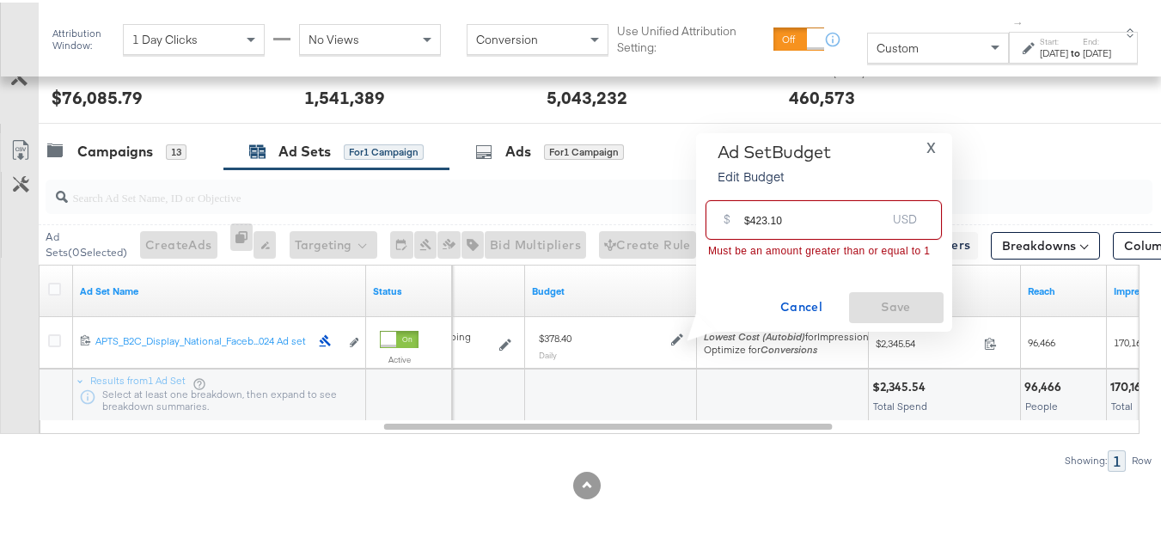
click at [749, 217] on input "$423.10" at bounding box center [815, 210] width 142 height 37
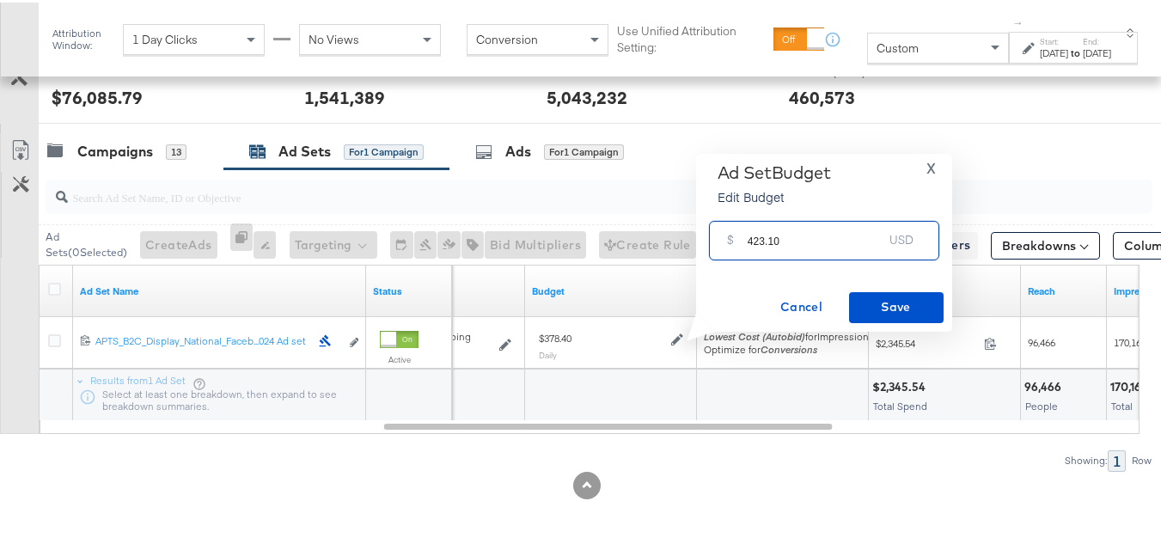
click at [829, 231] on input "423.10" at bounding box center [816, 230] width 136 height 37
type input "423.10"
click at [853, 291] on button "Save" at bounding box center [896, 305] width 95 height 31
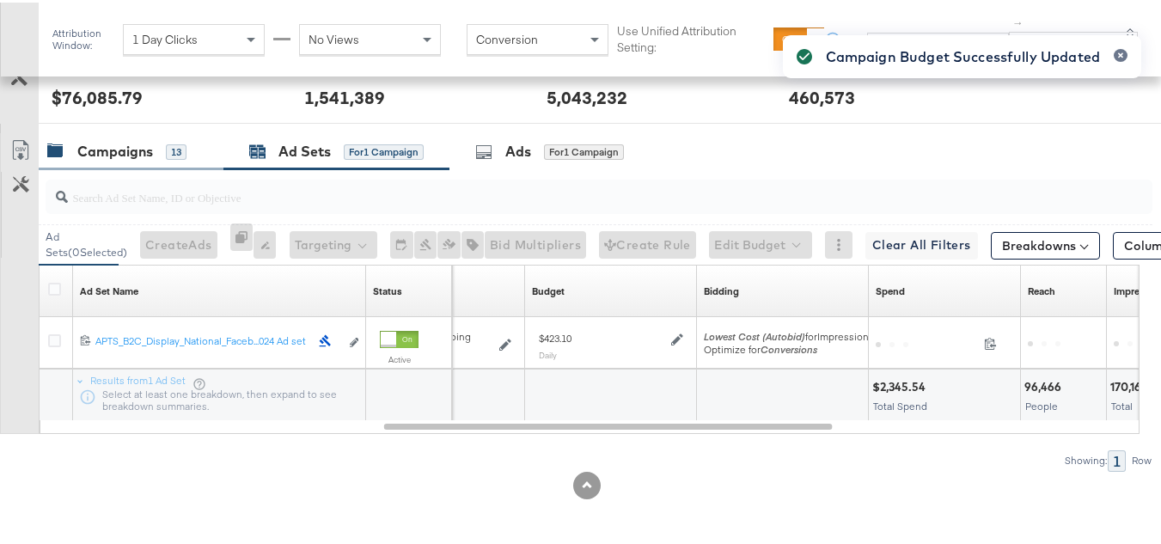
click at [141, 144] on div "Campaigns" at bounding box center [115, 149] width 76 height 20
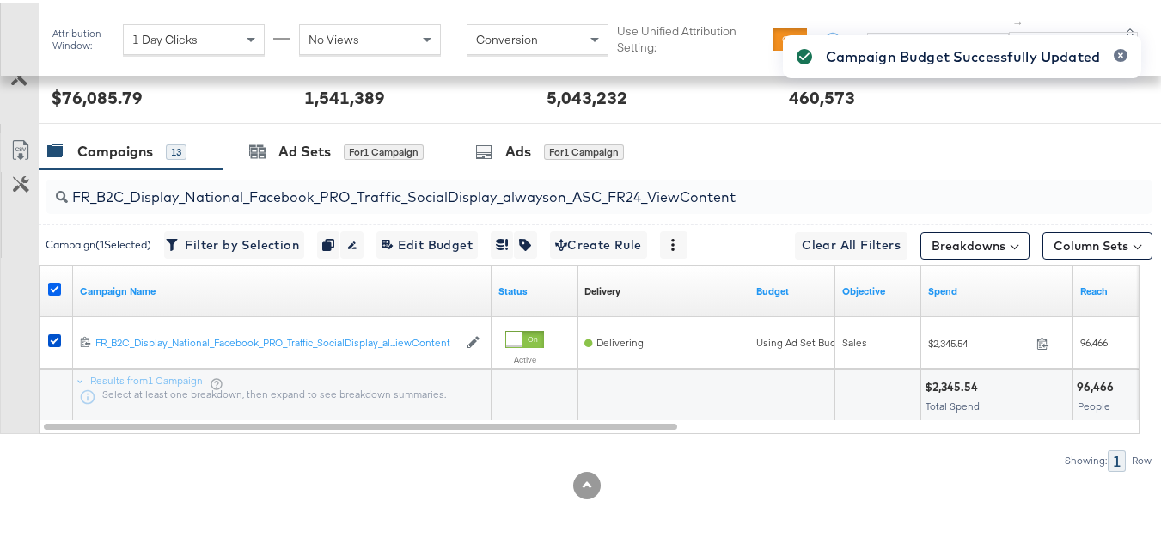
click at [48, 285] on icon at bounding box center [54, 286] width 13 height 13
click at [0, 0] on input "checkbox" at bounding box center [0, 0] width 0 height 0
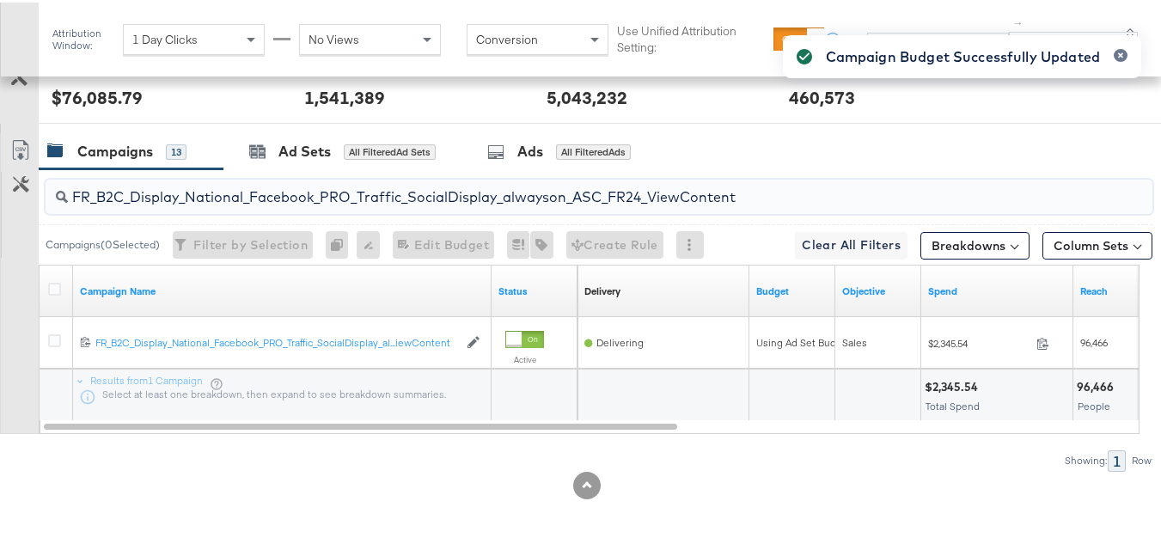
click at [198, 186] on input "FR_B2C_Display_National_Facebook_PRO_Traffic_SocialDisplay_alwayson_ASC_FR24_Vi…" at bounding box center [561, 188] width 987 height 34
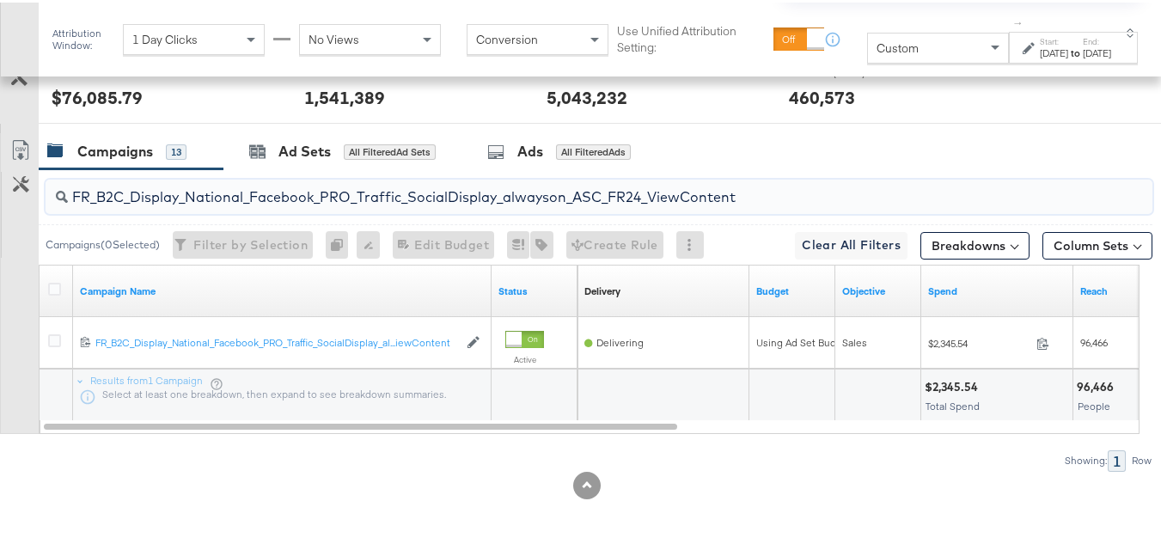
paste input "AHL_B2C_Display_National_Facebook_PRO_Traffic_SocialDisplay_alwayson_ASC_AHL"
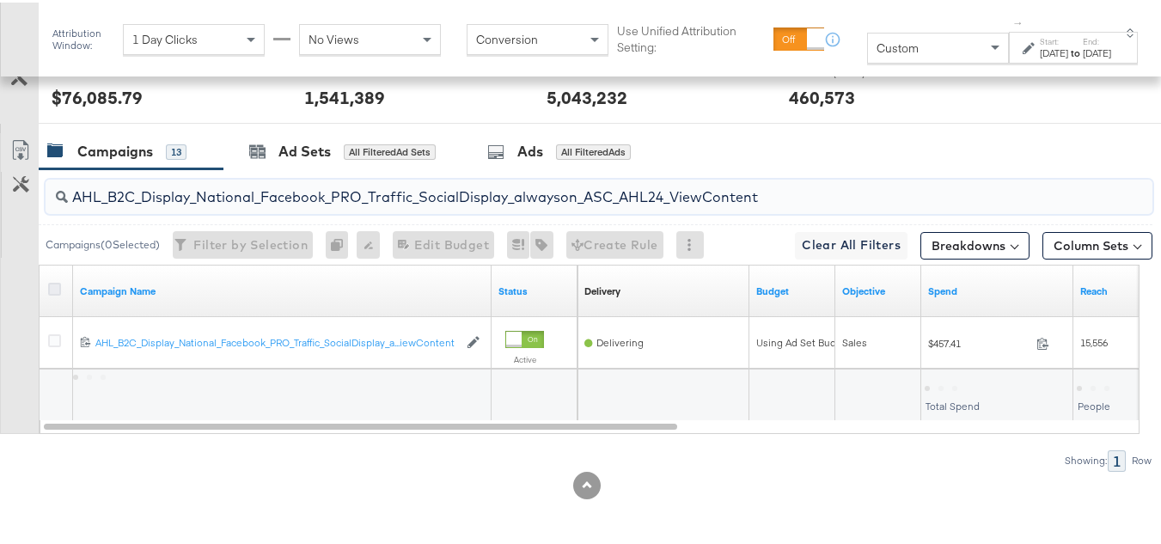
type input "AHL_B2C_Display_National_Facebook_PRO_Traffic_SocialDisplay_alwayson_ASC_AHL24_…"
click at [52, 287] on icon at bounding box center [54, 286] width 13 height 13
click at [0, 0] on input "checkbox" at bounding box center [0, 0] width 0 height 0
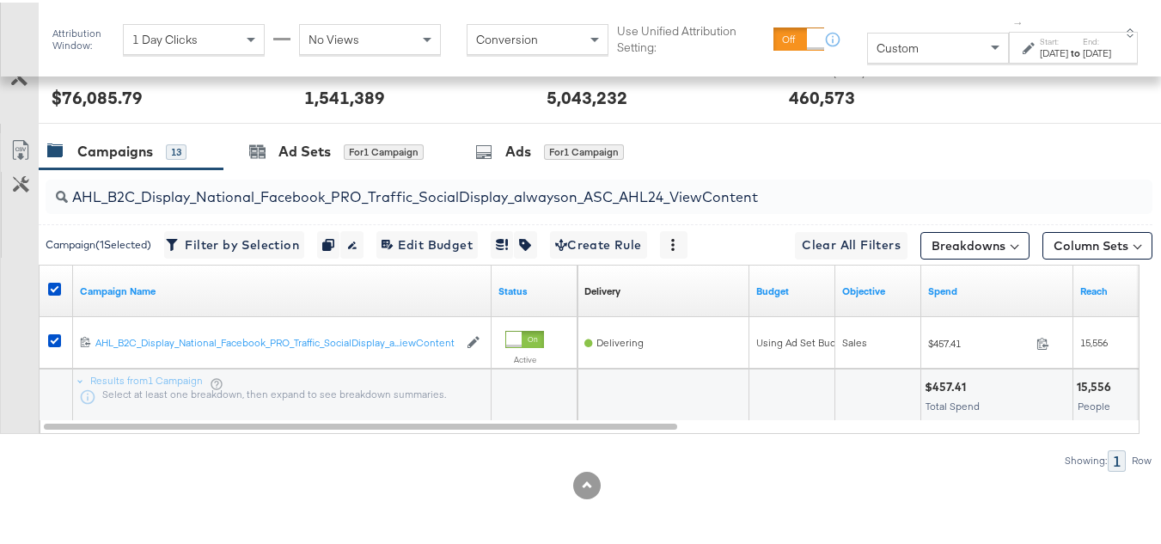
click at [321, 121] on div at bounding box center [626, 121] width 1174 height 1
click at [309, 150] on div "Ad Sets" at bounding box center [304, 149] width 52 height 20
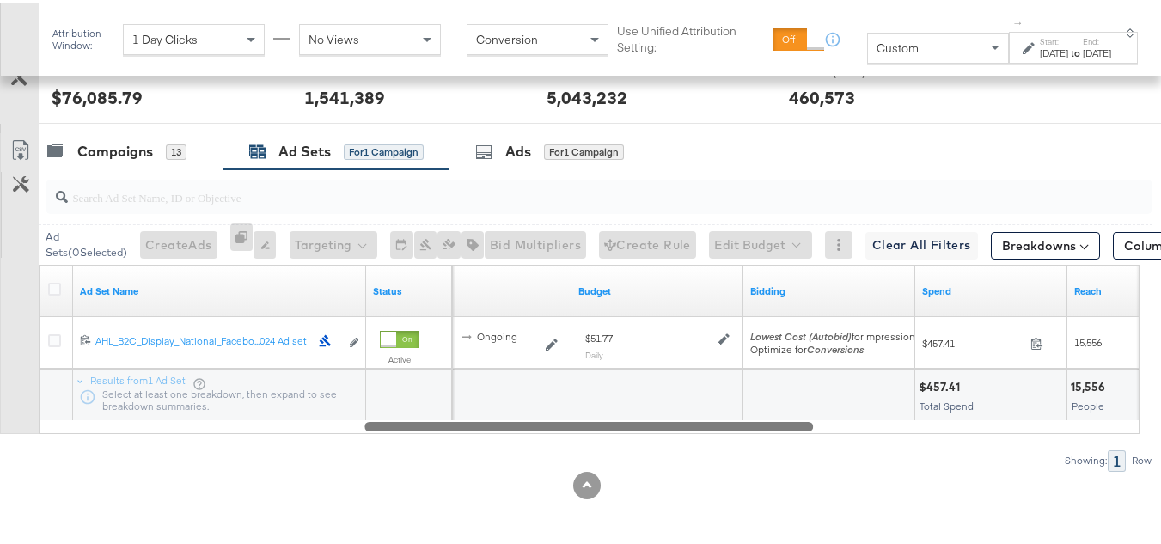
drag, startPoint x: 474, startPoint y: 427, endPoint x: 796, endPoint y: 420, distance: 321.5
click at [795, 434] on div "Ad Sets ( 0 Selected) Create Ads At least one ad set must be selected 0 Rename …" at bounding box center [576, 318] width 1153 height 302
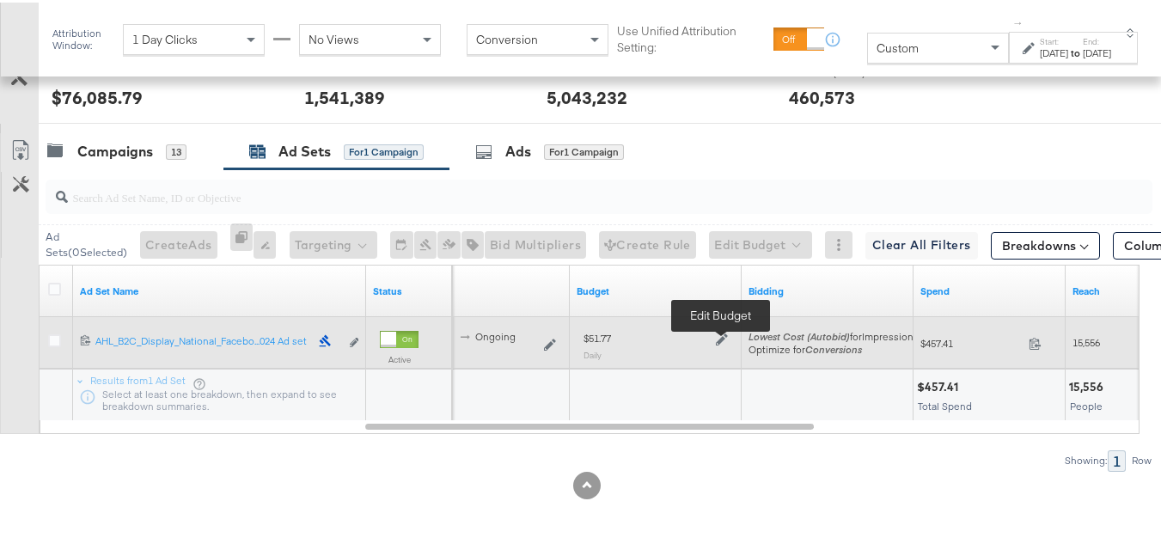
click at [719, 334] on icon at bounding box center [722, 337] width 12 height 12
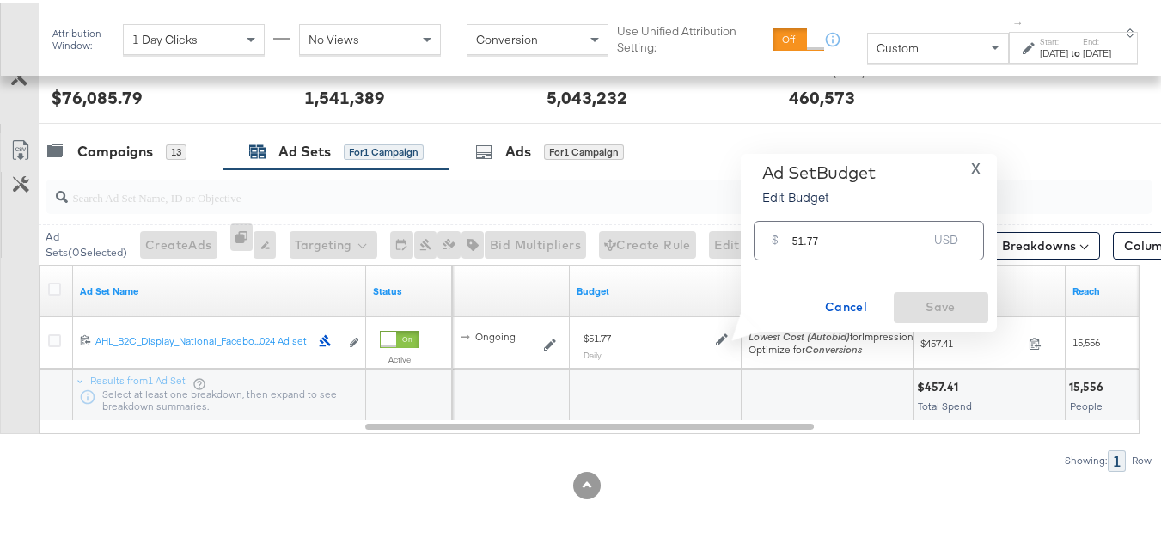
click at [851, 229] on input "51.77" at bounding box center [860, 230] width 136 height 37
paste input "$62.12"
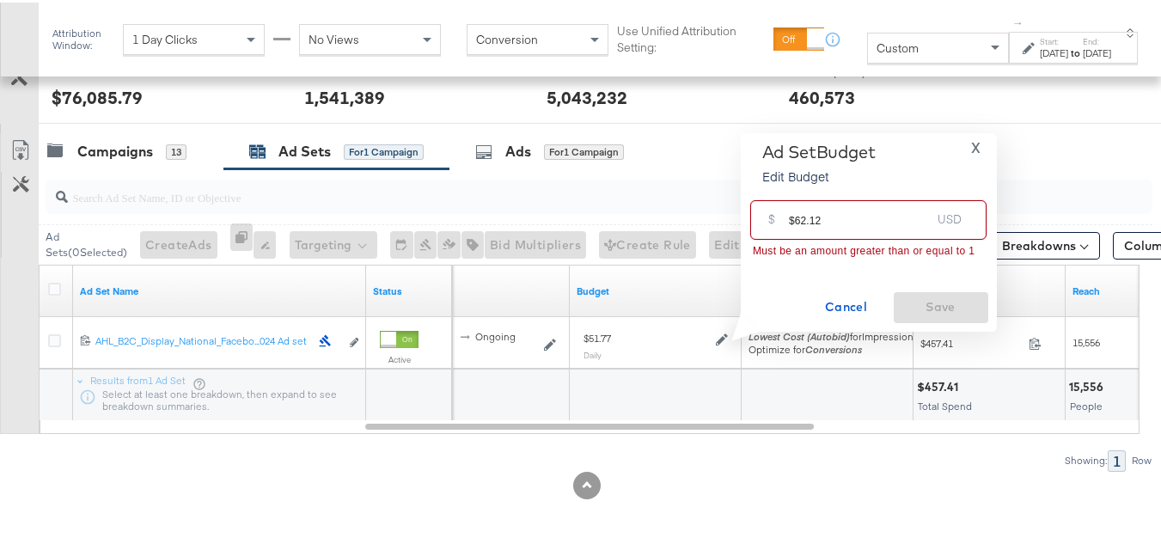
click at [793, 216] on input "$62.12" at bounding box center [860, 210] width 142 height 37
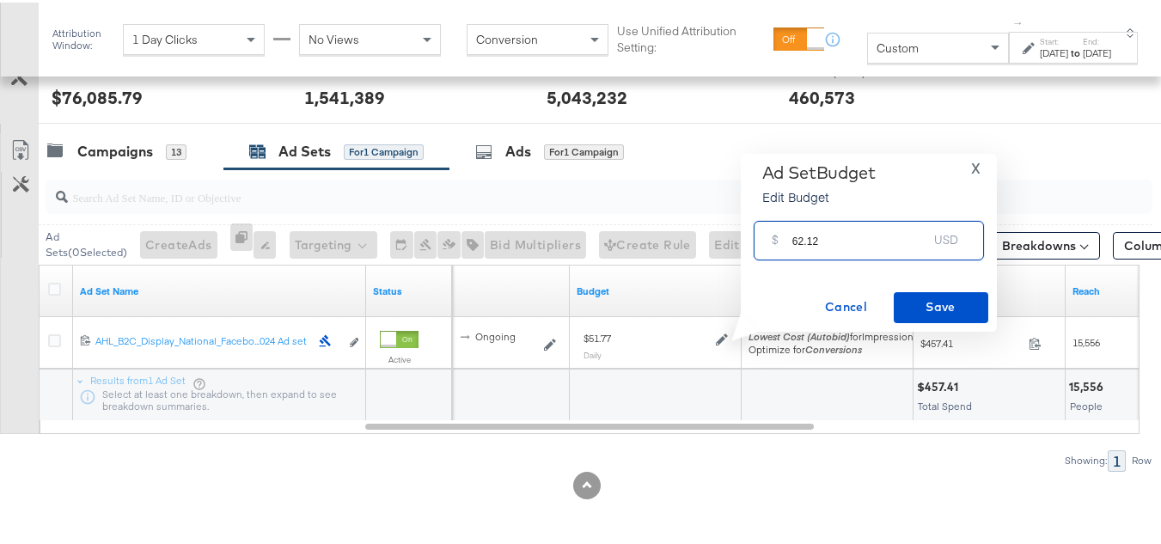
click at [852, 225] on input "62.12" at bounding box center [860, 230] width 136 height 37
type input "62.12"
click at [896, 302] on button "Save" at bounding box center [941, 305] width 95 height 31
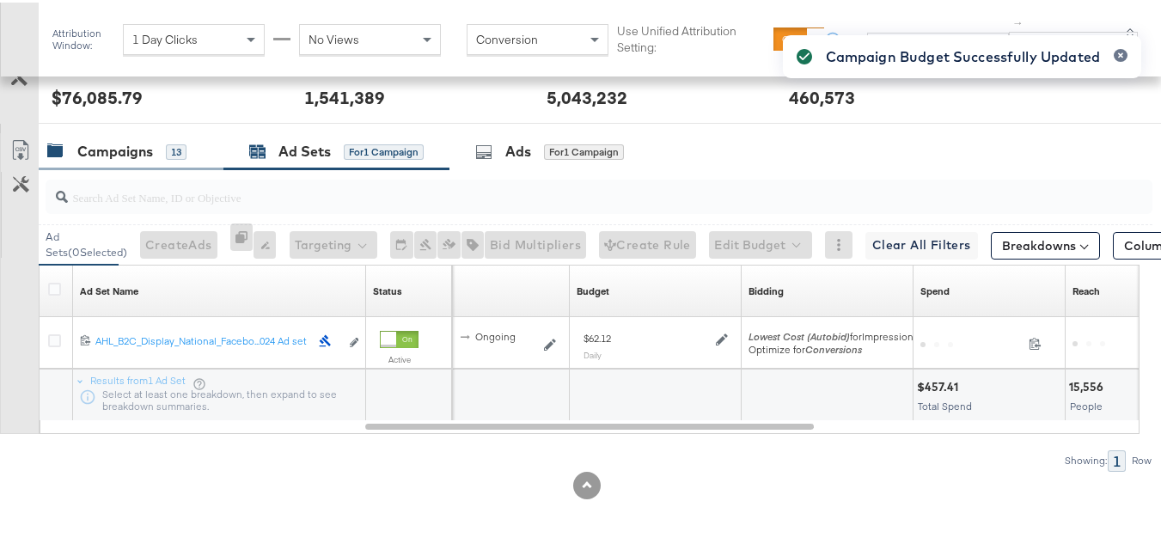
click at [110, 152] on div "Campaigns" at bounding box center [115, 149] width 76 height 20
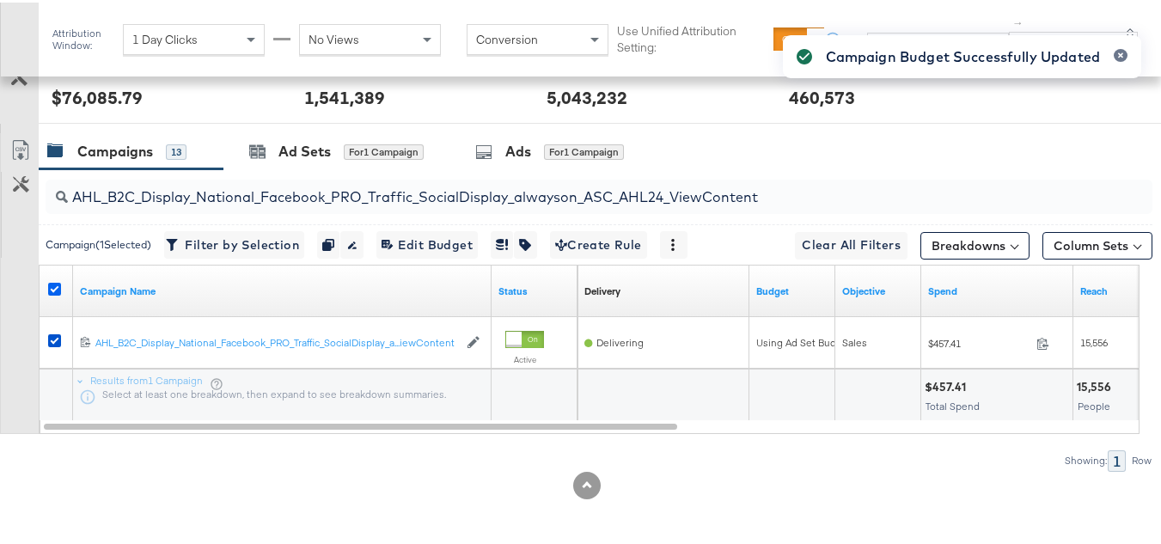
click at [52, 289] on icon at bounding box center [54, 286] width 13 height 13
click at [0, 0] on input "checkbox" at bounding box center [0, 0] width 0 height 0
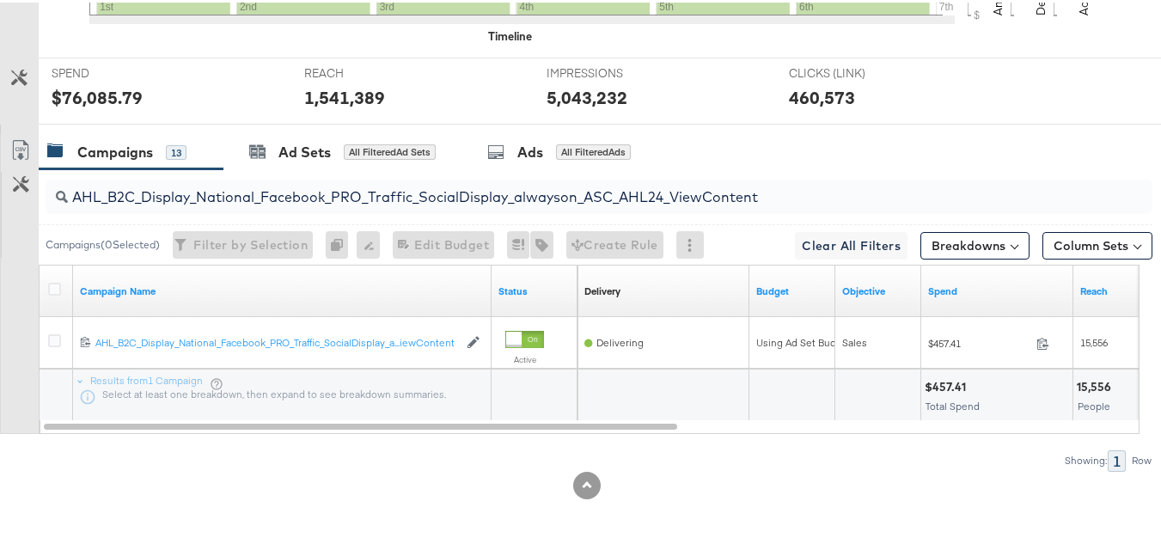
scroll to position [0, 0]
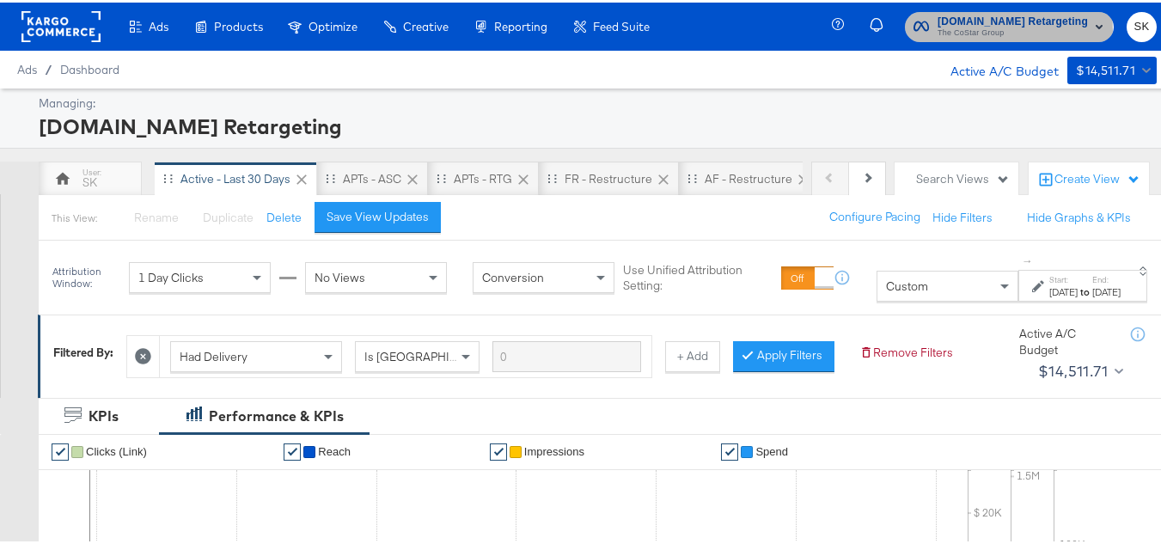
click at [963, 27] on span "The CoStar Group" at bounding box center [1013, 31] width 150 height 14
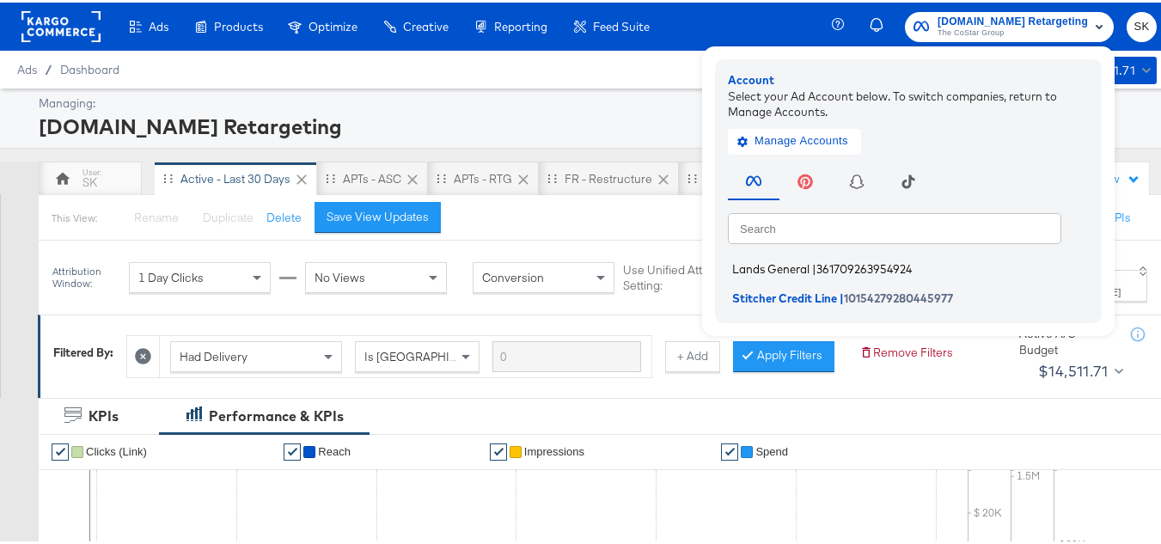
click at [763, 255] on li "Lands General | 361709263954924" at bounding box center [913, 266] width 370 height 25
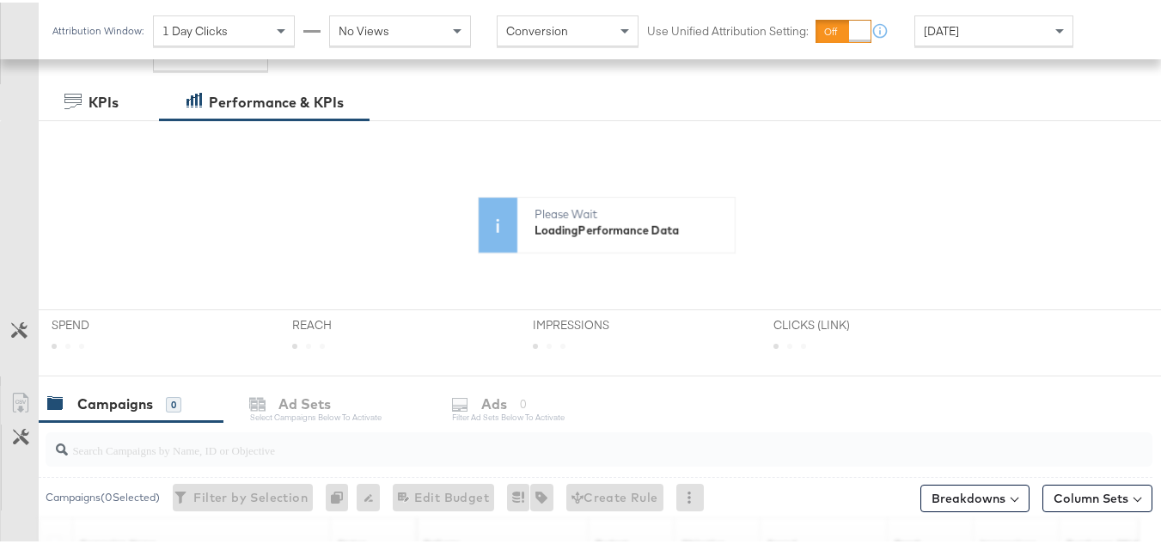
scroll to position [258, 0]
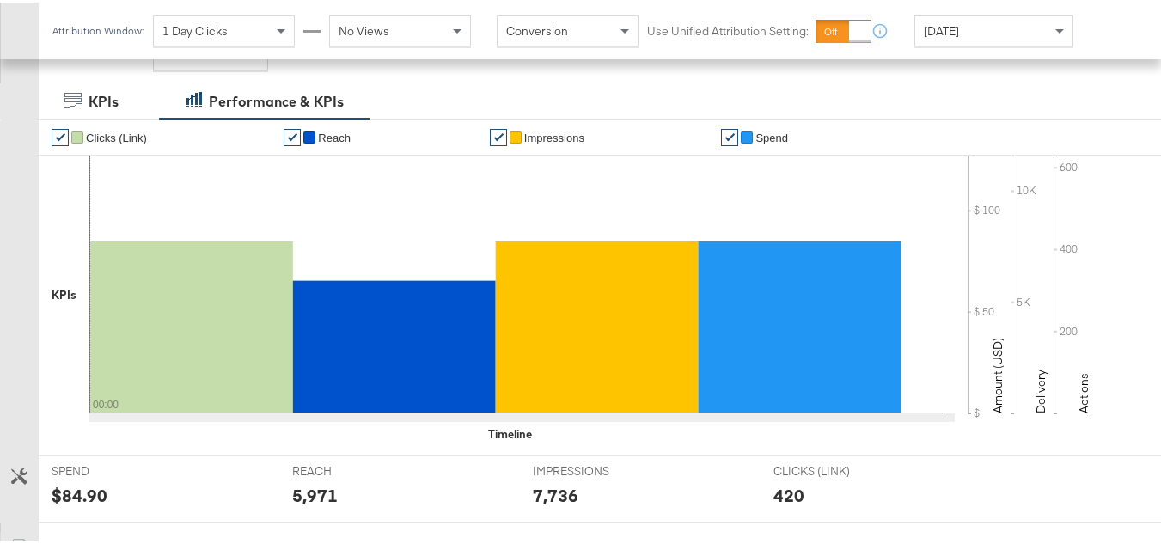
click at [974, 30] on div "Today" at bounding box center [993, 28] width 157 height 29
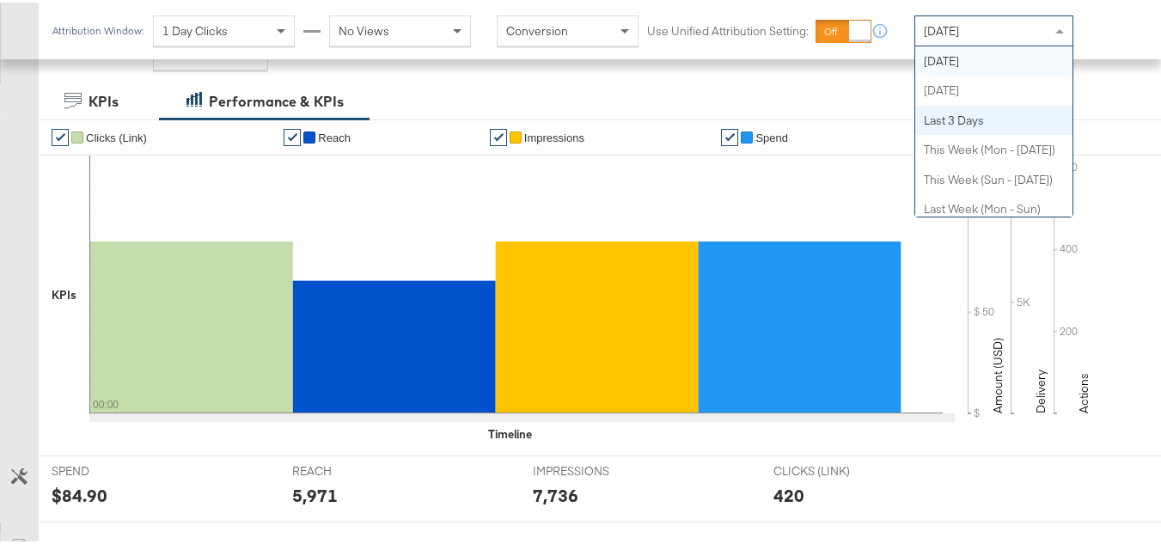
scroll to position [0, 0]
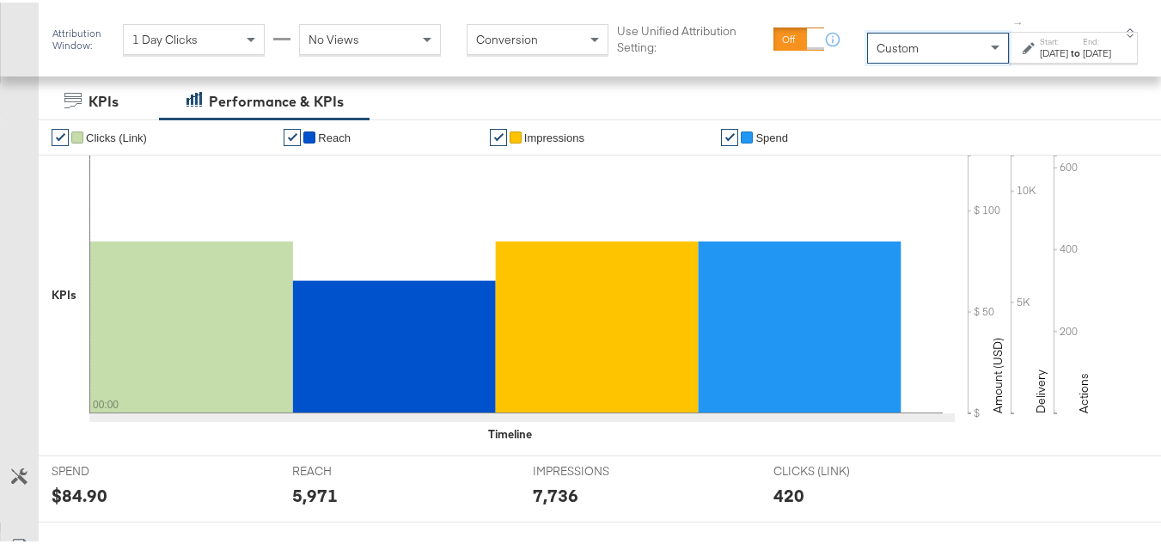
click at [1040, 45] on div "Oct 7th 2025" at bounding box center [1054, 51] width 28 height 14
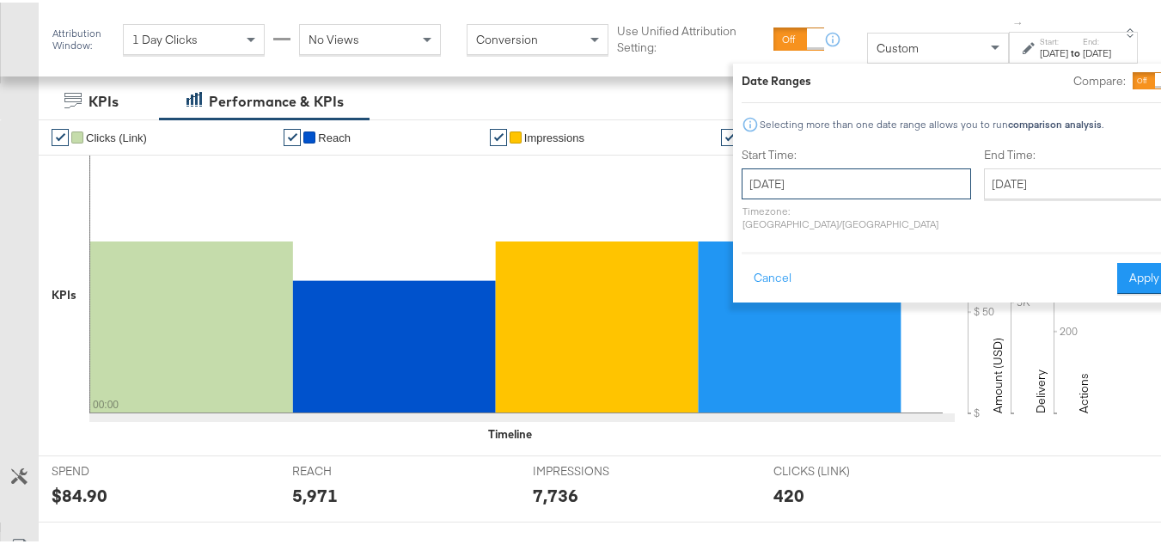
click at [810, 193] on input "October 7th 2025" at bounding box center [856, 181] width 229 height 31
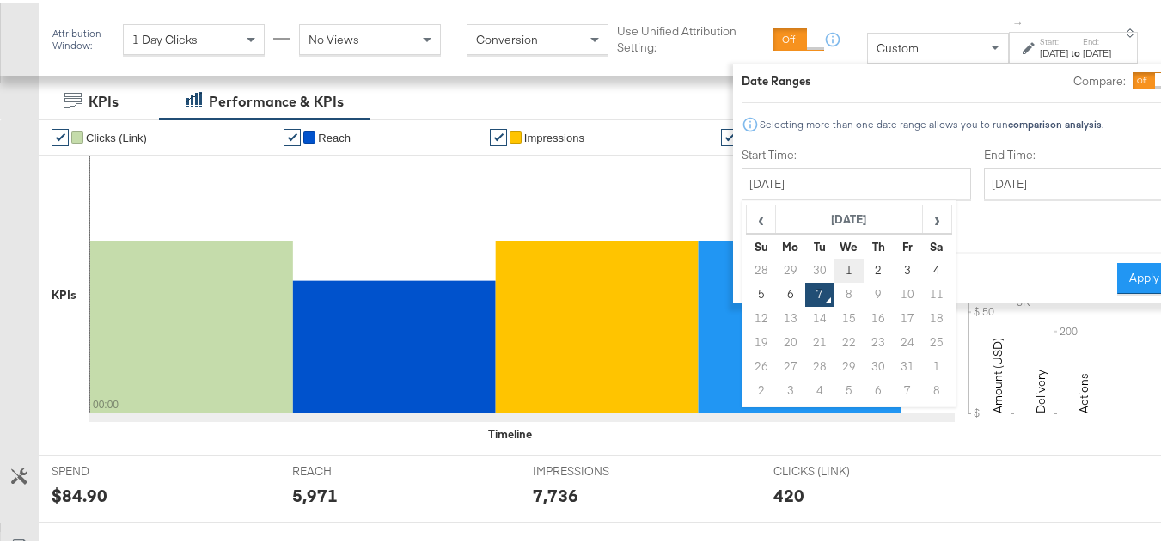
click at [835, 267] on td "1" at bounding box center [849, 268] width 29 height 24
type input "October 1st 2025"
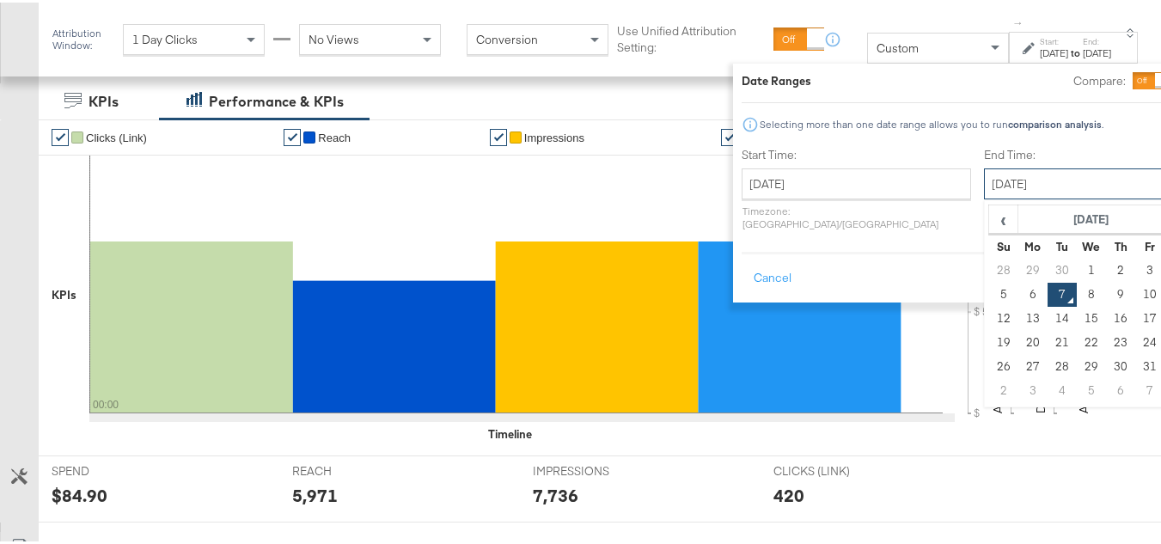
click at [984, 181] on input "October 7th 2025" at bounding box center [1074, 181] width 180 height 31
click at [1019, 293] on td "6" at bounding box center [1033, 292] width 29 height 24
type input "October 6th 2025"
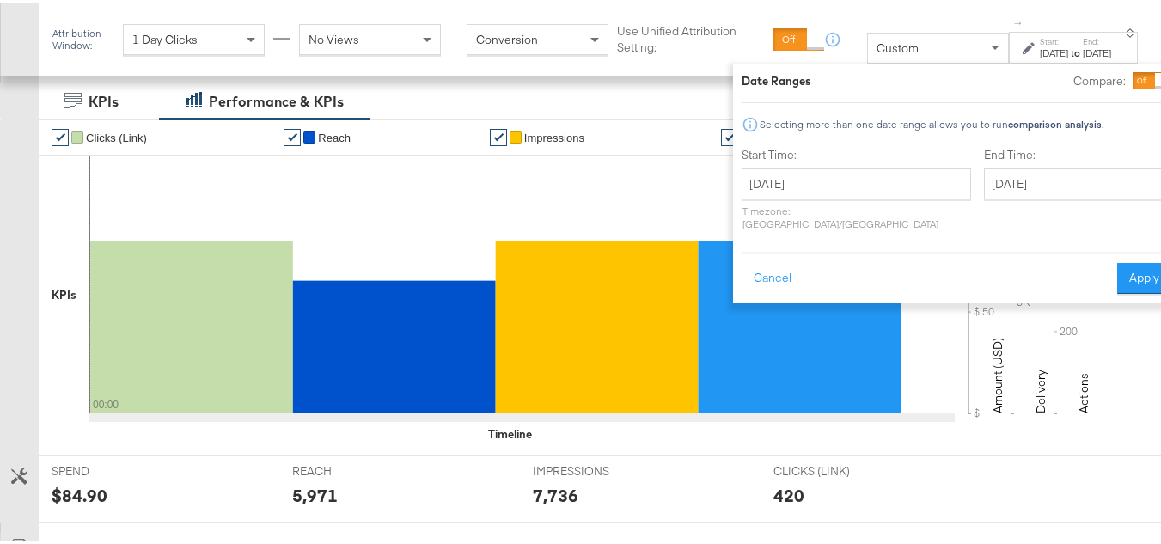
click at [1101, 249] on div "Cancel Apply" at bounding box center [957, 270] width 430 height 42
click at [1117, 260] on button "Apply" at bounding box center [1144, 275] width 54 height 31
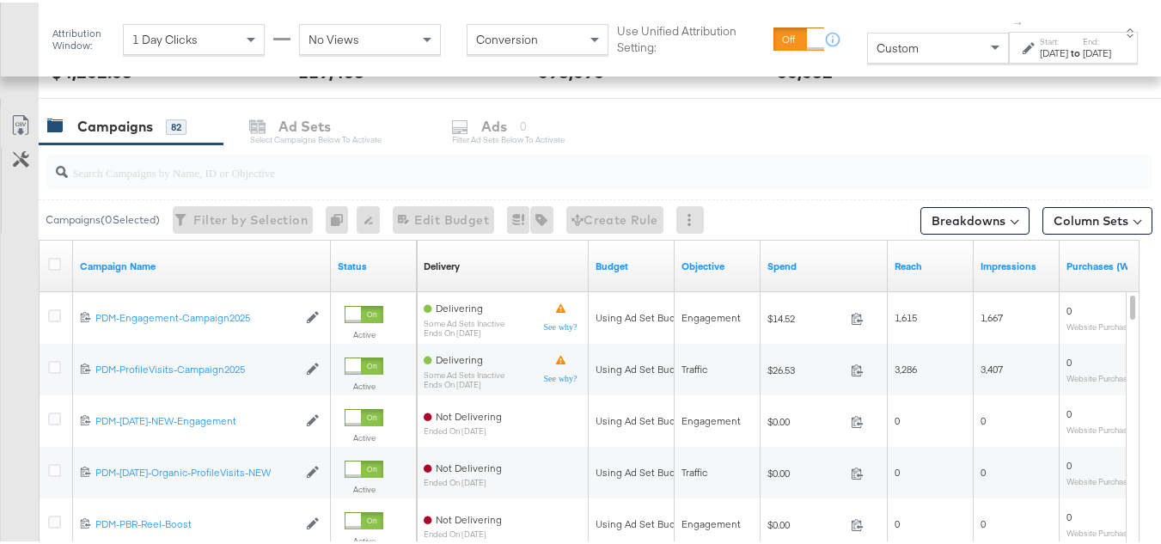
scroll to position [662, 0]
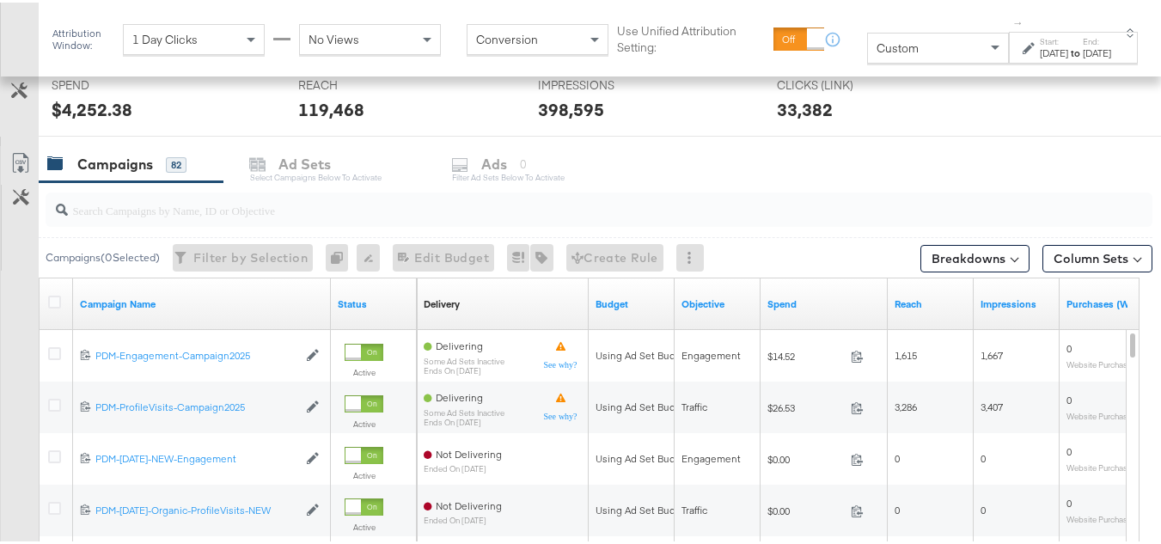
click at [158, 205] on input "search" at bounding box center [561, 201] width 987 height 34
paste input "B2C_LAND_KC_RT_Sig_24"
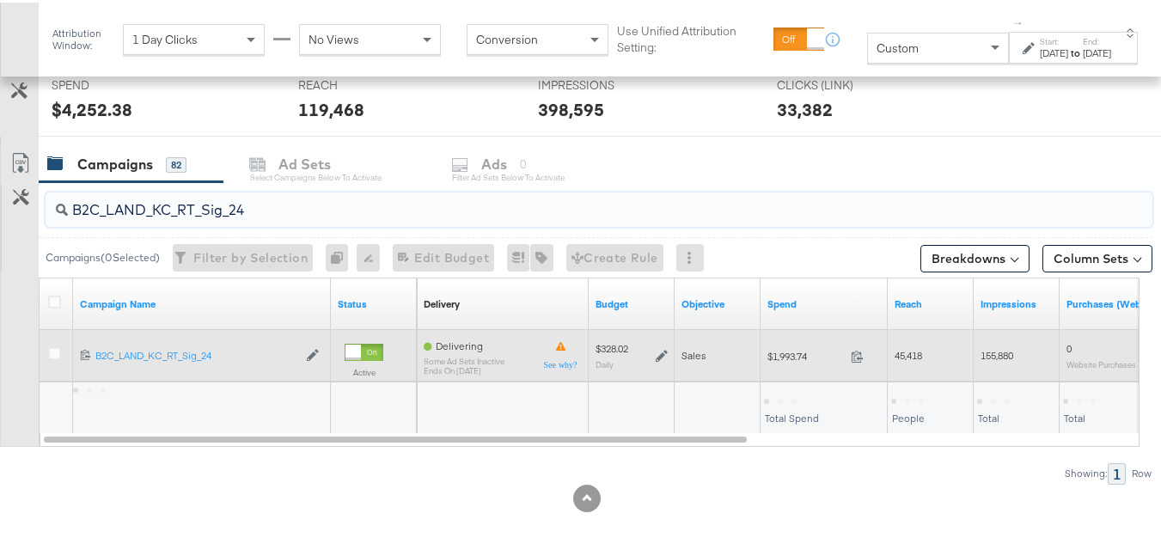
click at [785, 352] on span "$1,993.74" at bounding box center [806, 353] width 76 height 13
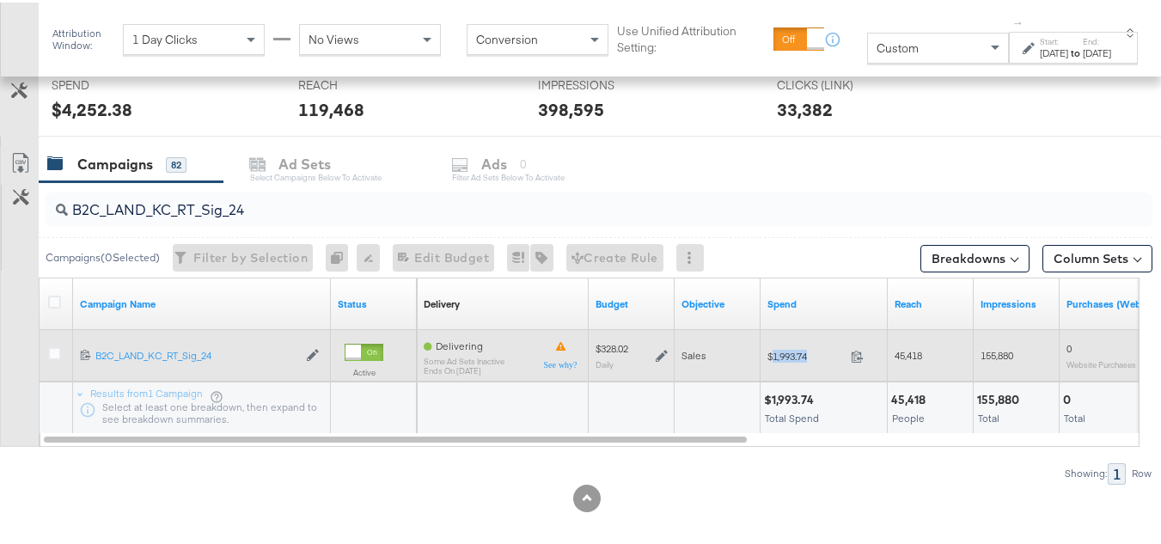
click at [785, 352] on span "$1,993.74" at bounding box center [806, 353] width 76 height 13
copy div "$1,993.74"
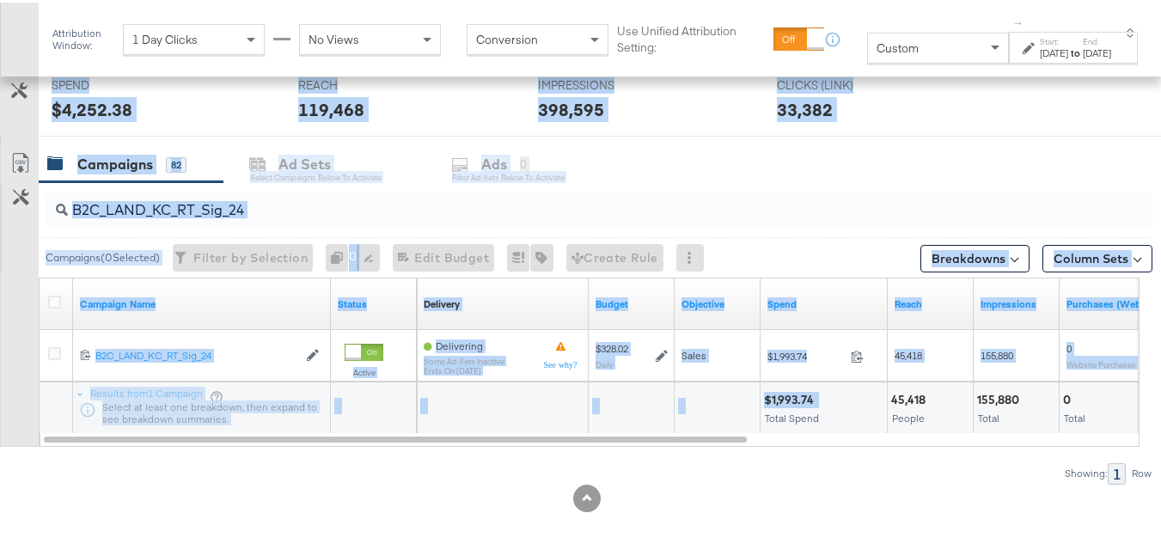
drag, startPoint x: 409, startPoint y: 173, endPoint x: 154, endPoint y: -75, distance: 355.6
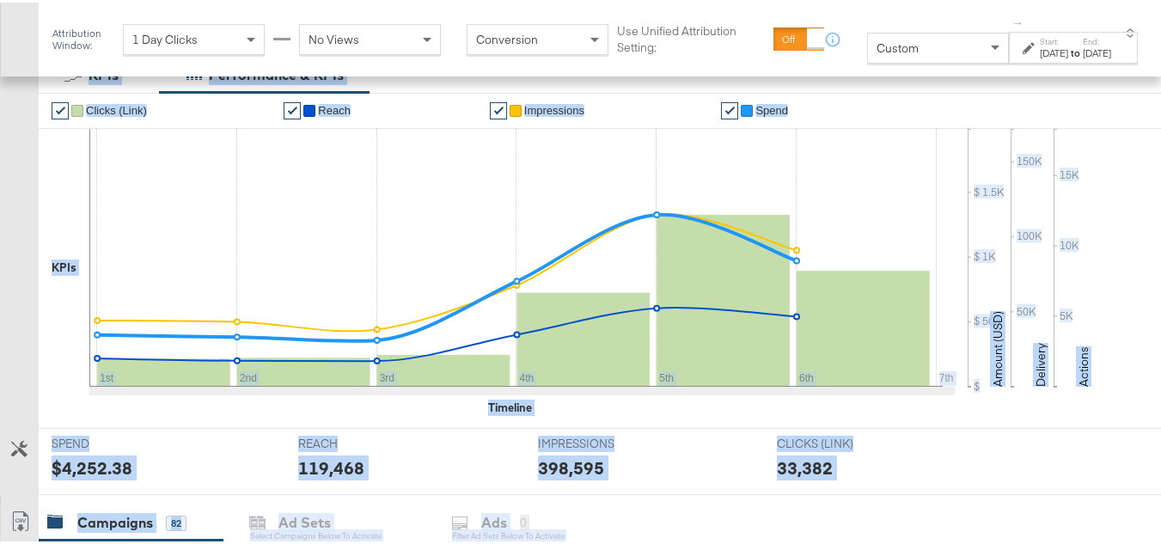
click at [990, 448] on div "CLICKS (LINK) CLICKS (LINK) 33,382" at bounding box center [884, 458] width 240 height 65
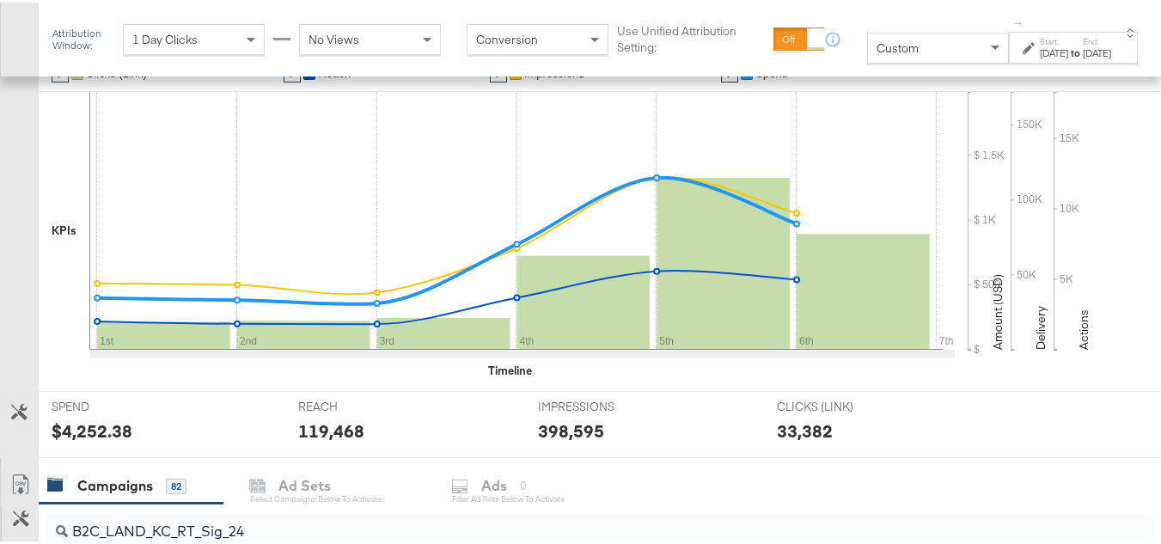
scroll to position [675, 0]
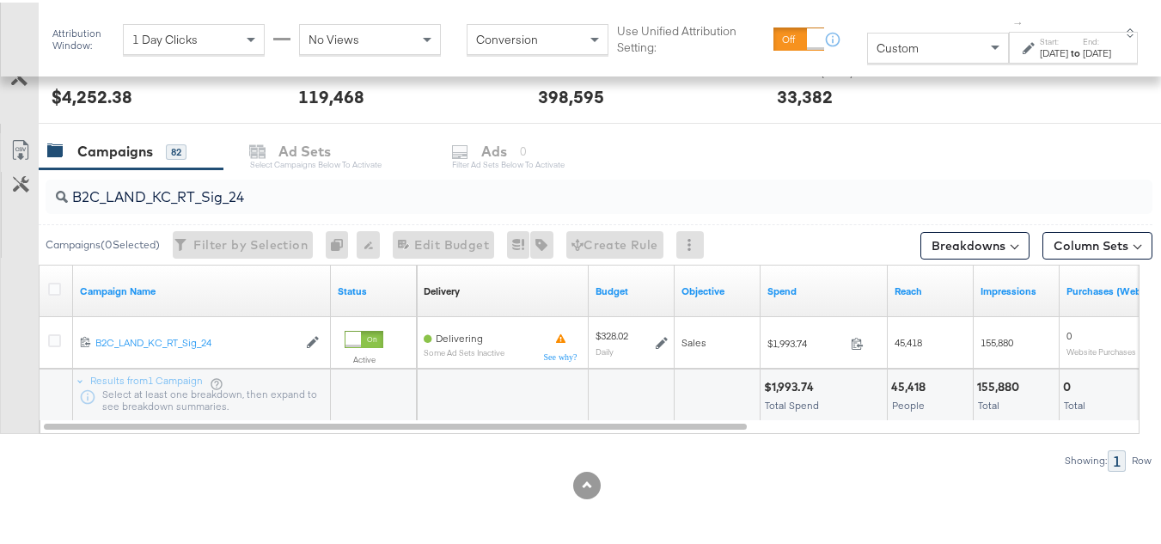
click at [816, 414] on div "$1,993.74 Total Spend" at bounding box center [824, 393] width 126 height 52
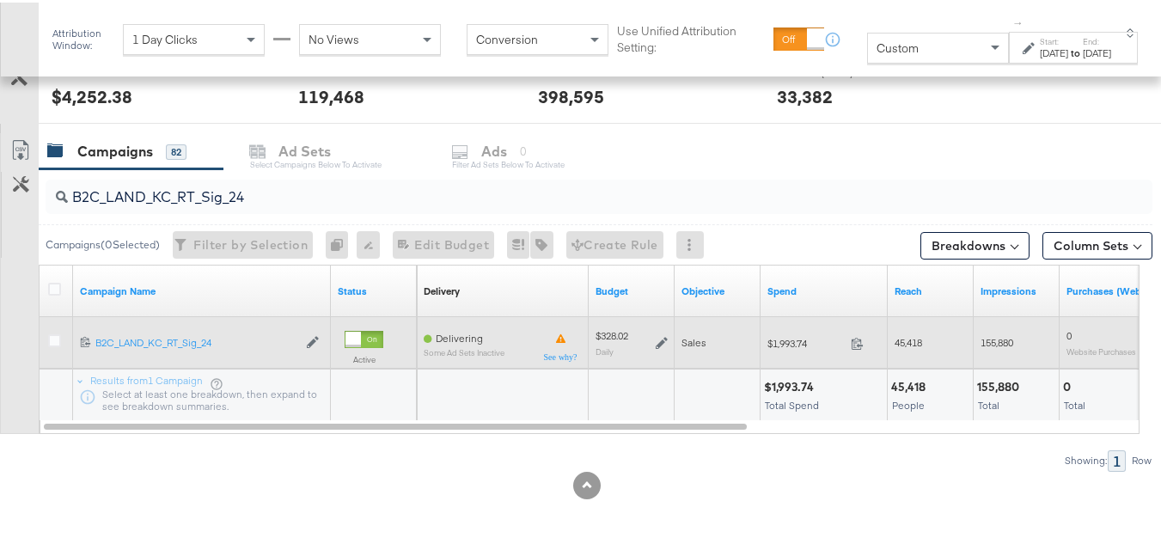
click at [792, 341] on span "$1,993.74" at bounding box center [806, 340] width 76 height 13
copy div "$1,993.74"
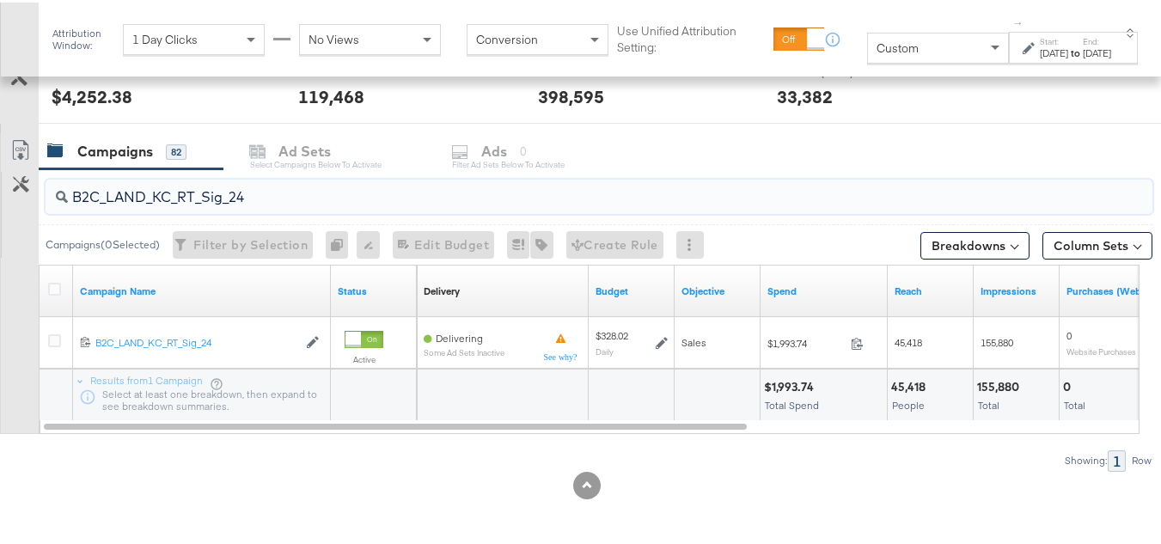
click at [336, 189] on input "B2C_LAND_KC_RT_Sig_24" at bounding box center [561, 188] width 987 height 34
paste input "B_Ecommerce_KC_Retargeting_LW&LOA_Traffic"
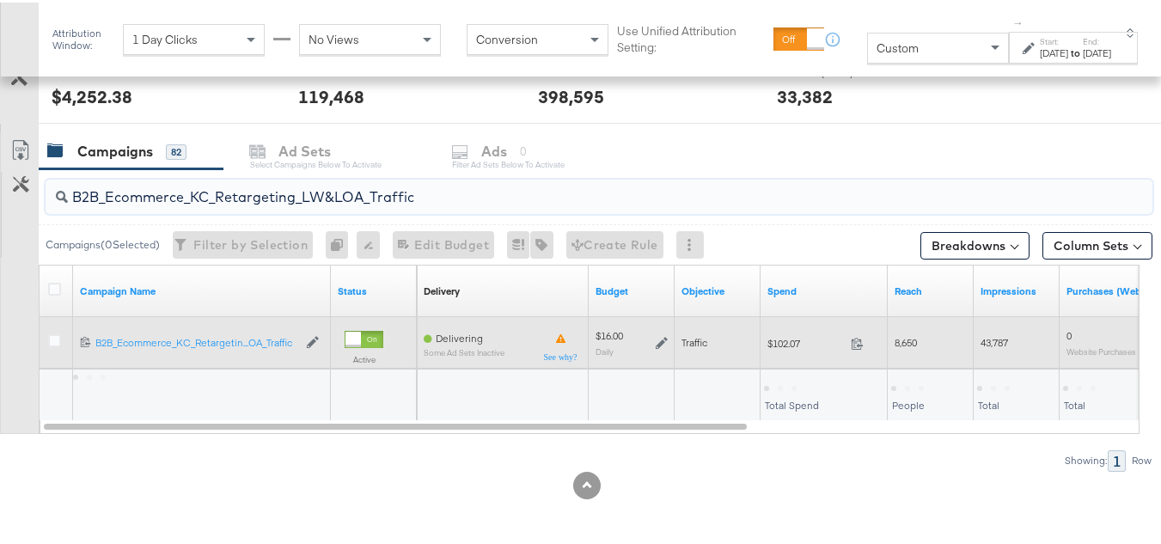
click at [765, 333] on div "$102.07 102.07" at bounding box center [824, 340] width 127 height 27
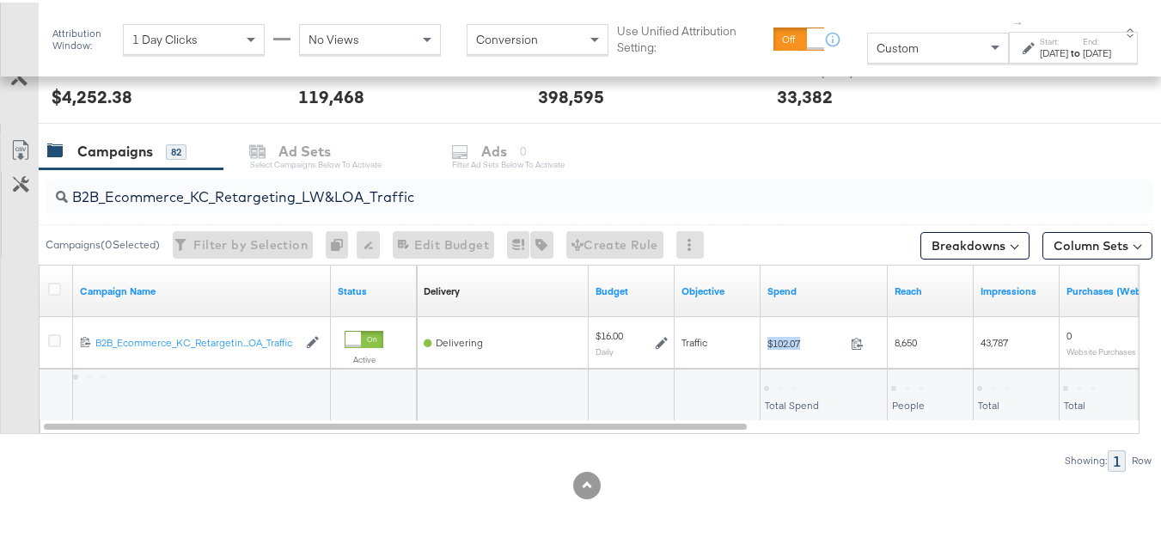
copy div "$102.07"
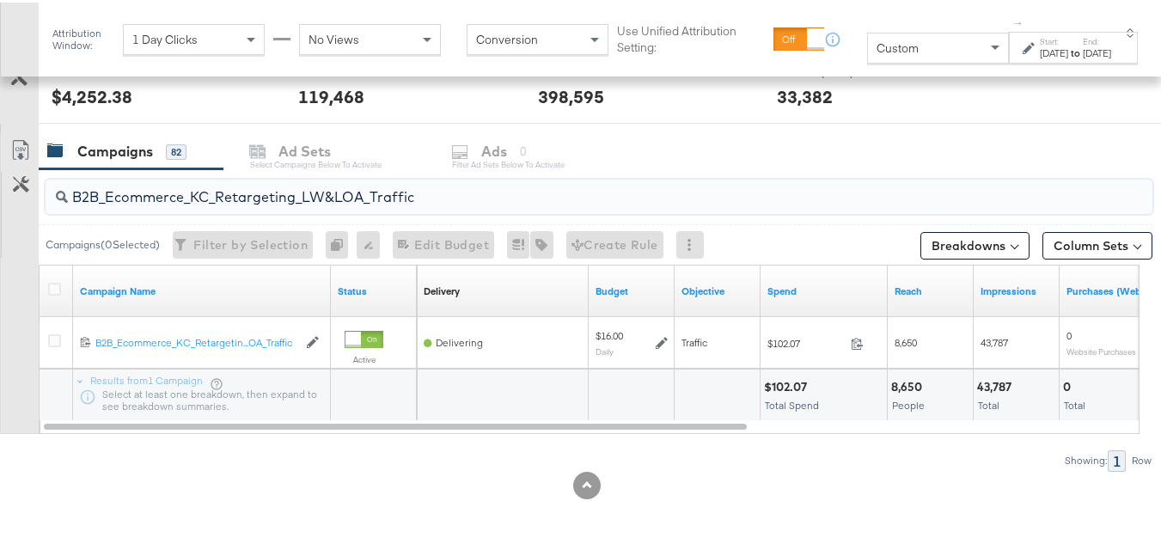
click at [278, 196] on input "B2B_Ecommerce_KC_Retargeting_LW&LOA_Traffic" at bounding box center [561, 188] width 987 height 34
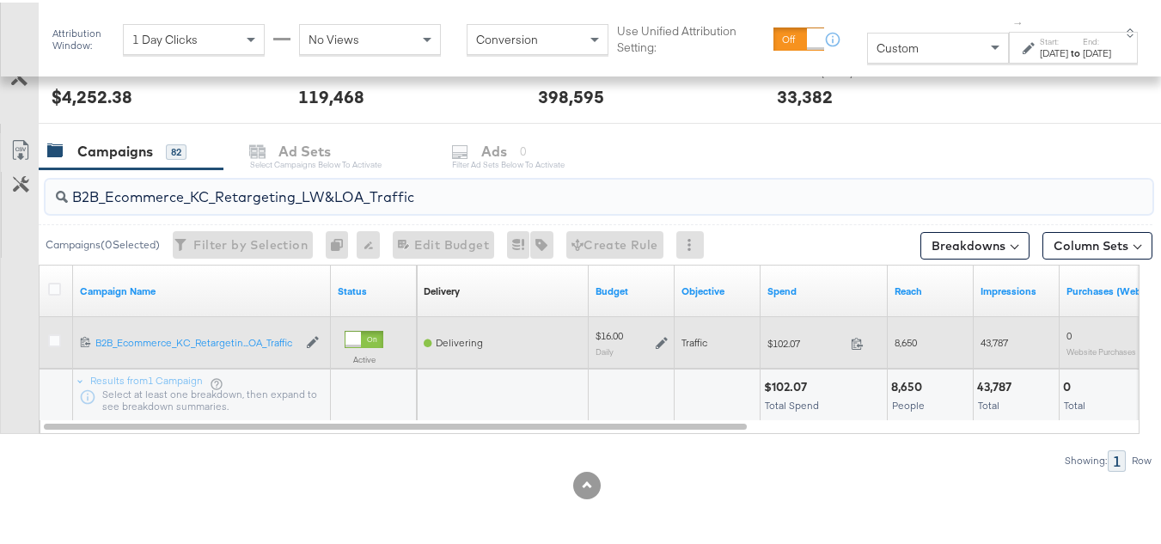
paste input "KC_Retargeting_Prospects & Clients_Conversions"
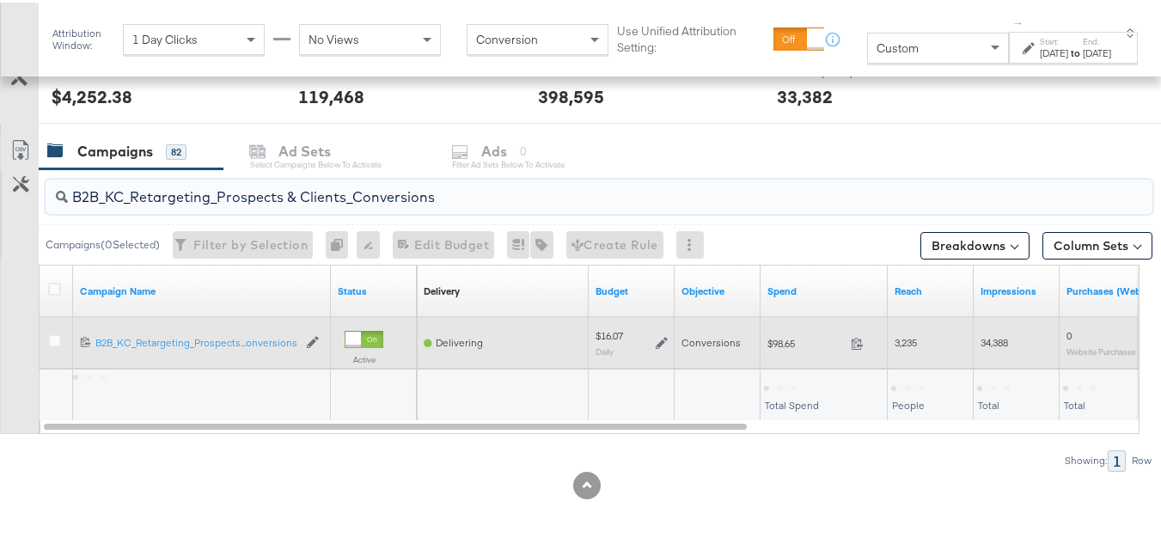
click at [796, 355] on div "$98.65 98.65" at bounding box center [824, 341] width 127 height 52
click at [796, 353] on div "$98.65 98.65" at bounding box center [824, 340] width 127 height 27
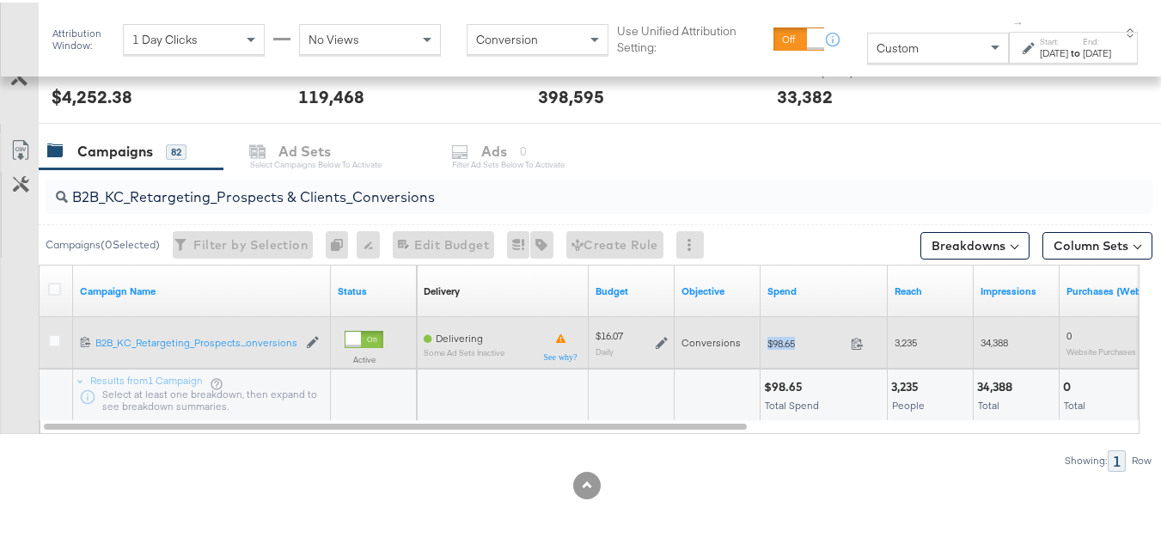
click at [796, 353] on div "$98.65 98.65" at bounding box center [824, 340] width 127 height 27
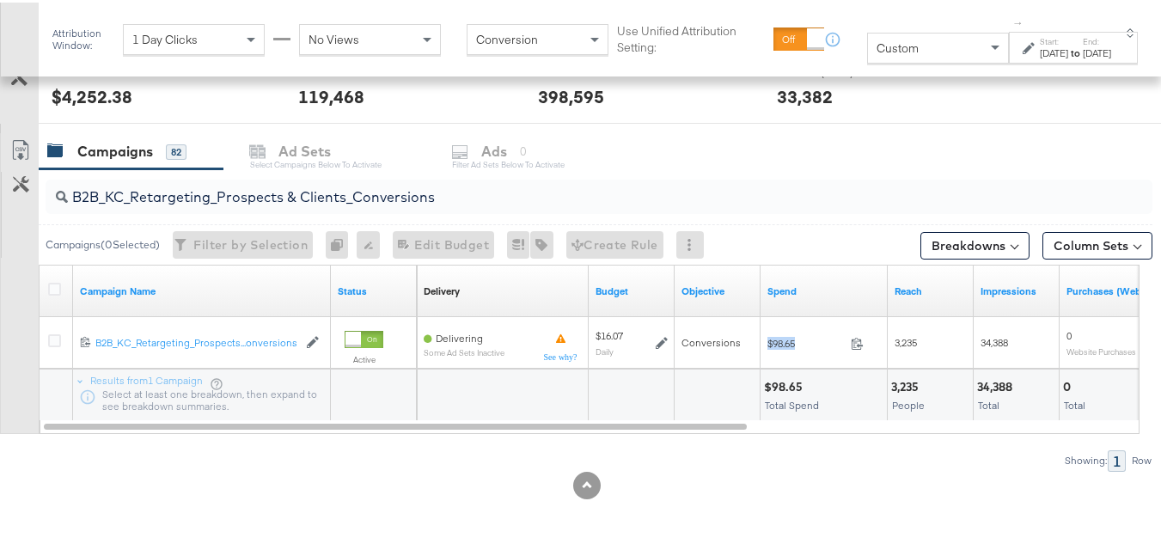
copy div "$98.65"
click at [188, 198] on input "B2B_KC_Retargeting_Prospects & Clients_Conversions" at bounding box center [561, 188] width 987 height 34
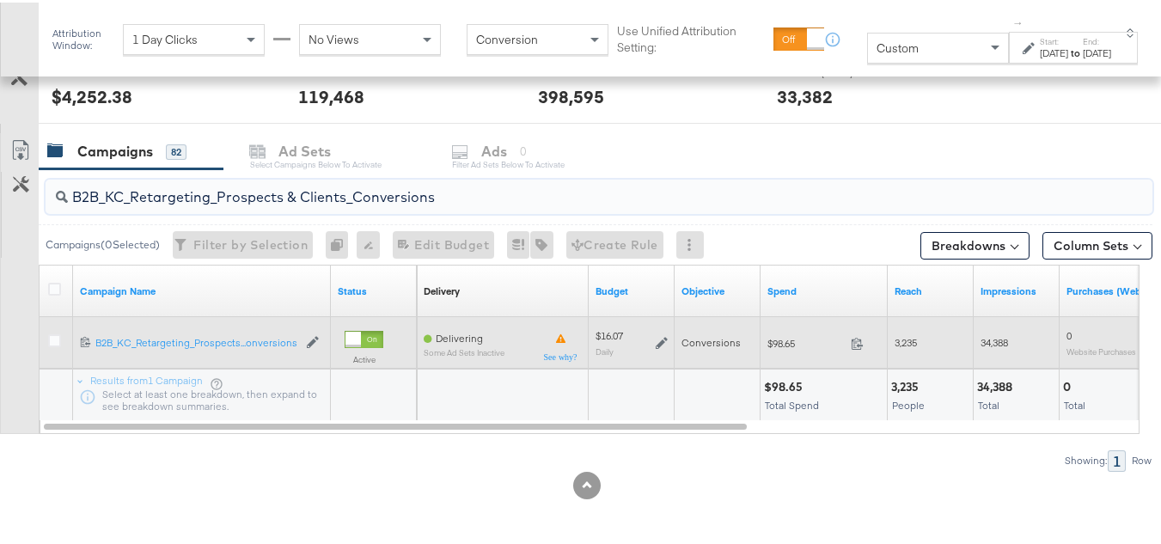
paste input "C_LAND_KC_Pros_Sig"
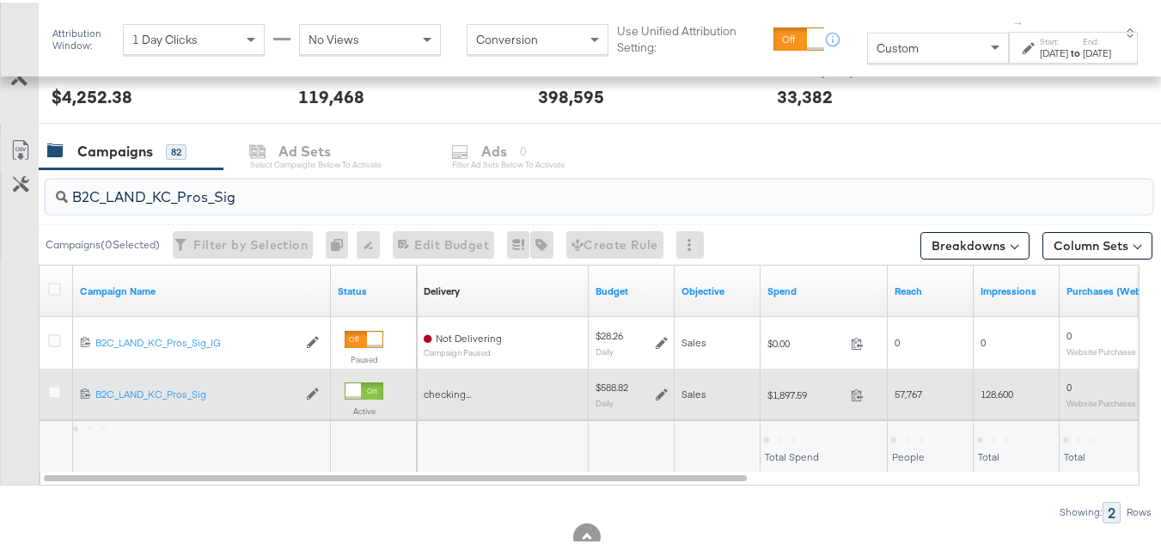
click at [774, 392] on span "$1,897.59" at bounding box center [806, 392] width 76 height 13
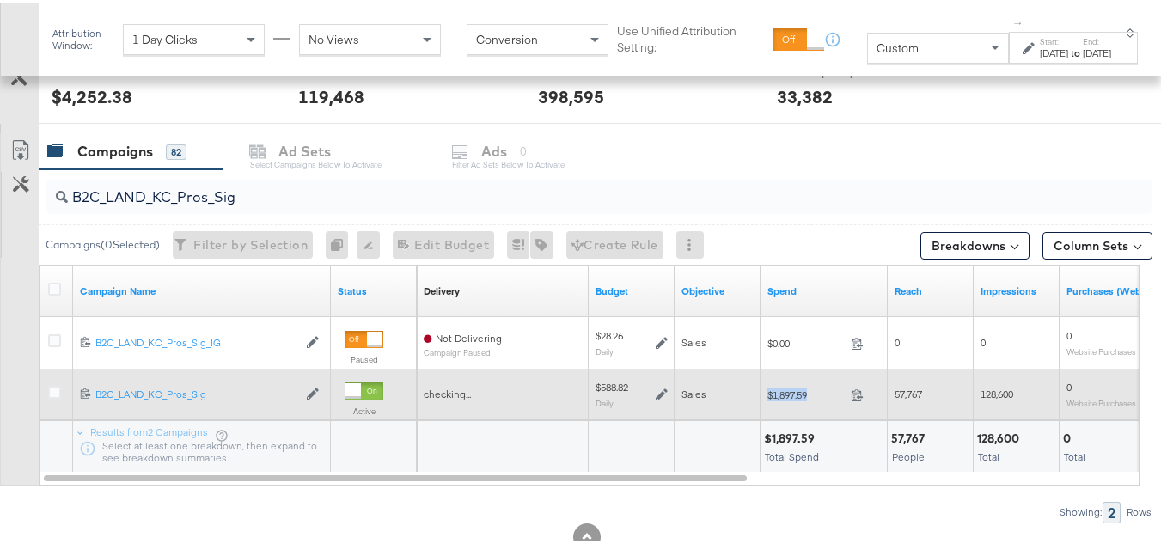
click at [774, 392] on span "$1,897.59" at bounding box center [806, 392] width 76 height 13
copy div "$1,897.59"
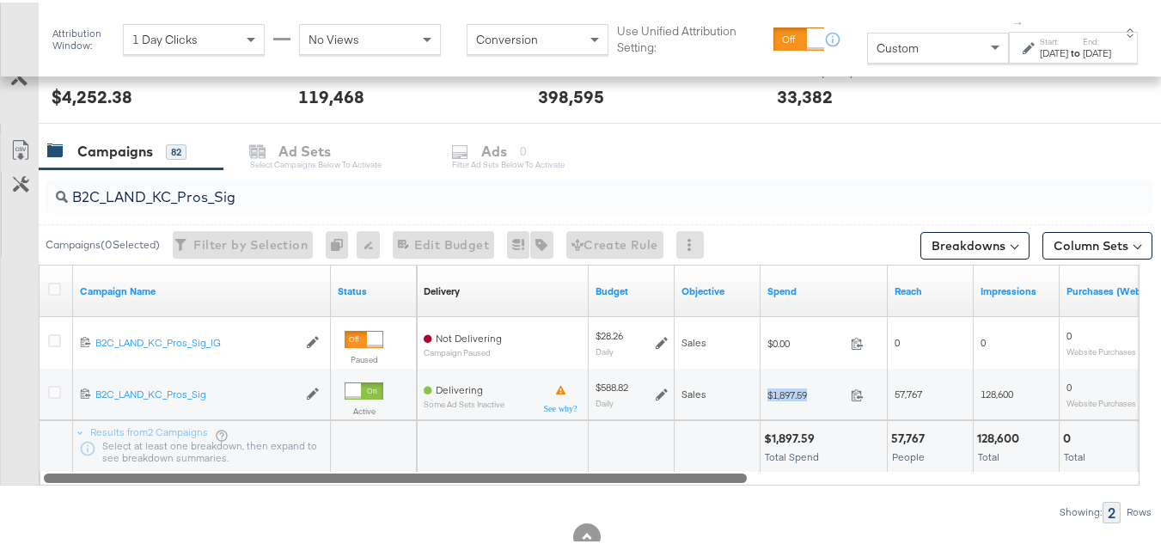
click at [785, 480] on div at bounding box center [590, 475] width 1101 height 15
drag, startPoint x: 773, startPoint y: 476, endPoint x: 3, endPoint y: 361, distance: 778.7
click at [3, 361] on div "Customize KPIs Export as CSV Campaign Name Status Delivery Sorting Unavailable …" at bounding box center [576, 372] width 1153 height 221
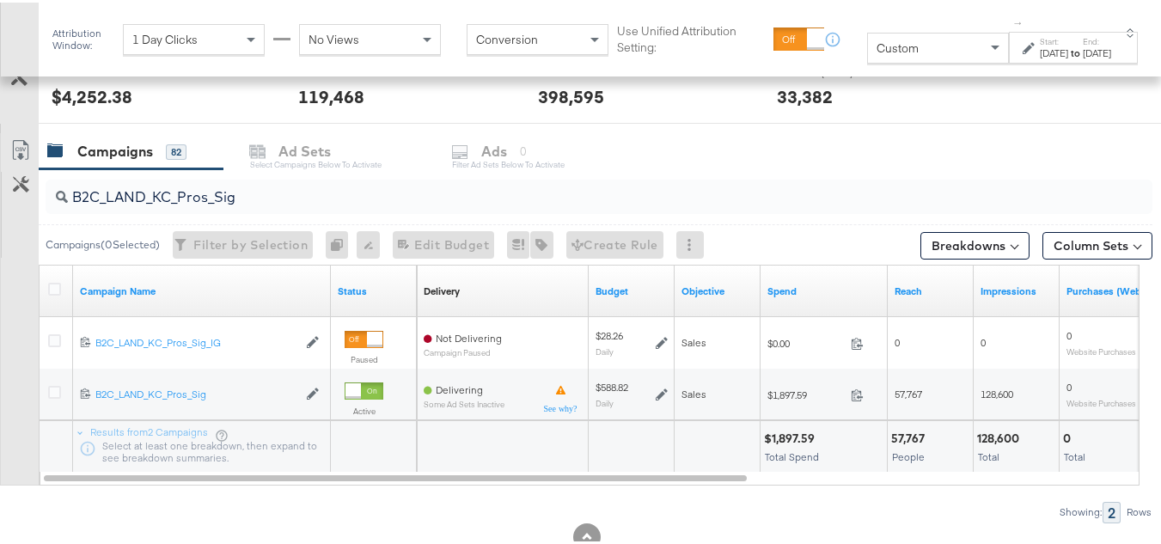
click at [888, 50] on div "Custom" at bounding box center [938, 45] width 140 height 29
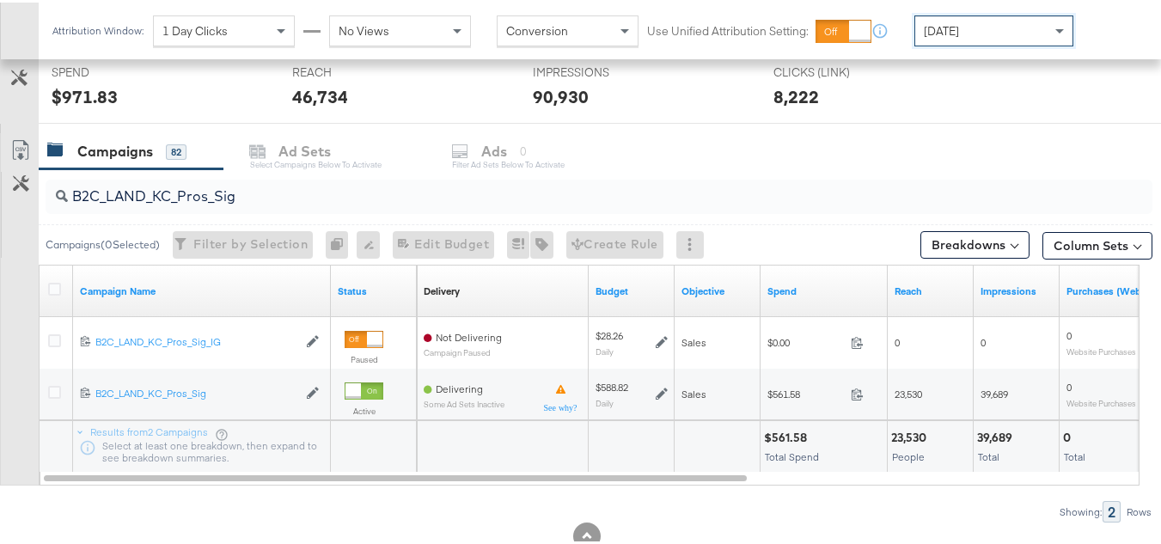
scroll to position [708, 0]
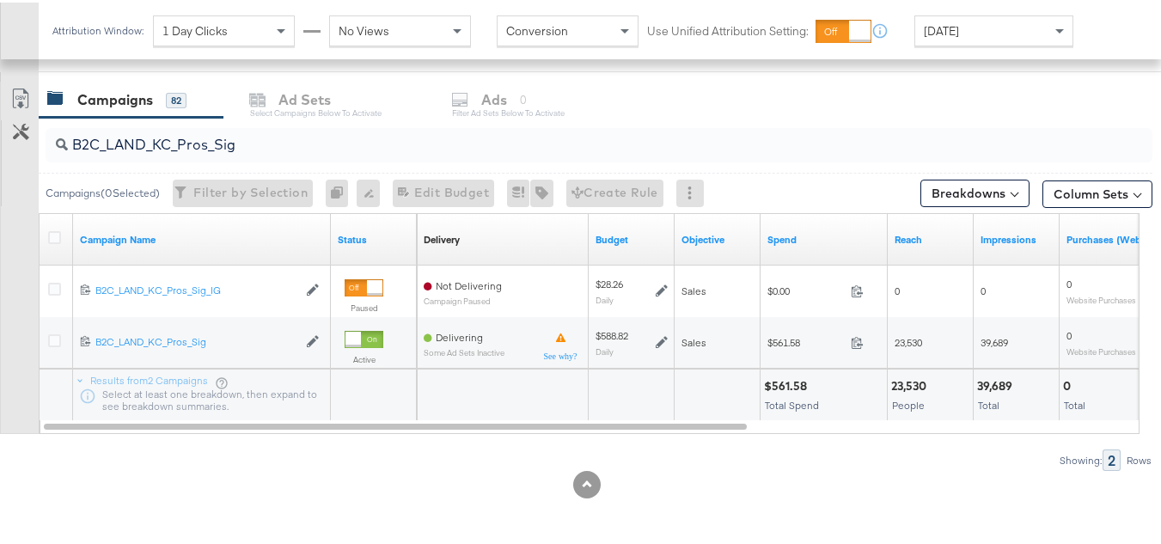
click at [223, 156] on div "B2C_LAND_KC_Pros_Sig" at bounding box center [599, 142] width 1107 height 34
paste input "RT_Sig_24"
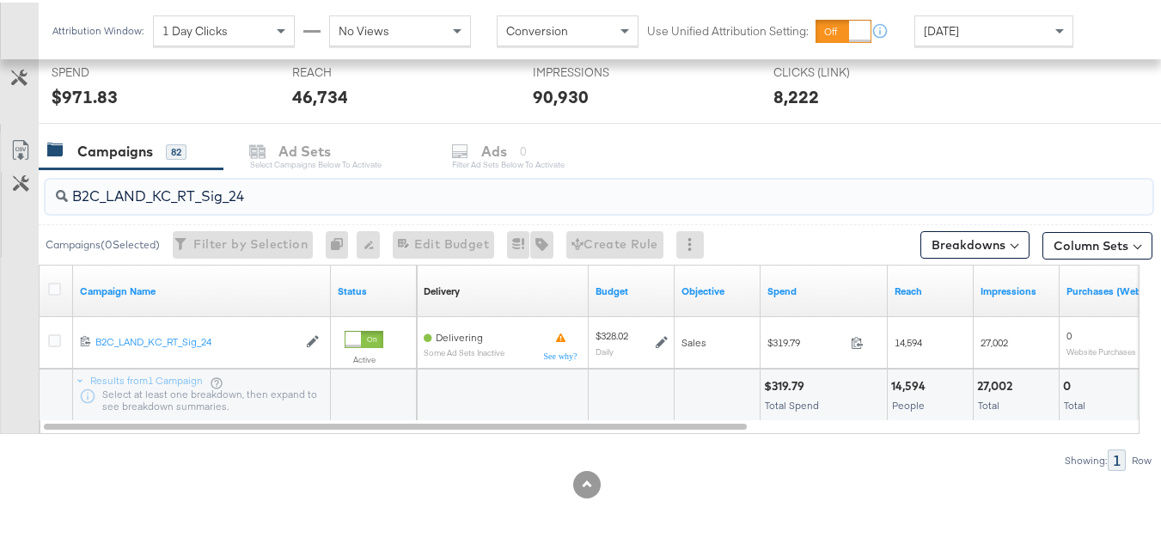
type input "B2C_LAND_KC_RT_Sig_24"
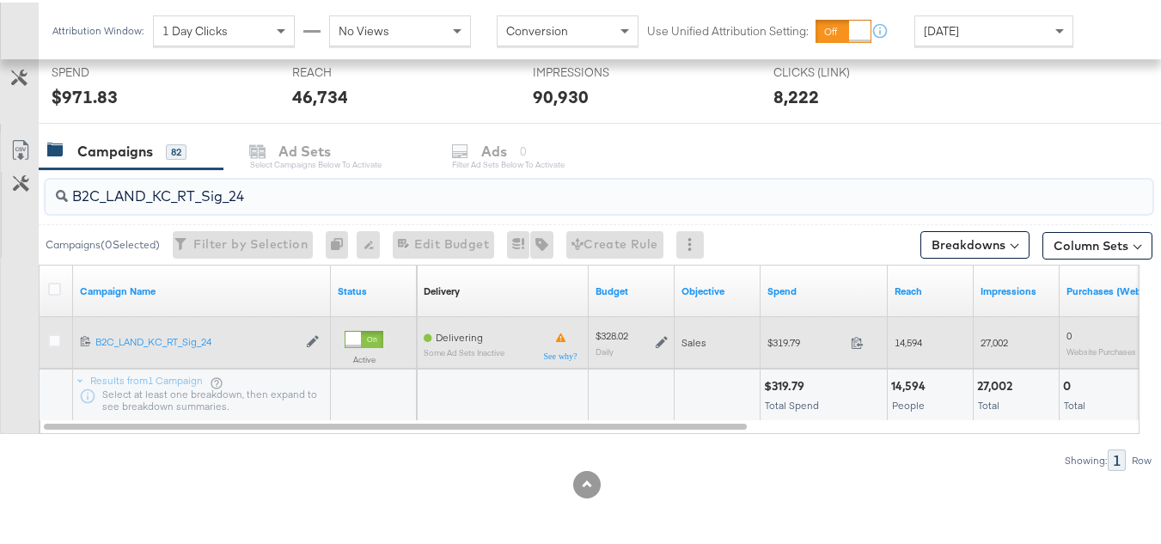
click at [657, 340] on icon at bounding box center [662, 339] width 12 height 12
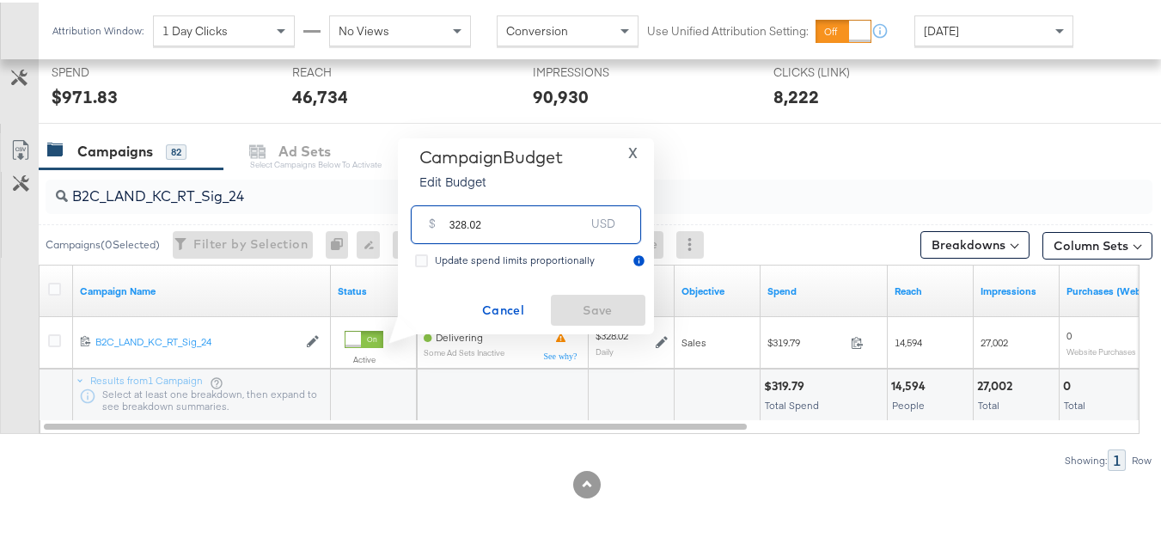
click at [548, 223] on input "328.02" at bounding box center [518, 215] width 136 height 37
paste input "$328.25"
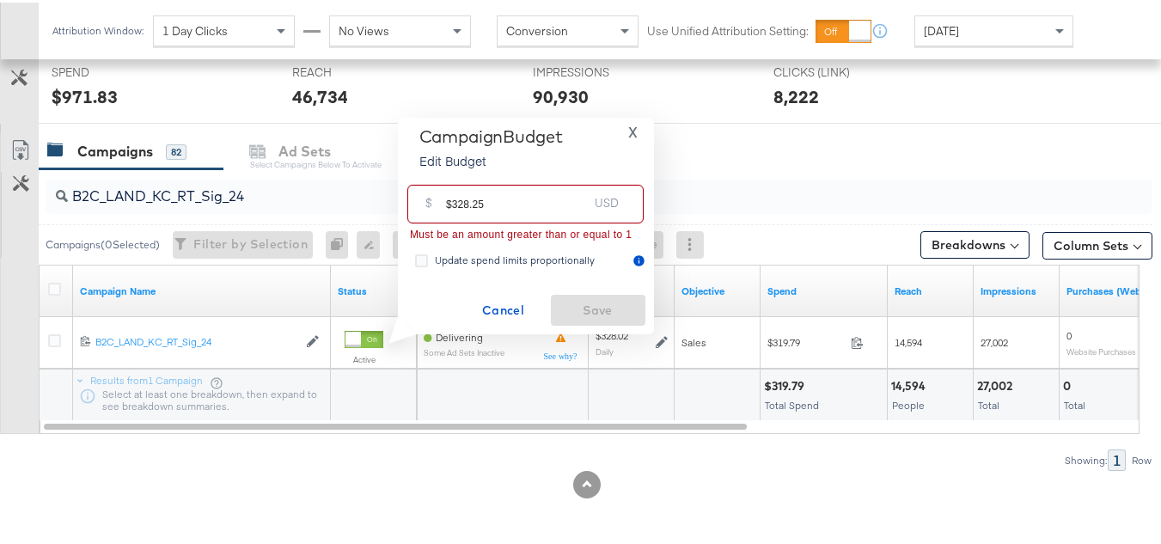
click at [451, 201] on input "$328.25" at bounding box center [517, 194] width 142 height 37
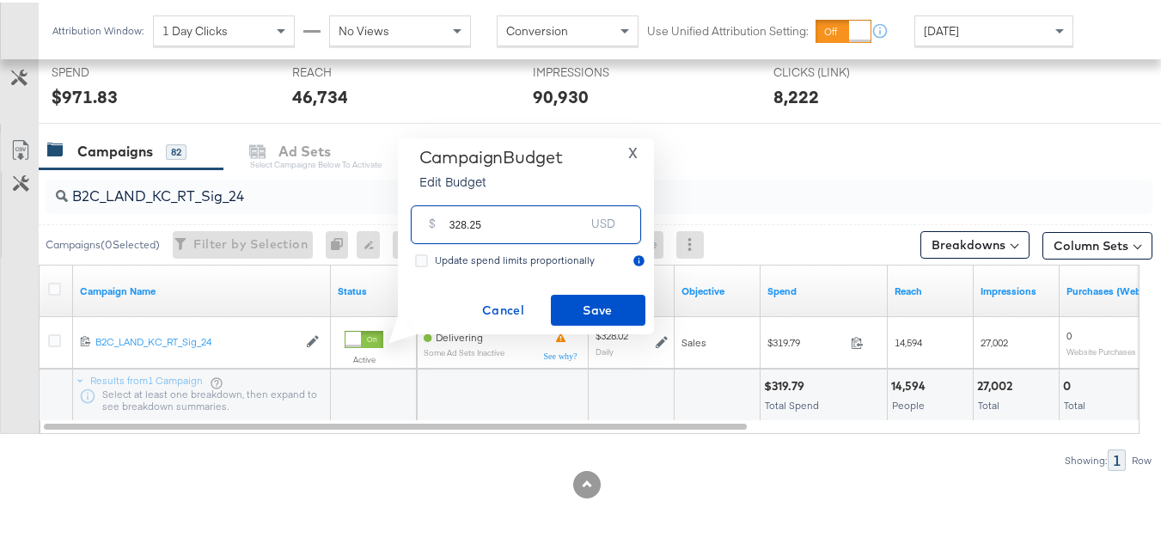
click at [527, 217] on input "328.25" at bounding box center [518, 215] width 136 height 37
type input "328.25"
click at [572, 295] on button "Save" at bounding box center [598, 307] width 95 height 31
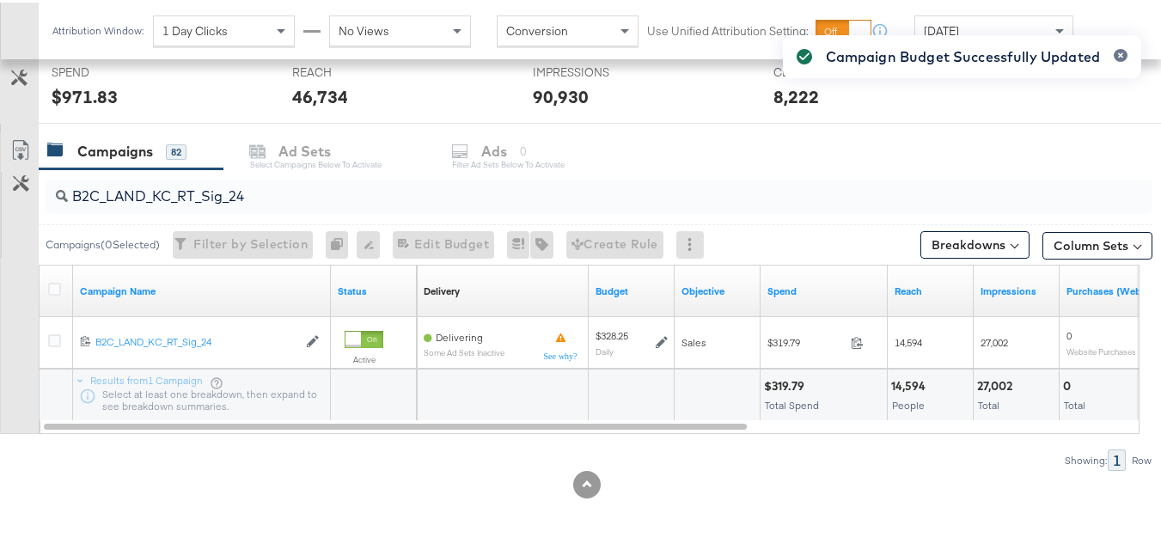
click at [257, 187] on input "B2C_LAND_KC_RT_Sig_24" at bounding box center [561, 187] width 987 height 34
paste input "B_Ecommerce_KC_Retargeting_LW&LOA_Traffic"
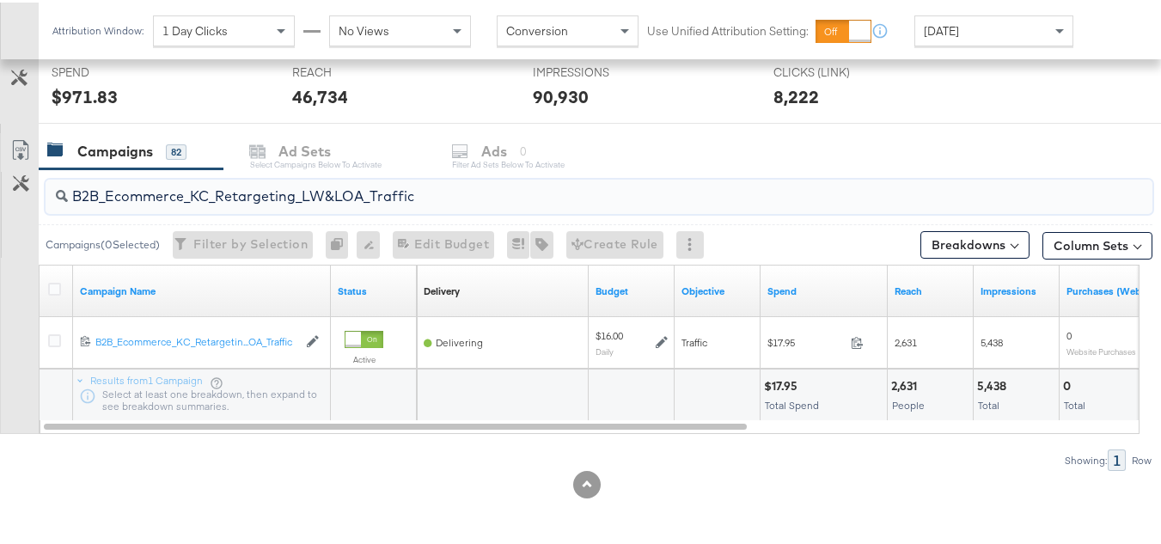
type input "B2B_Ecommerce_KC_Retargeting_LW&LOA_Traffic"
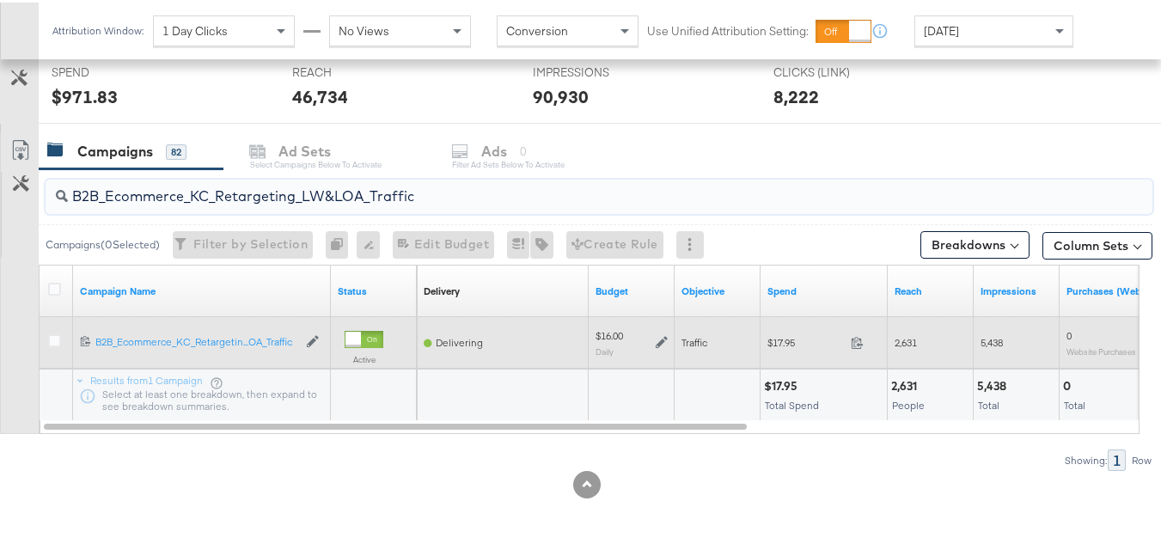
click at [660, 335] on icon at bounding box center [662, 339] width 12 height 12
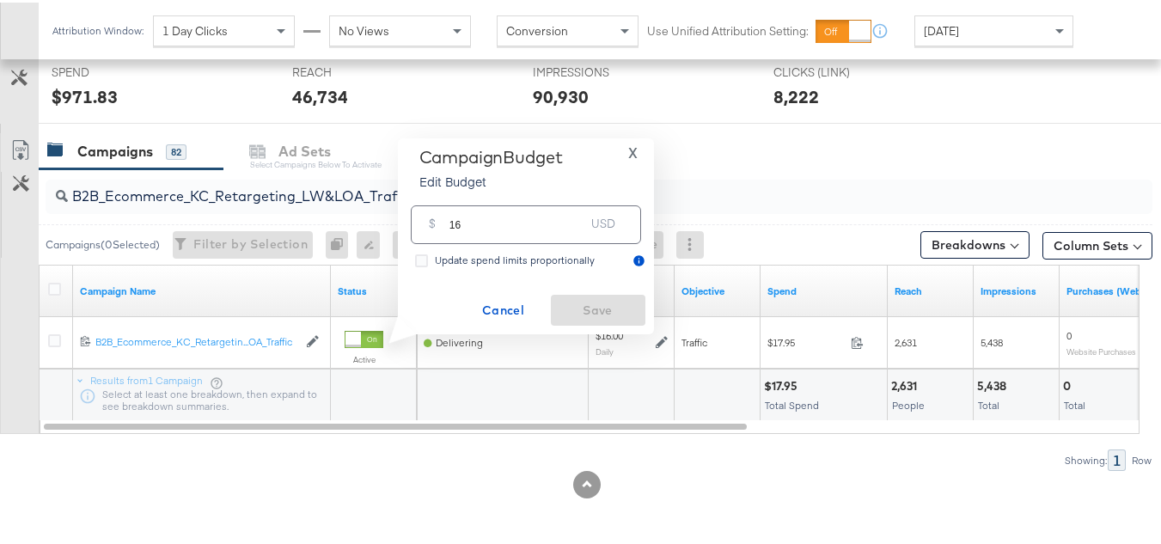
click at [558, 230] on input "16" at bounding box center [518, 215] width 136 height 37
paste input "$15.92"
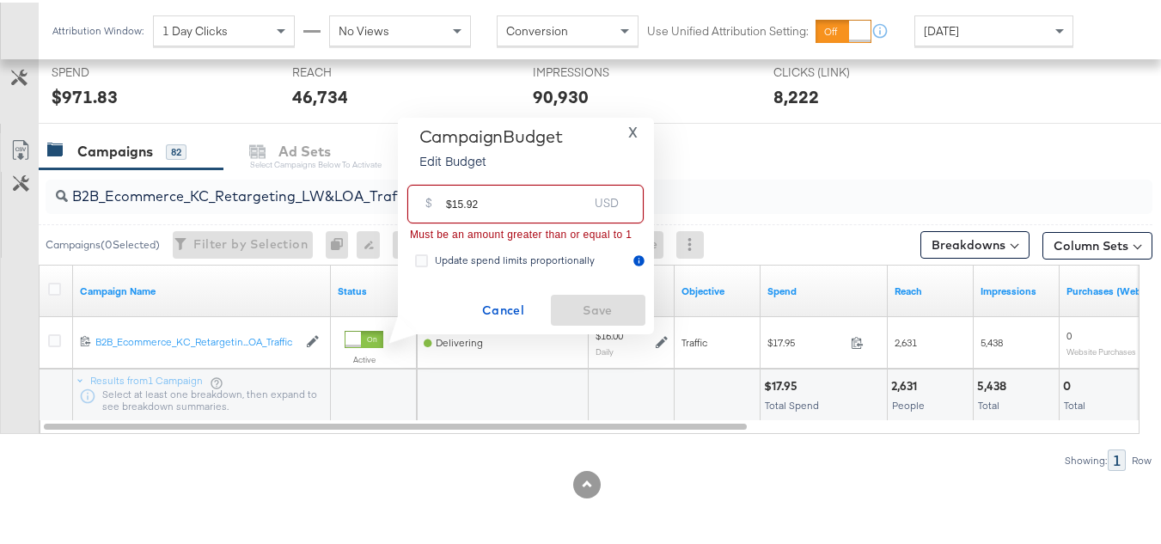
click at [451, 205] on input "$15.92" at bounding box center [517, 194] width 142 height 37
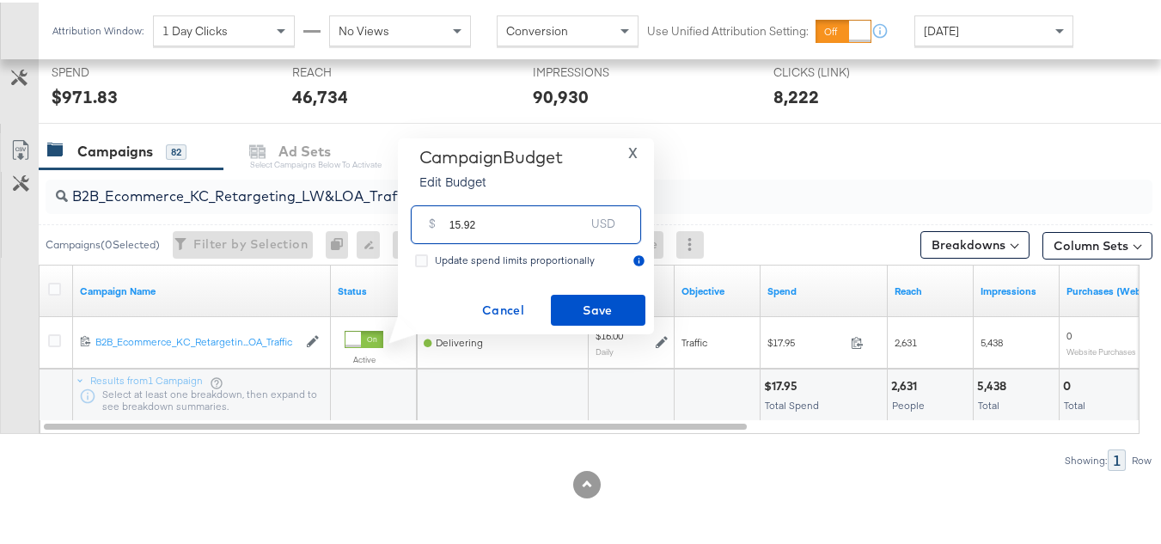
click at [518, 205] on input "15.92" at bounding box center [518, 215] width 136 height 37
type input "15.92"
click at [553, 273] on div "Campaign Budget Edit Budget X $ 15.92 USD Update spend limits proportionally Ca…" at bounding box center [526, 234] width 239 height 180
click at [555, 291] on div "Campaign Budget Edit Budget X $ 15.92 USD Update spend limits proportionally Ca…" at bounding box center [526, 234] width 239 height 180
click at [563, 309] on span "Save" at bounding box center [598, 307] width 81 height 21
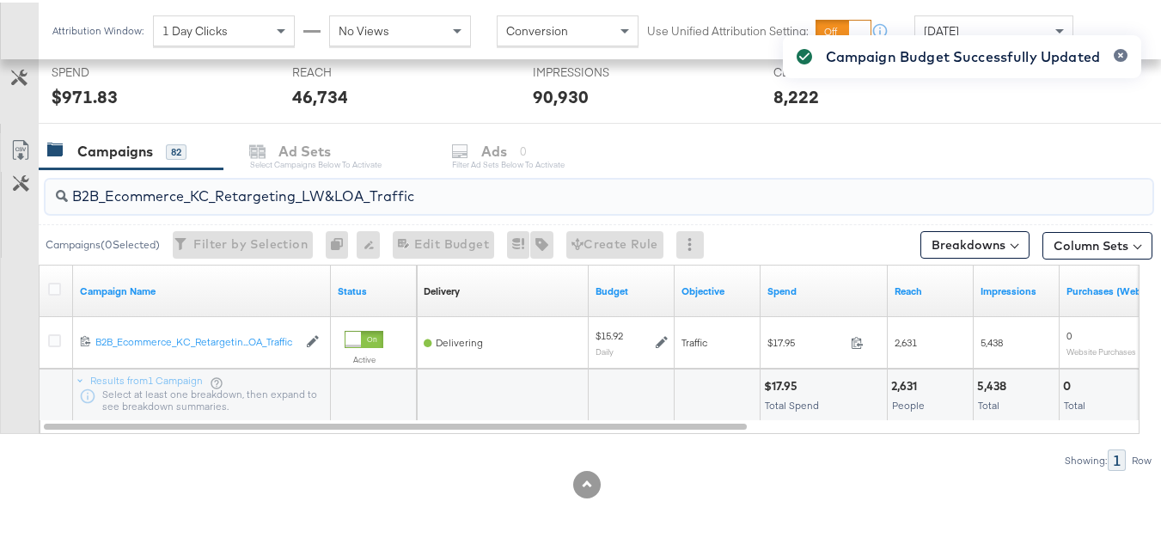
click at [196, 197] on input "B2B_Ecommerce_KC_Retargeting_LW&LOA_Traffic" at bounding box center [561, 187] width 987 height 34
paste input "KC_Retargeting_Prospects & Clients_Conversions"
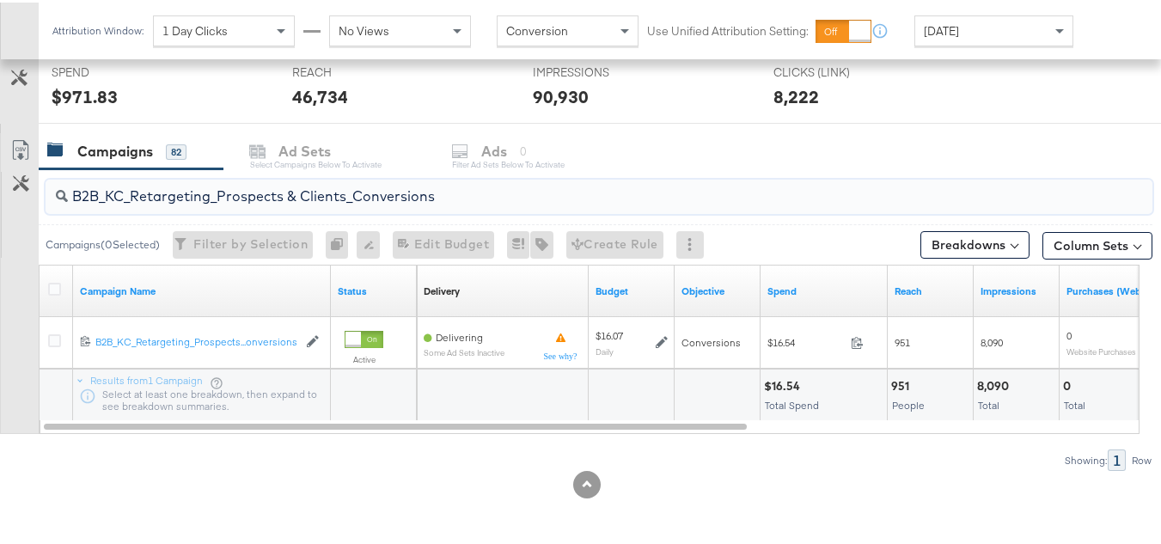
type input "B2B_KC_Retargeting_Prospects & Clients_Conversions"
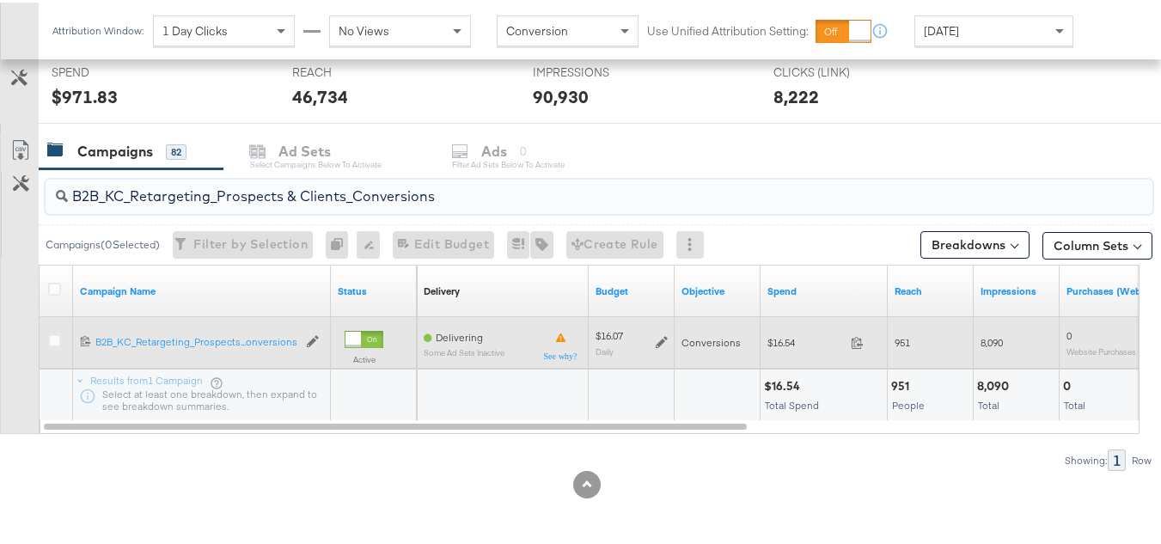
click at [661, 339] on icon at bounding box center [662, 340] width 12 height 12
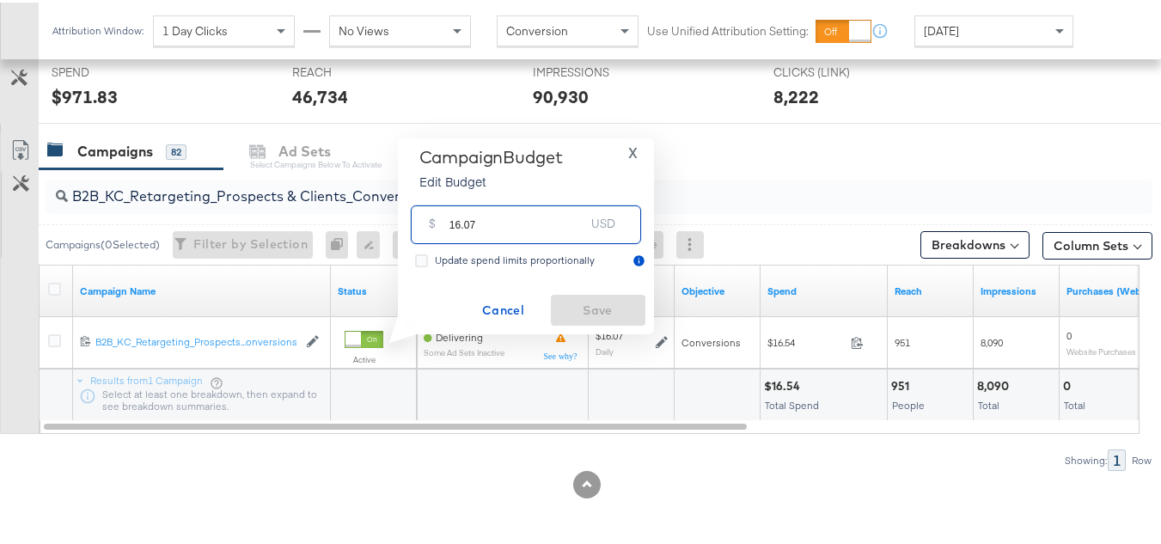
click at [566, 217] on input "16.07" at bounding box center [518, 215] width 136 height 37
paste input "$16.05"
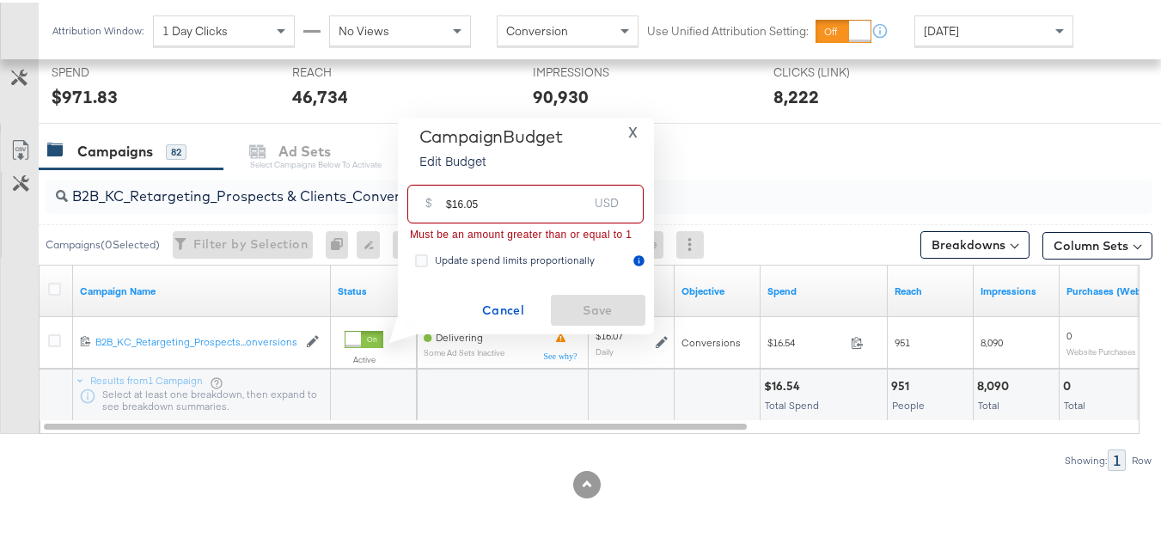
click at [450, 201] on input "$16.05" at bounding box center [517, 194] width 142 height 37
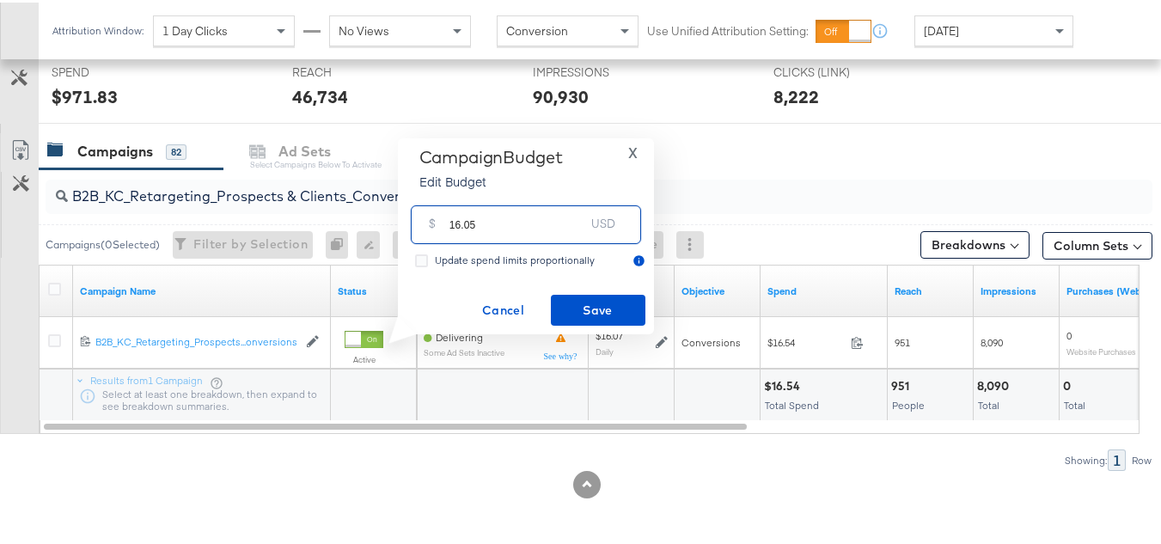
click at [523, 218] on input "16.05" at bounding box center [518, 215] width 136 height 37
type input "16.05"
click at [581, 309] on span "Save" at bounding box center [598, 307] width 81 height 21
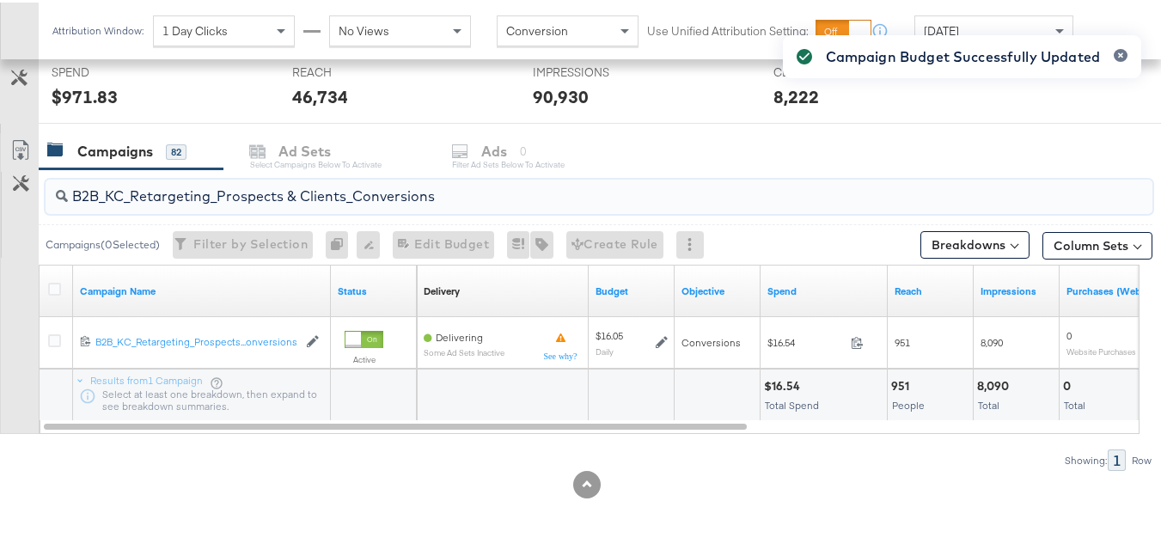
click at [209, 188] on input "B2B_KC_Retargeting_Prospects & Clients_Conversions" at bounding box center [561, 187] width 987 height 34
paste input "C_LAND_KC_Pros_Sig"
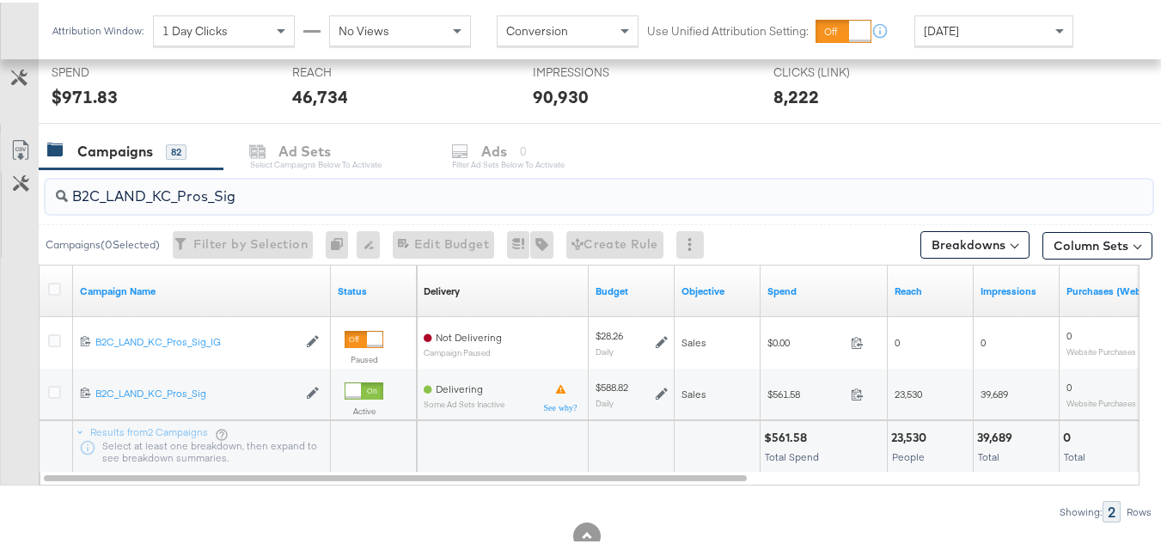
type input "B2C_LAND_KC_Pros_Sig"
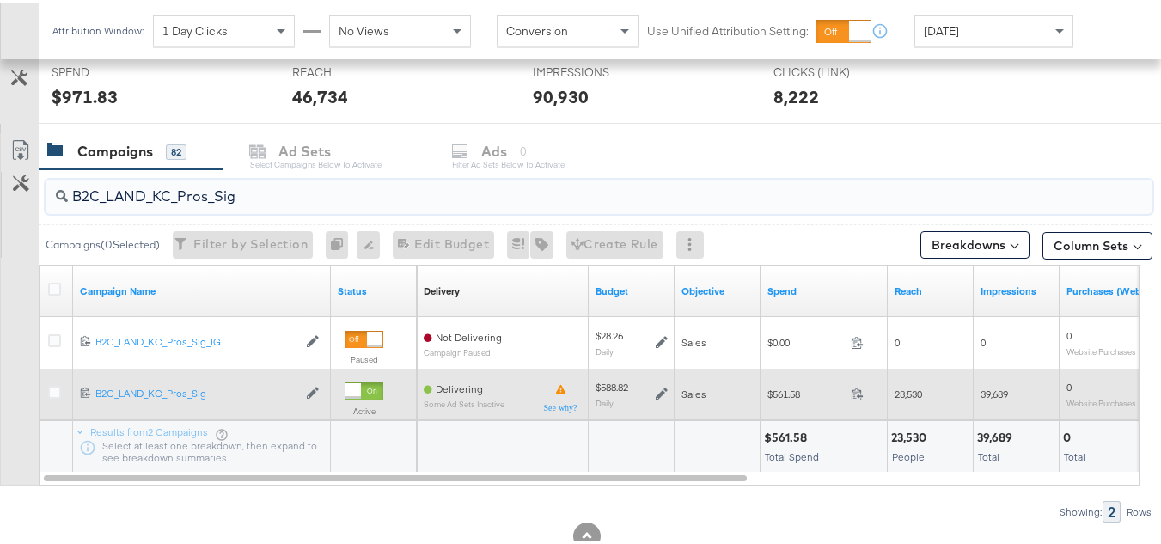
click at [659, 392] on icon at bounding box center [662, 392] width 12 height 12
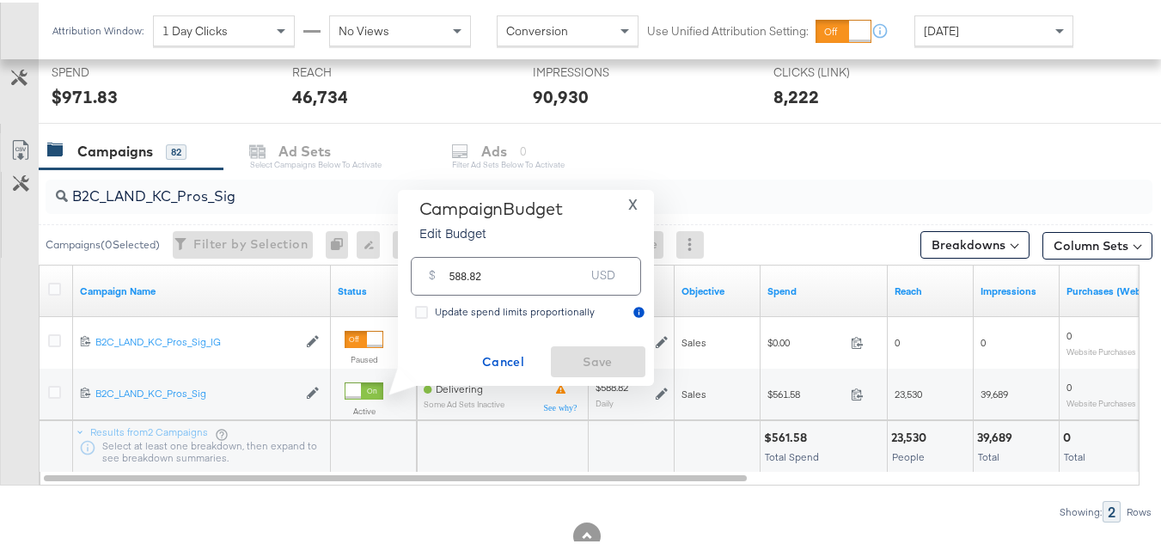
click at [524, 267] on input "588.82" at bounding box center [518, 266] width 136 height 37
paste input "$647.70"
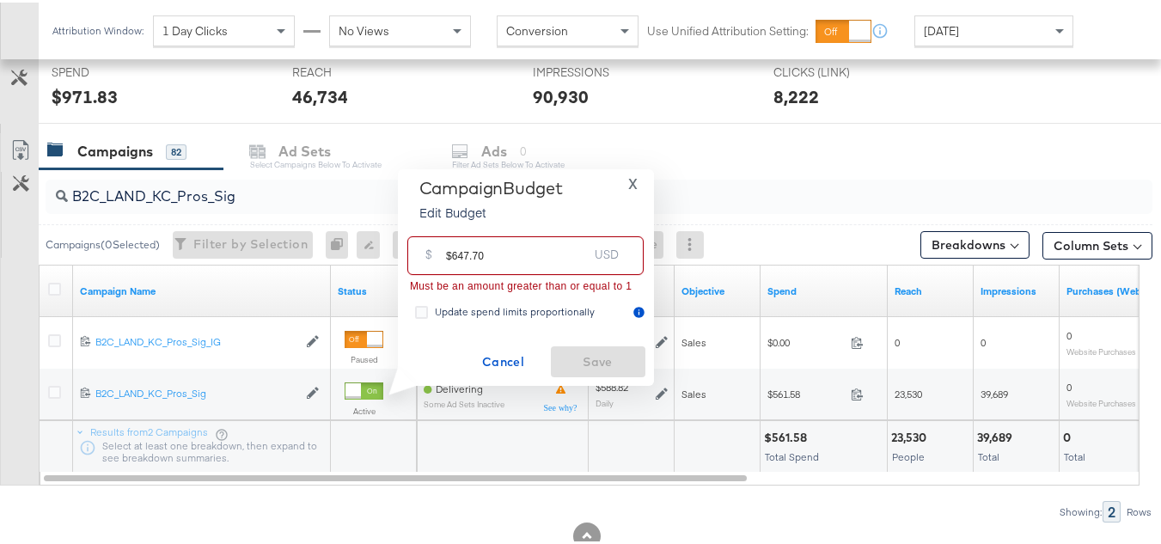
click at [449, 250] on input "$647.70" at bounding box center [517, 246] width 142 height 37
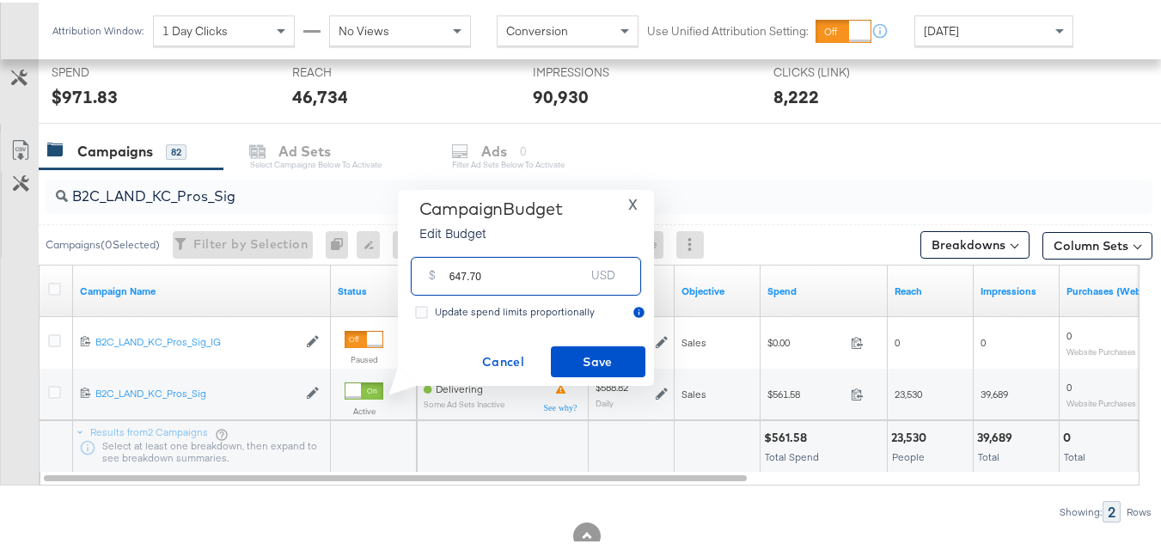
click at [518, 266] on input "647.70" at bounding box center [518, 266] width 136 height 37
type input "647.70"
click at [556, 346] on button "Save" at bounding box center [598, 359] width 95 height 31
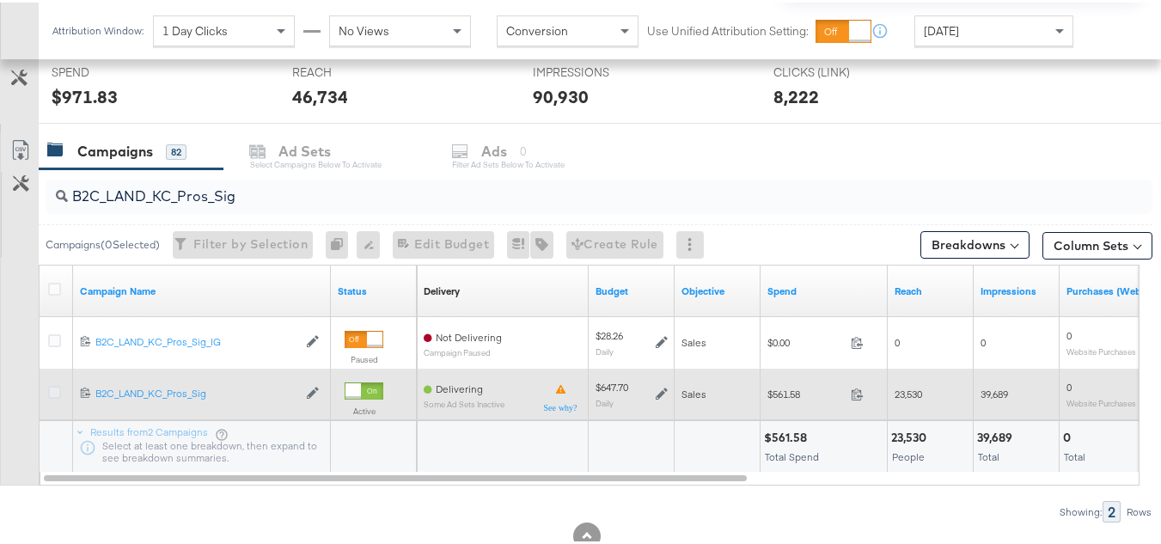
click at [58, 387] on icon at bounding box center [54, 389] width 13 height 13
click at [0, 0] on input "checkbox" at bounding box center [0, 0] width 0 height 0
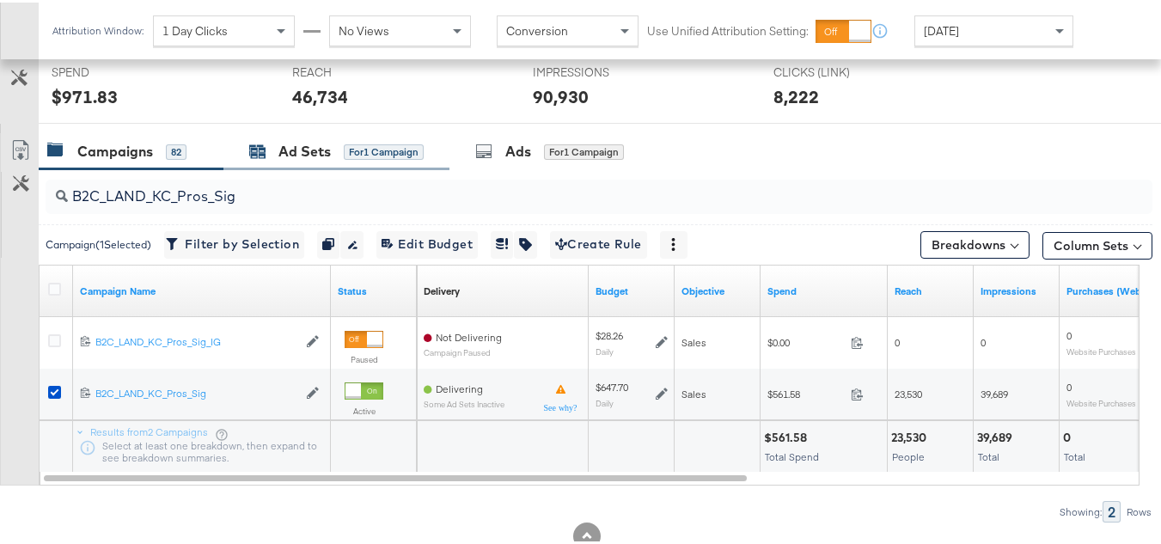
click at [347, 148] on div "for 1 Campaign" at bounding box center [384, 149] width 80 height 15
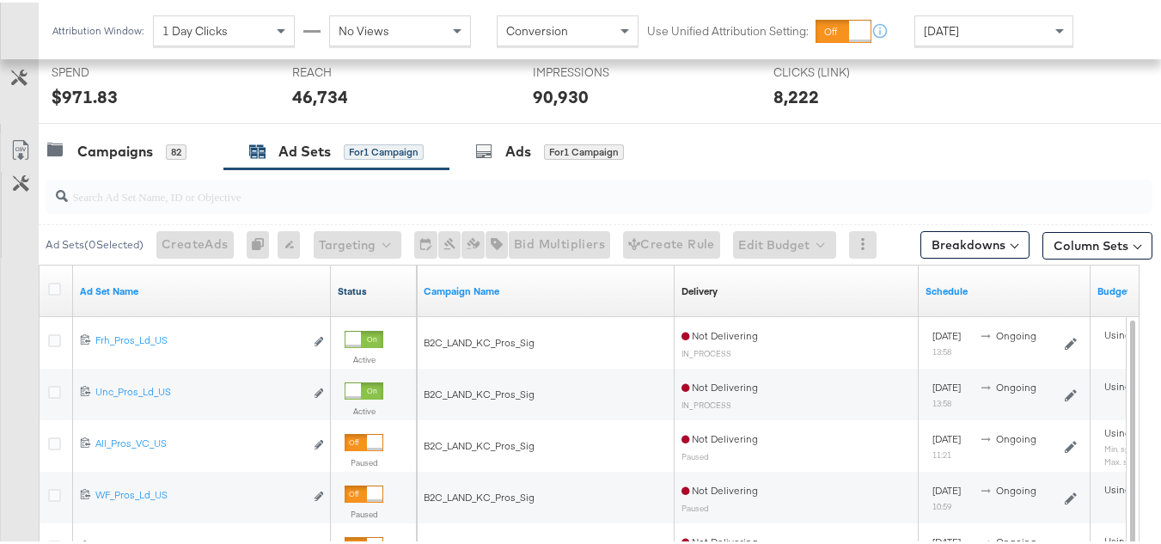
click at [370, 287] on link "Status" at bounding box center [374, 289] width 72 height 14
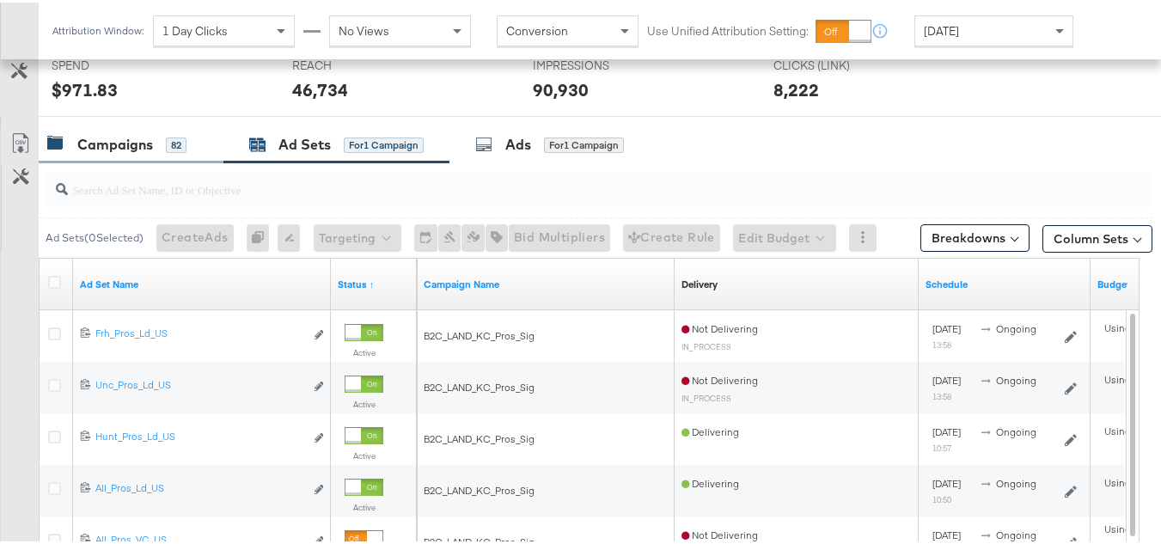
scroll to position [571, 0]
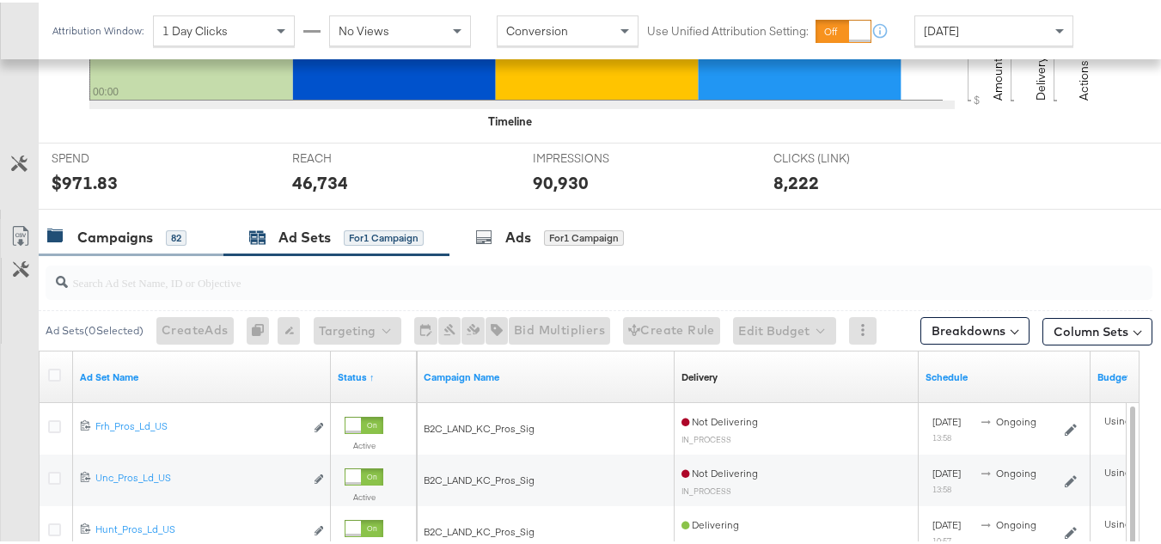
click at [119, 238] on div "Campaigns" at bounding box center [115, 235] width 76 height 20
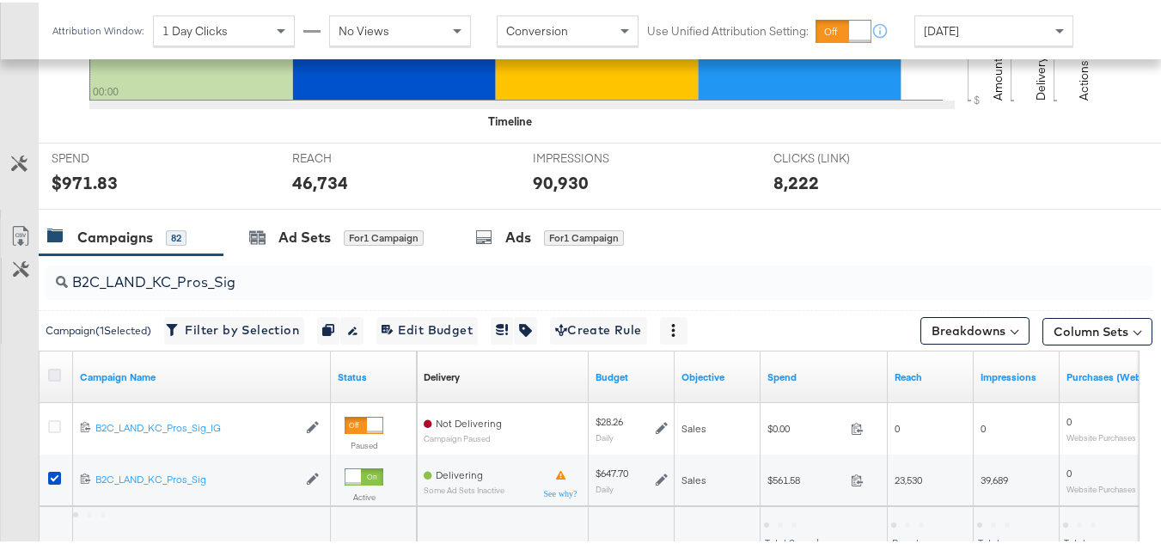
click at [51, 370] on icon at bounding box center [54, 372] width 13 height 13
click at [0, 0] on input "checkbox" at bounding box center [0, 0] width 0 height 0
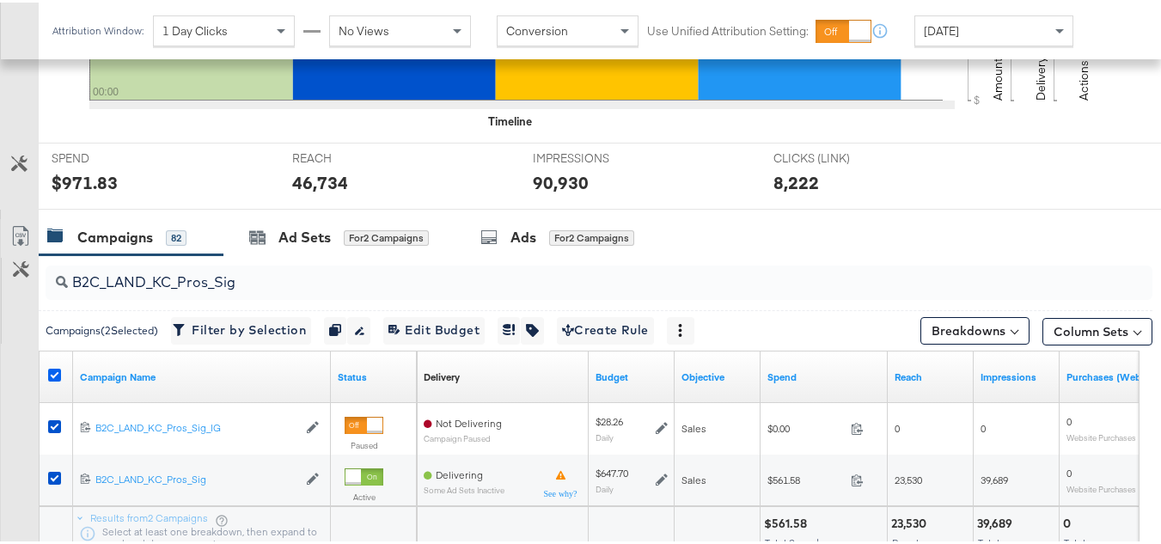
click at [50, 369] on icon at bounding box center [54, 372] width 13 height 13
click at [0, 0] on input "checkbox" at bounding box center [0, 0] width 0 height 0
